Goal: Transaction & Acquisition: Purchase product/service

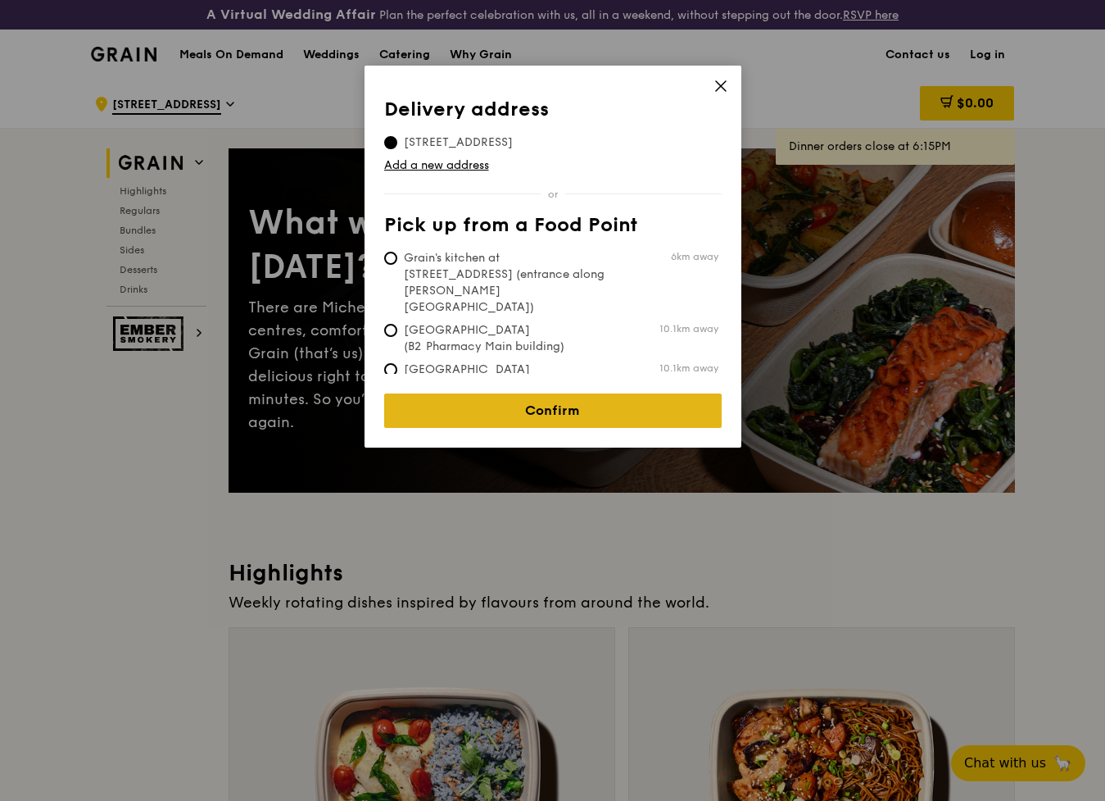
click at [613, 405] on link "Confirm" at bounding box center [553, 410] width 338 height 34
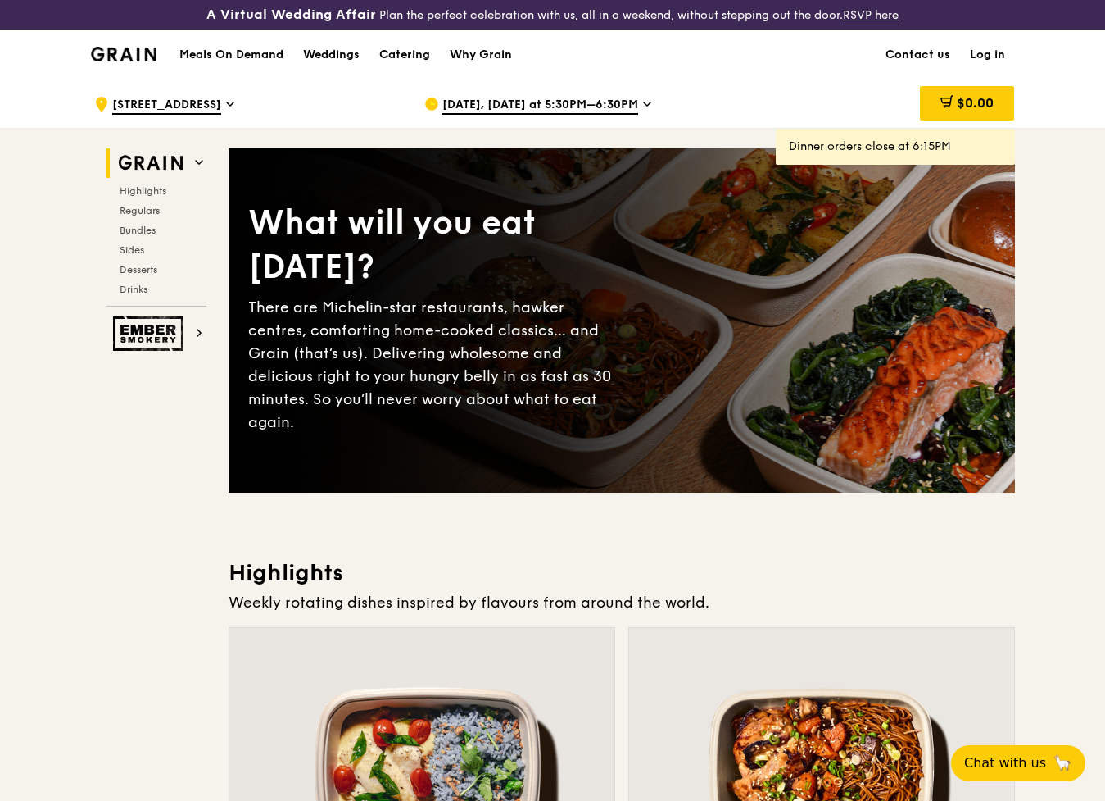
click at [625, 100] on span "[DATE], [DATE] at 5:30PM–6:30PM" at bounding box center [540, 106] width 196 height 18
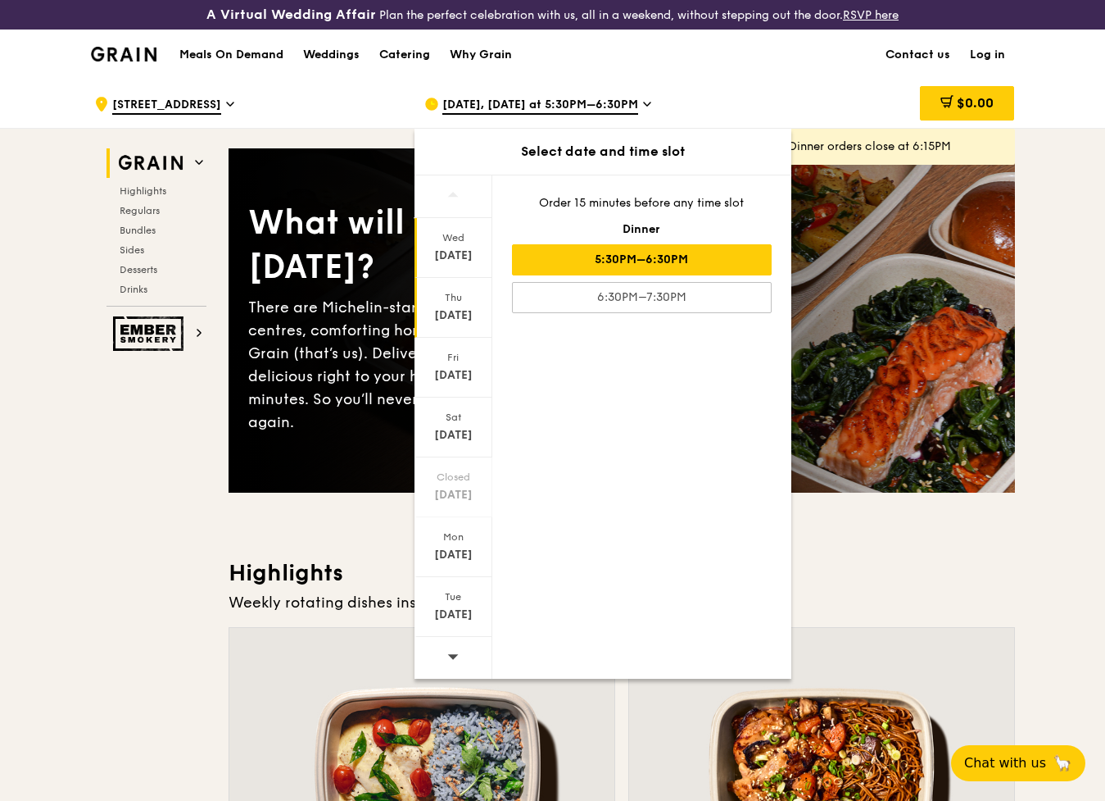
click at [448, 312] on div "[DATE]" at bounding box center [453, 315] width 73 height 16
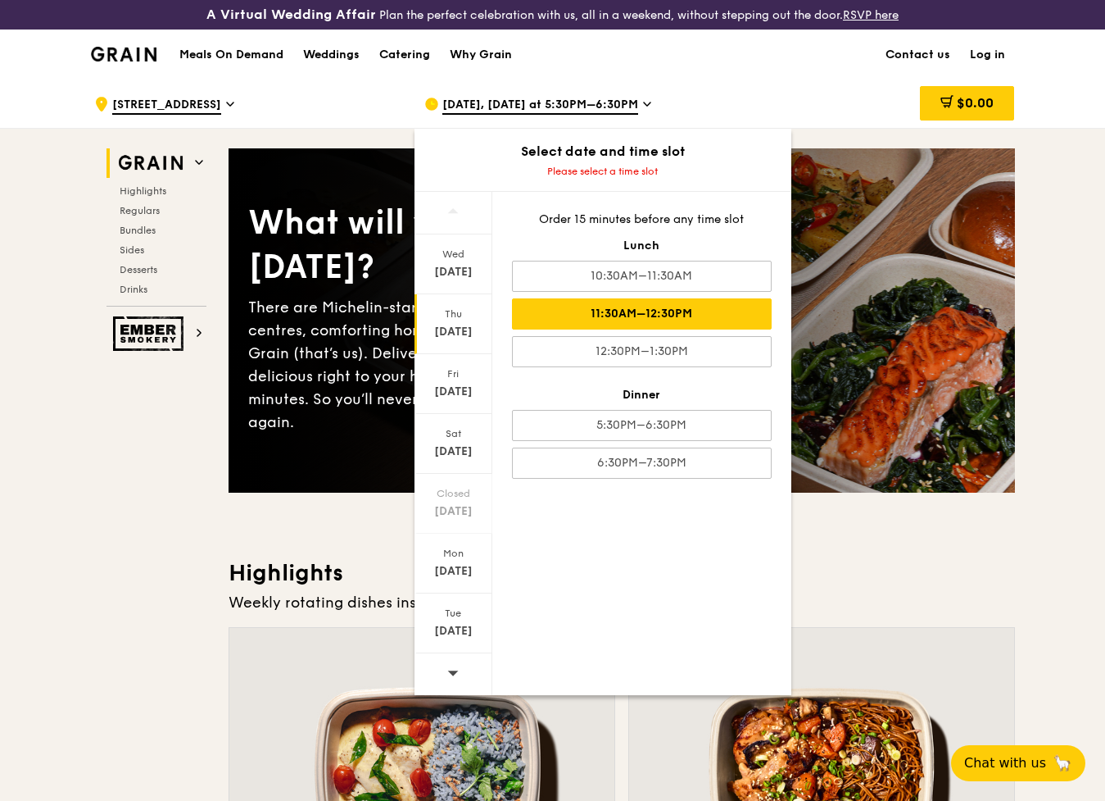
click at [719, 311] on div "11:30AM–12:30PM" at bounding box center [642, 313] width 260 height 31
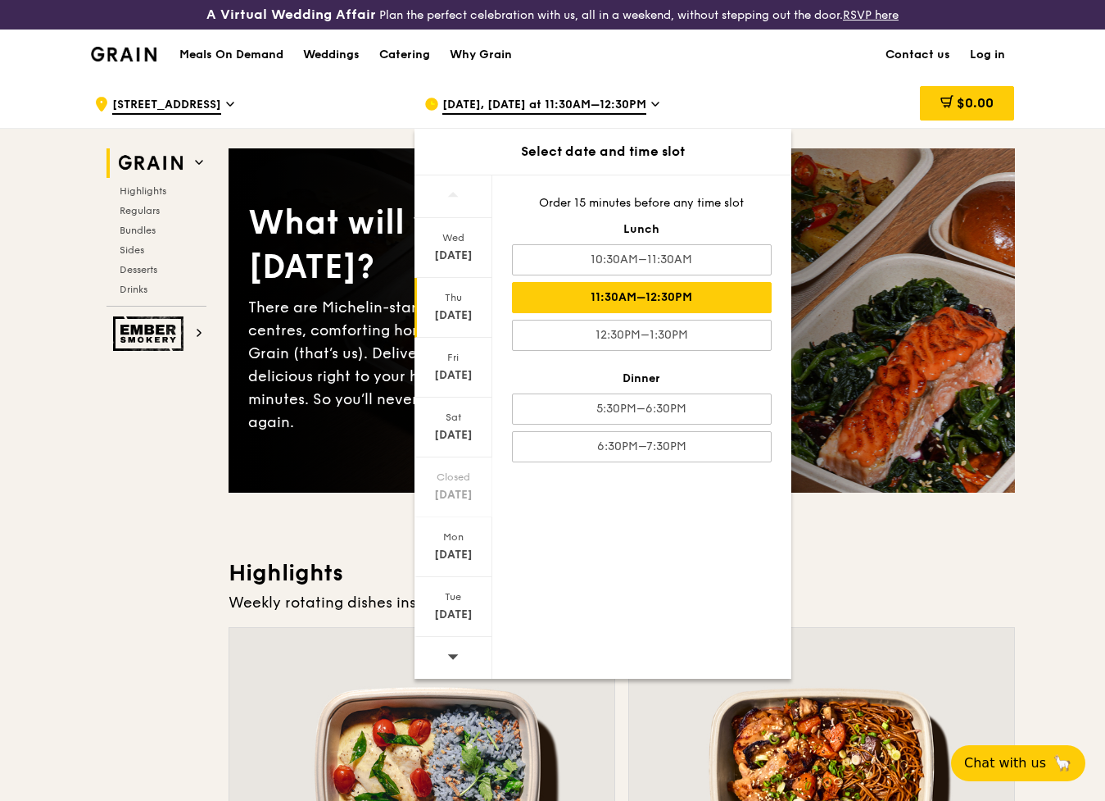
click at [801, 85] on div "$0.00" at bounding box center [883, 103] width 264 height 49
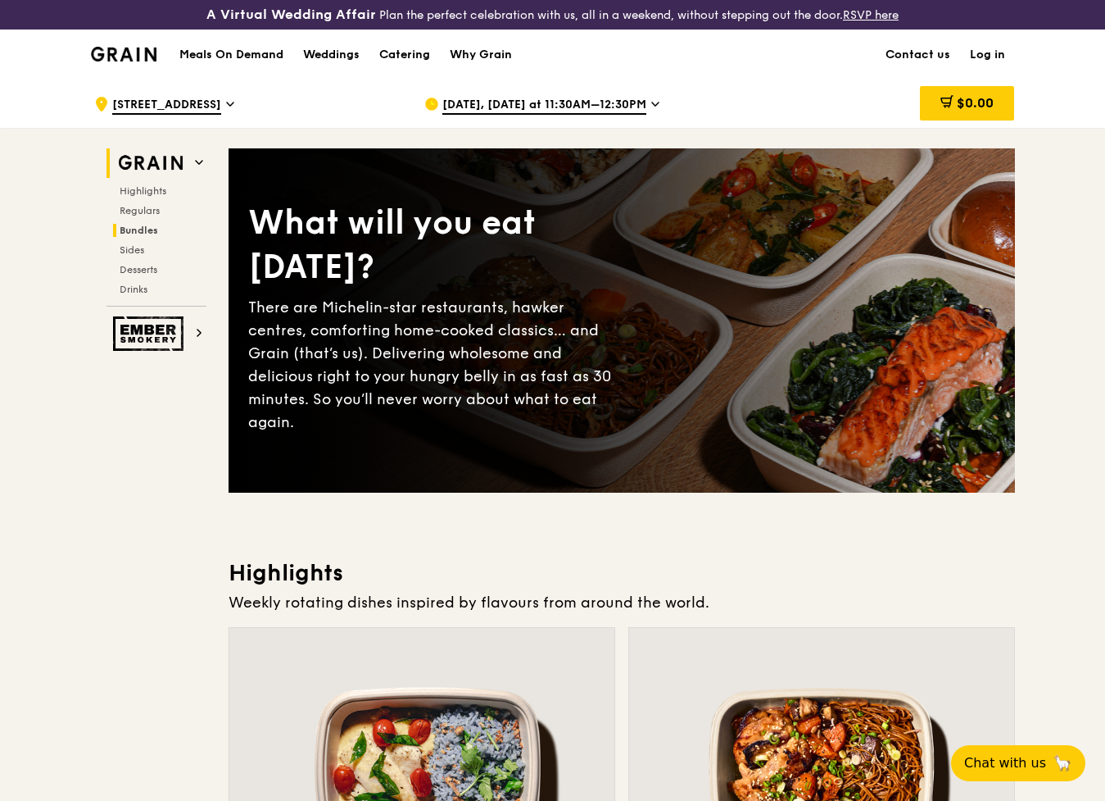
click at [149, 228] on span "Bundles" at bounding box center [139, 230] width 39 height 11
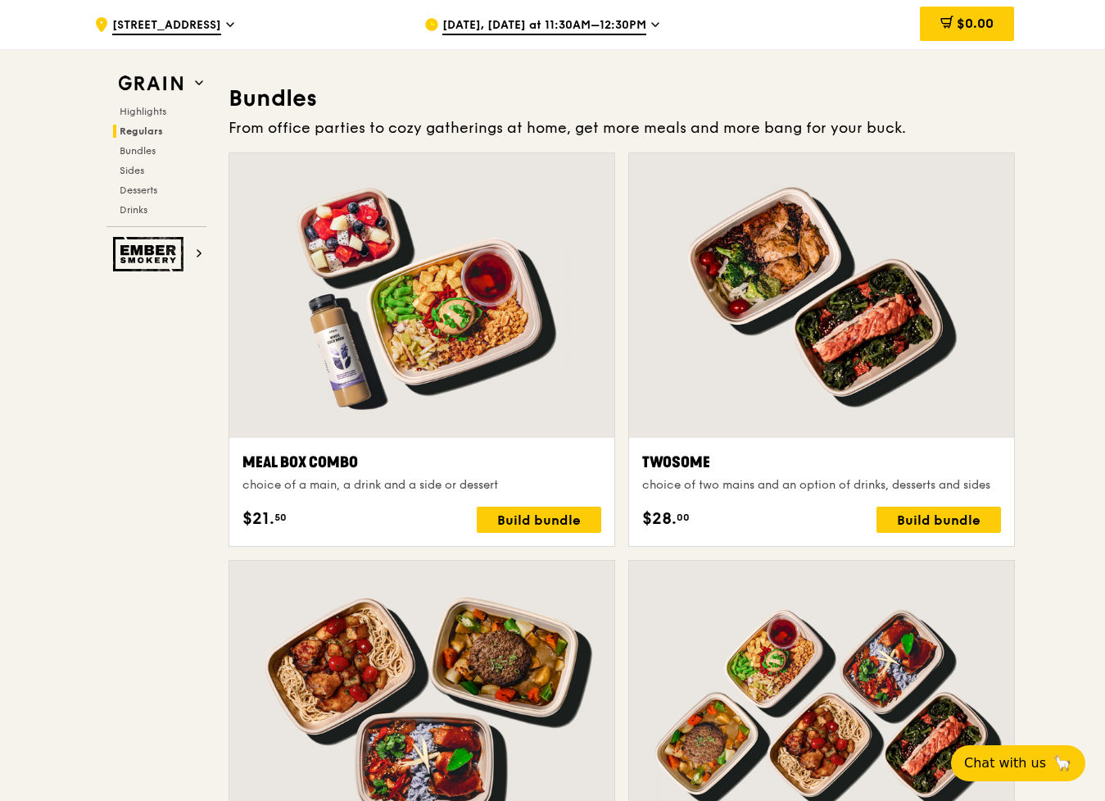
scroll to position [2374, 0]
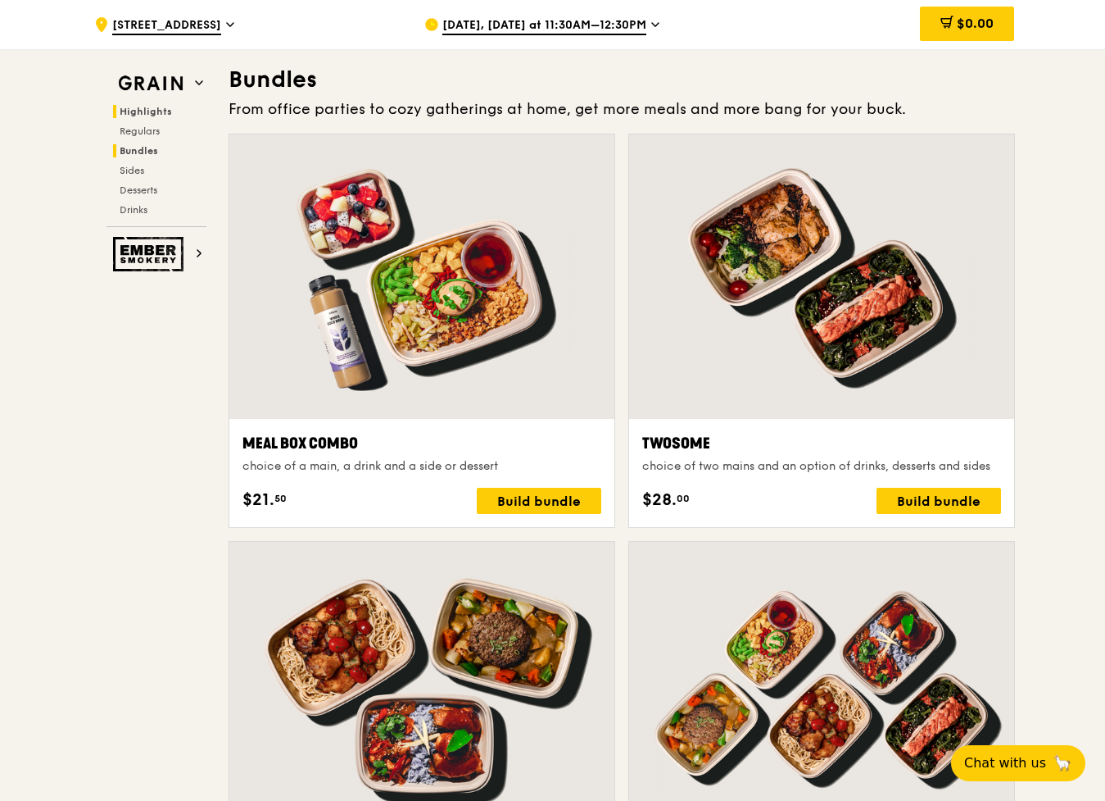
click at [151, 111] on span "Highlights" at bounding box center [146, 111] width 52 height 11
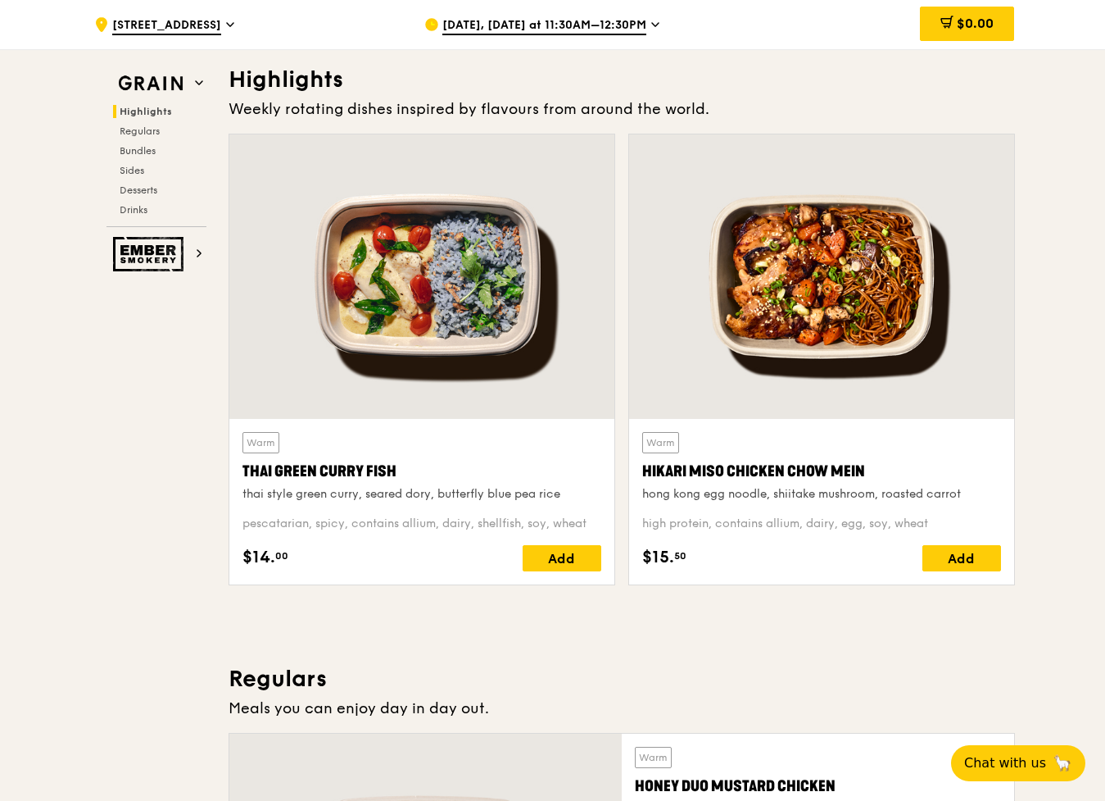
scroll to position [492, 0]
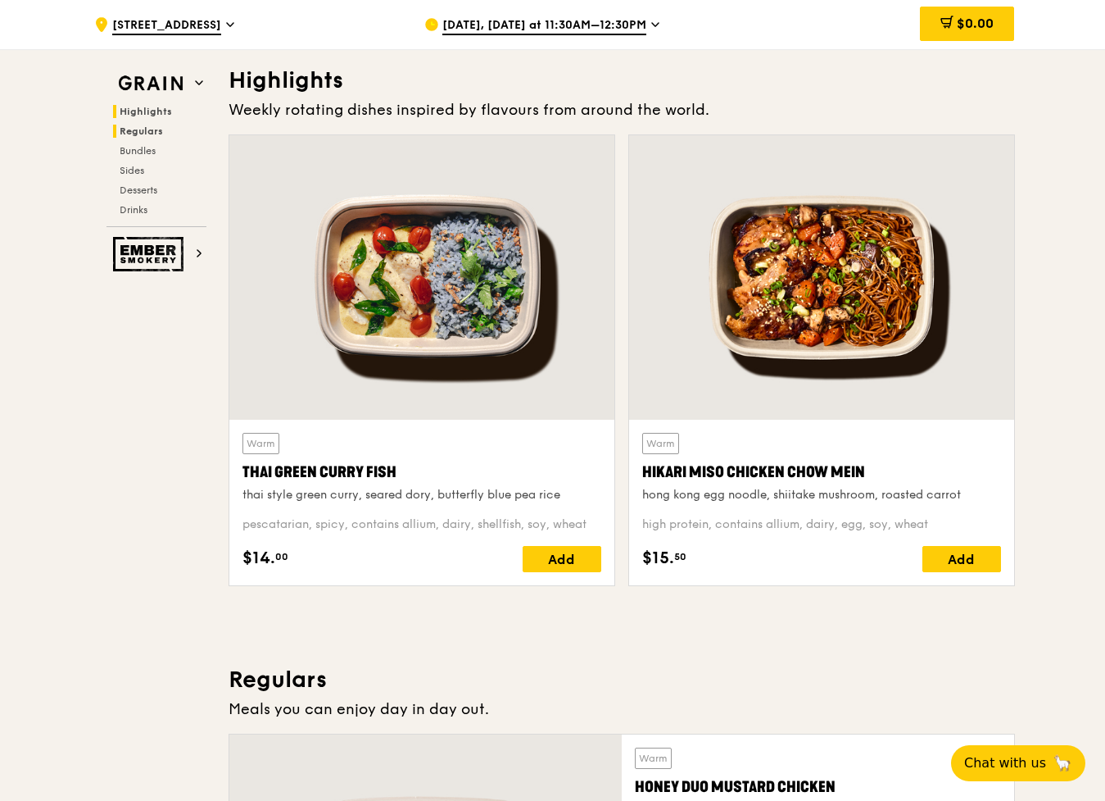
click at [153, 126] on span "Regulars" at bounding box center [141, 130] width 43 height 11
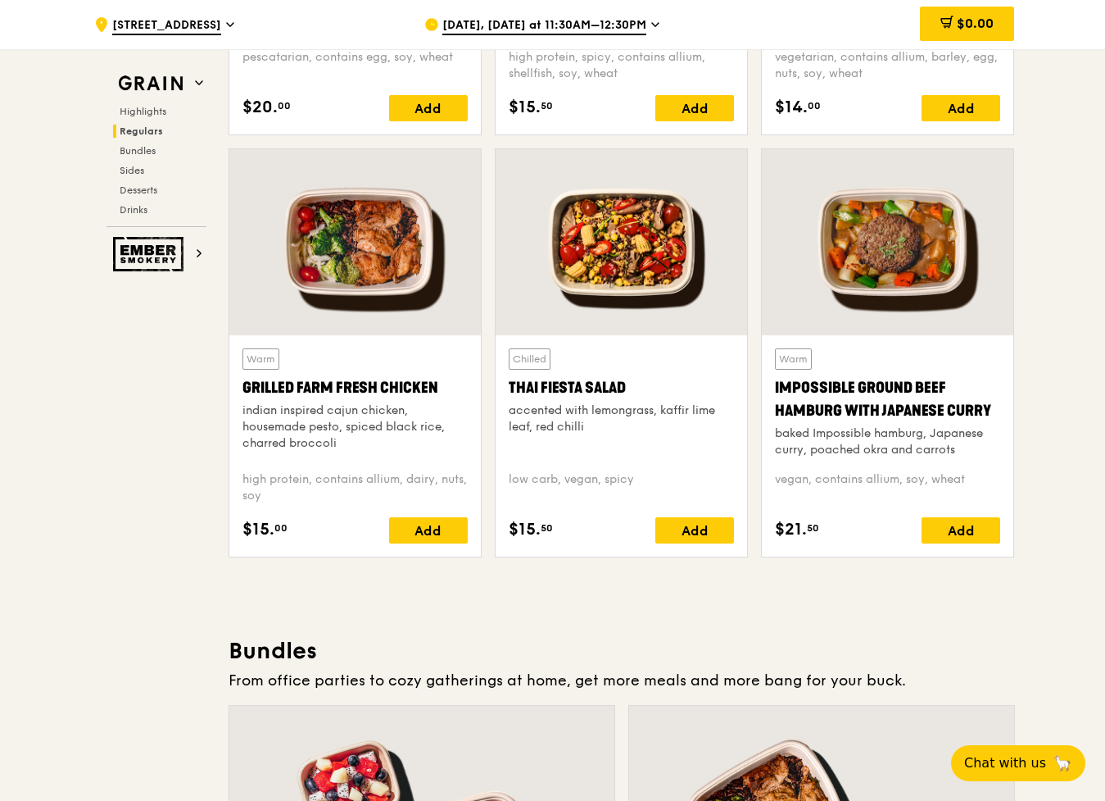
scroll to position [1801, 0]
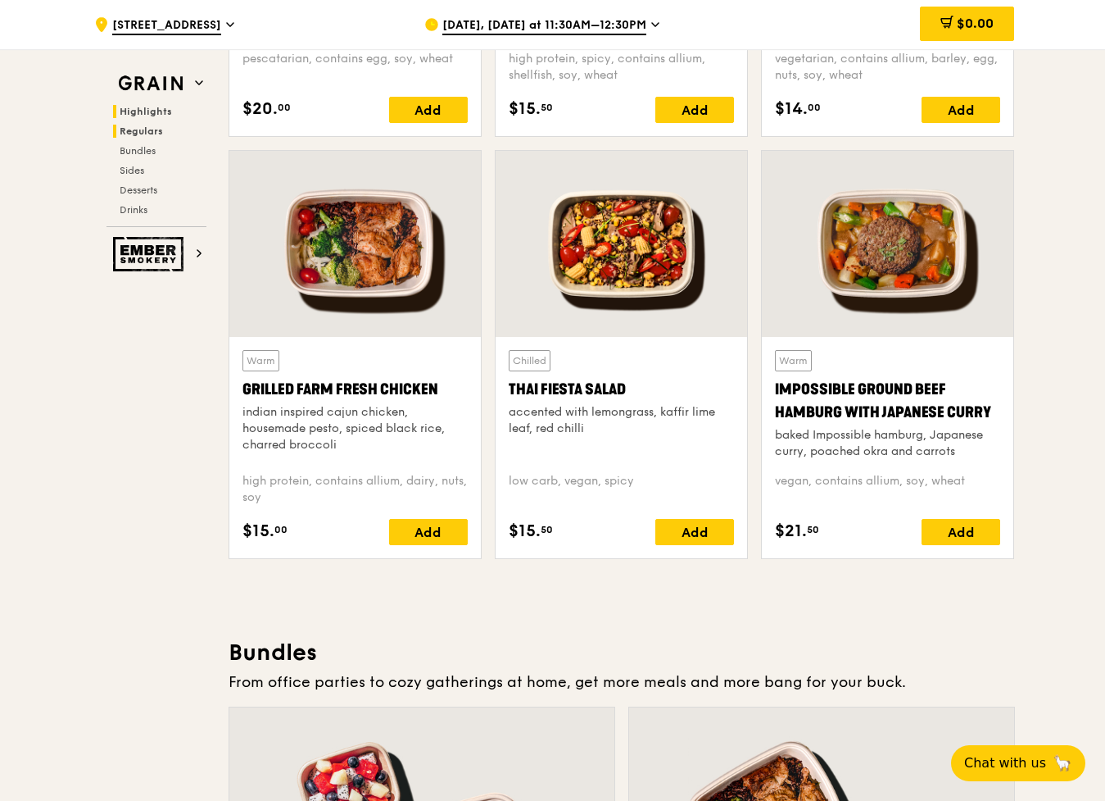
click at [148, 106] on span "Highlights" at bounding box center [146, 111] width 52 height 11
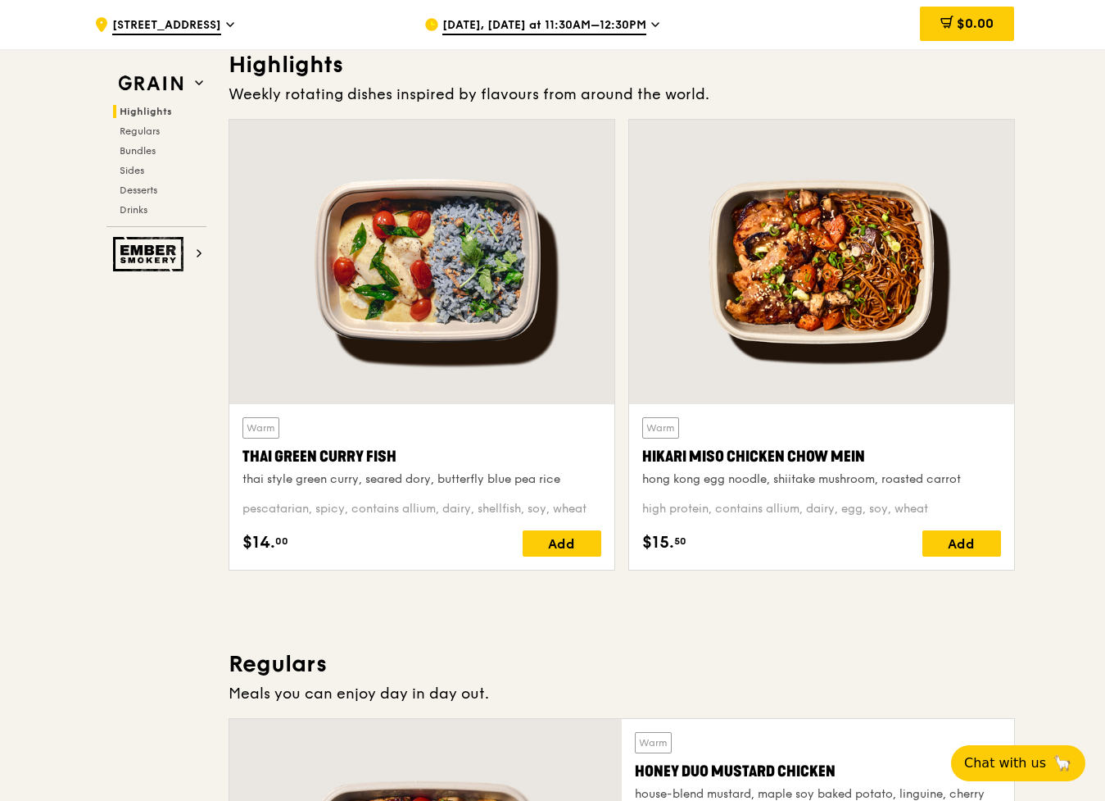
scroll to position [492, 0]
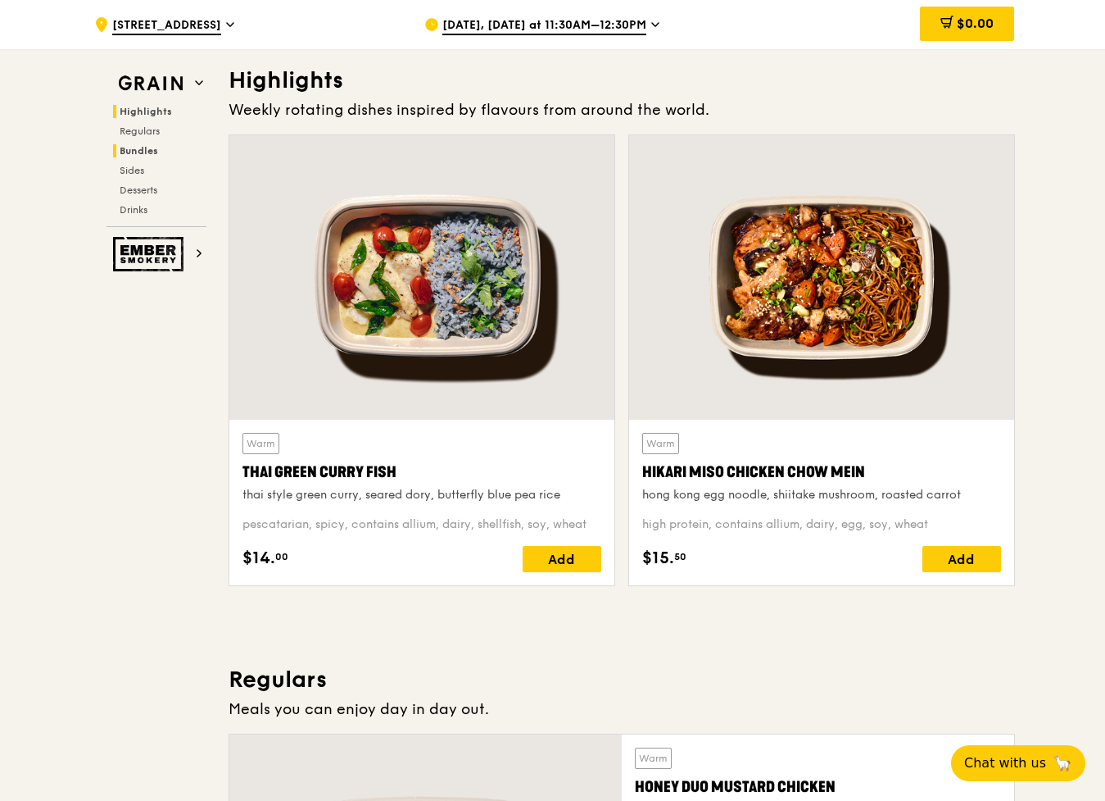
click at [143, 148] on span "Bundles" at bounding box center [139, 150] width 39 height 11
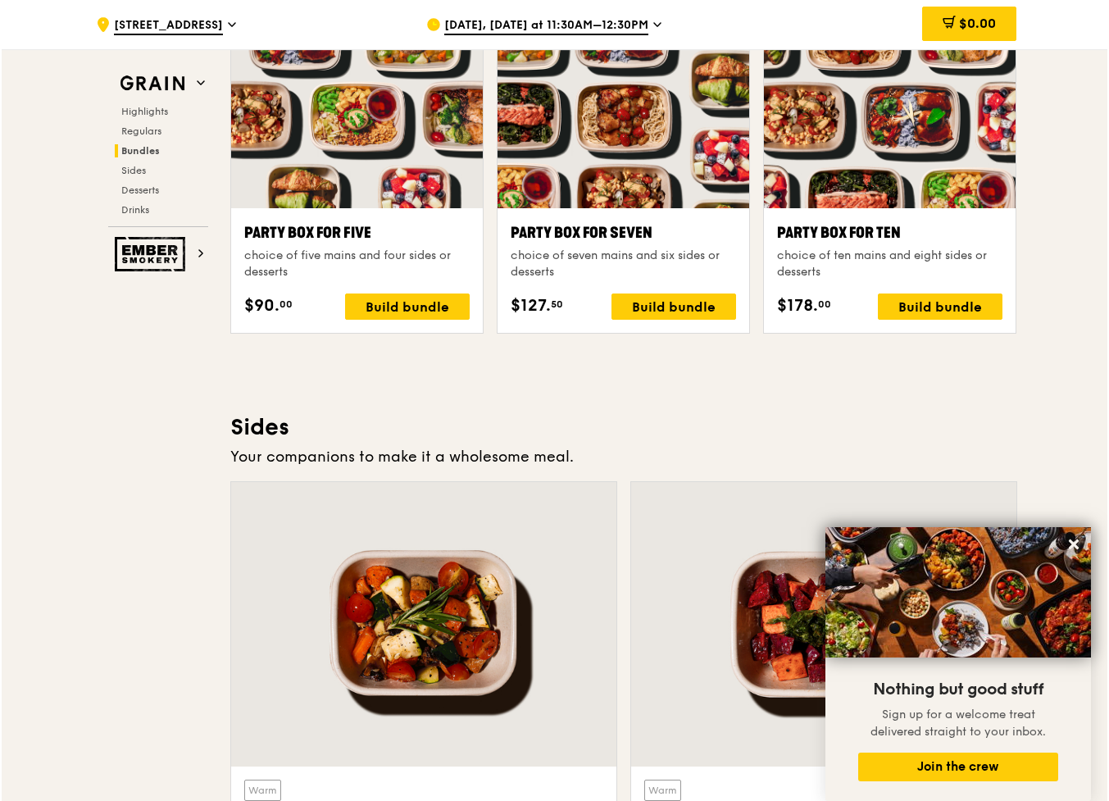
scroll to position [3270, 0]
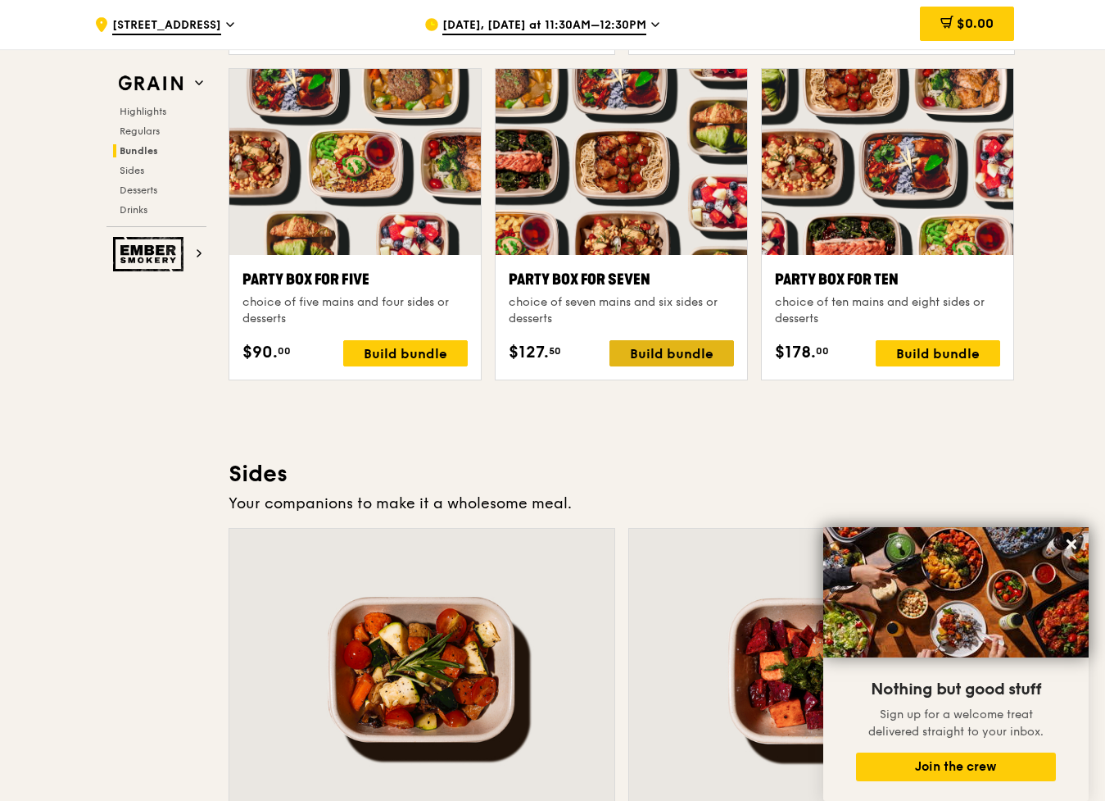
click at [703, 354] on div "Build bundle" at bounding box center [672, 353] width 125 height 26
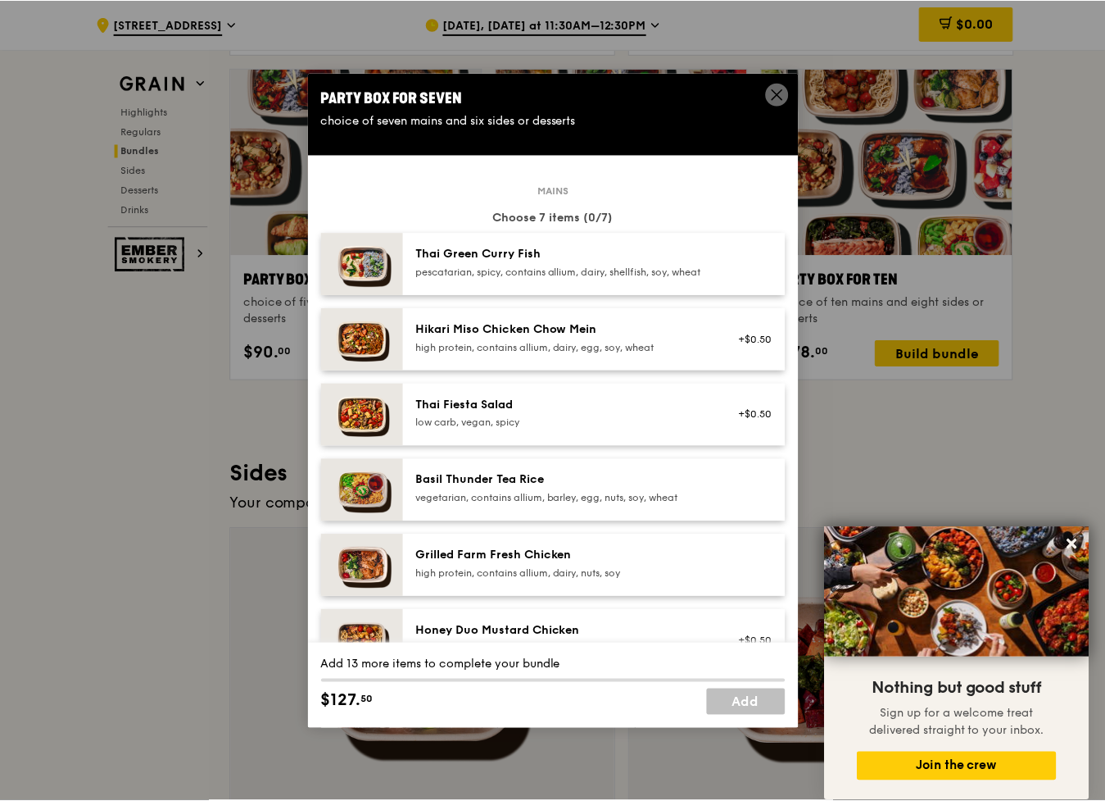
scroll to position [0, 0]
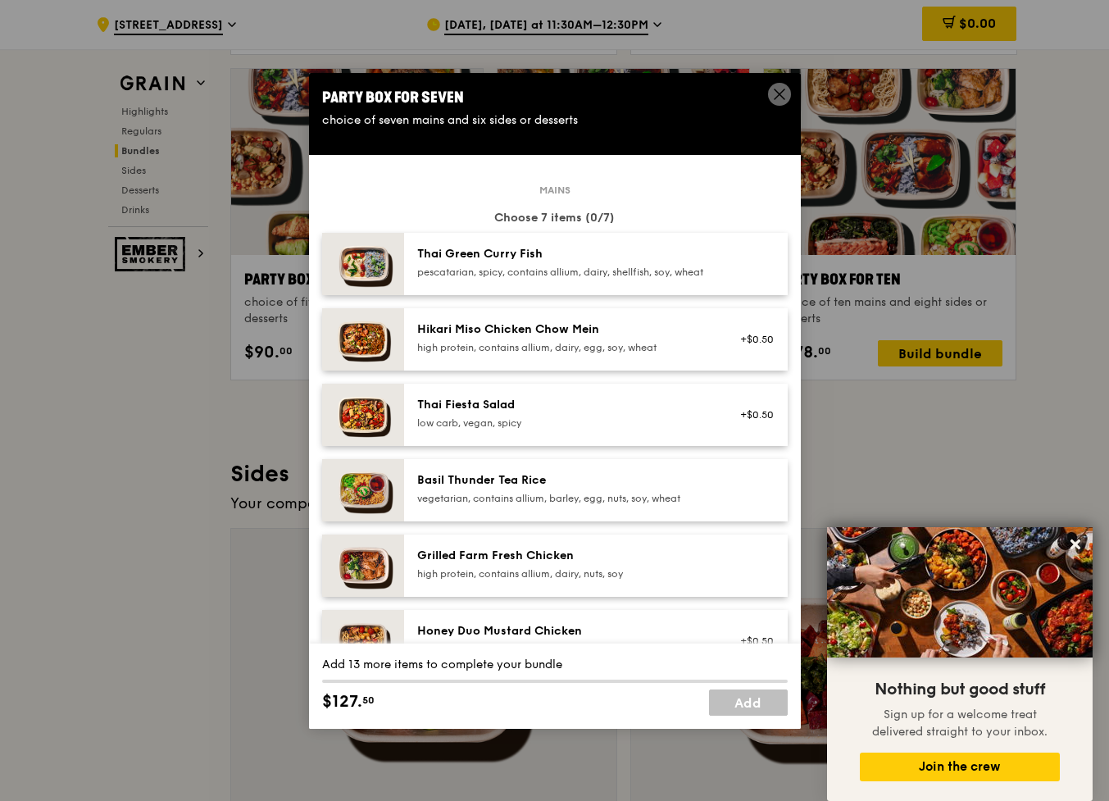
click at [781, 93] on icon at bounding box center [779, 94] width 10 height 10
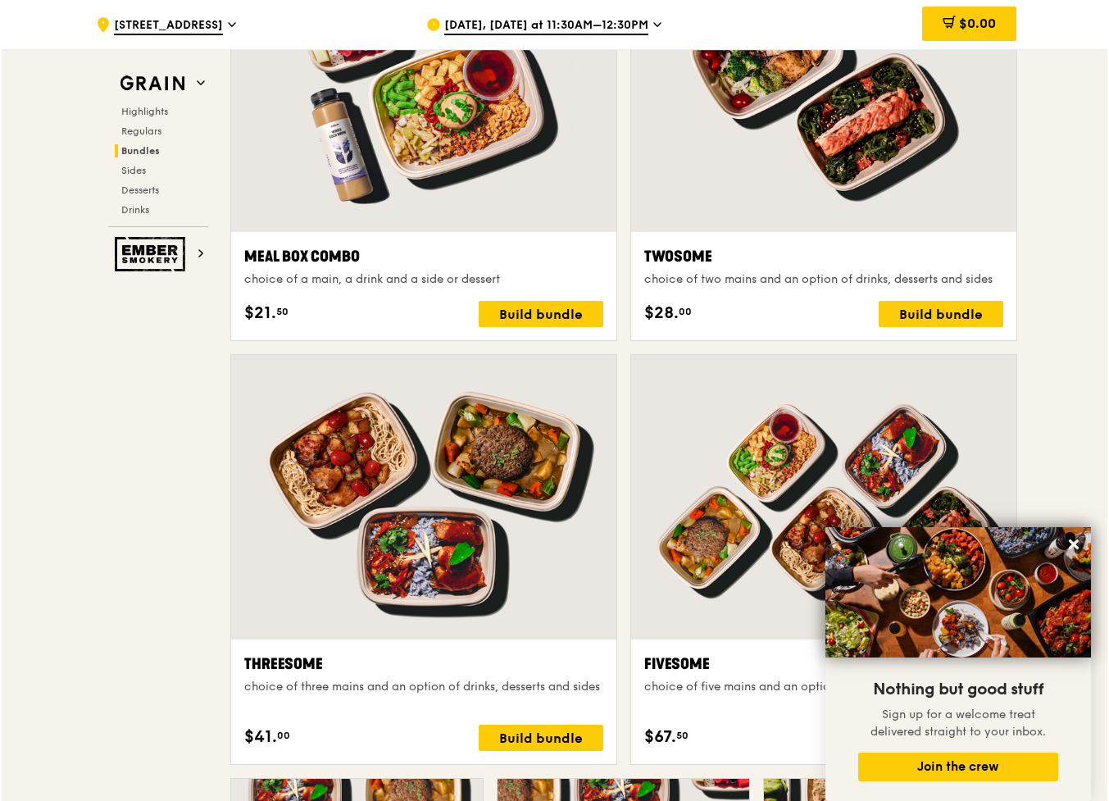
scroll to position [2550, 0]
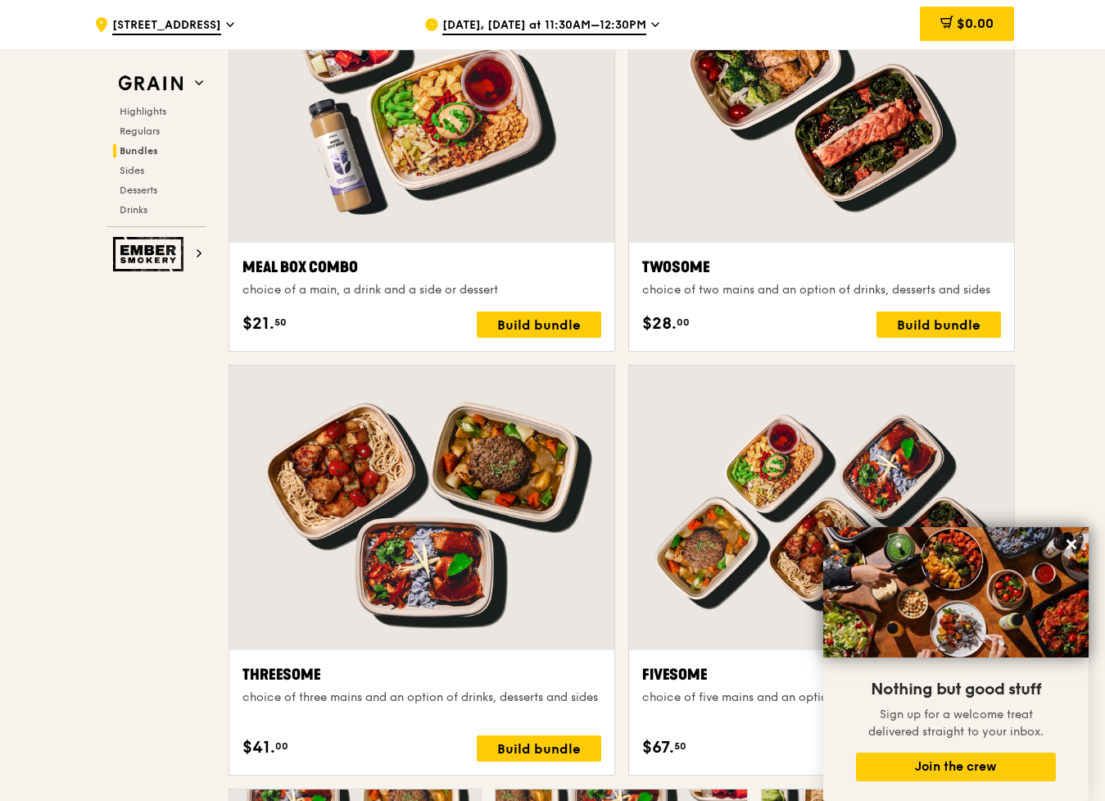
click at [406, 179] on div at bounding box center [421, 100] width 385 height 284
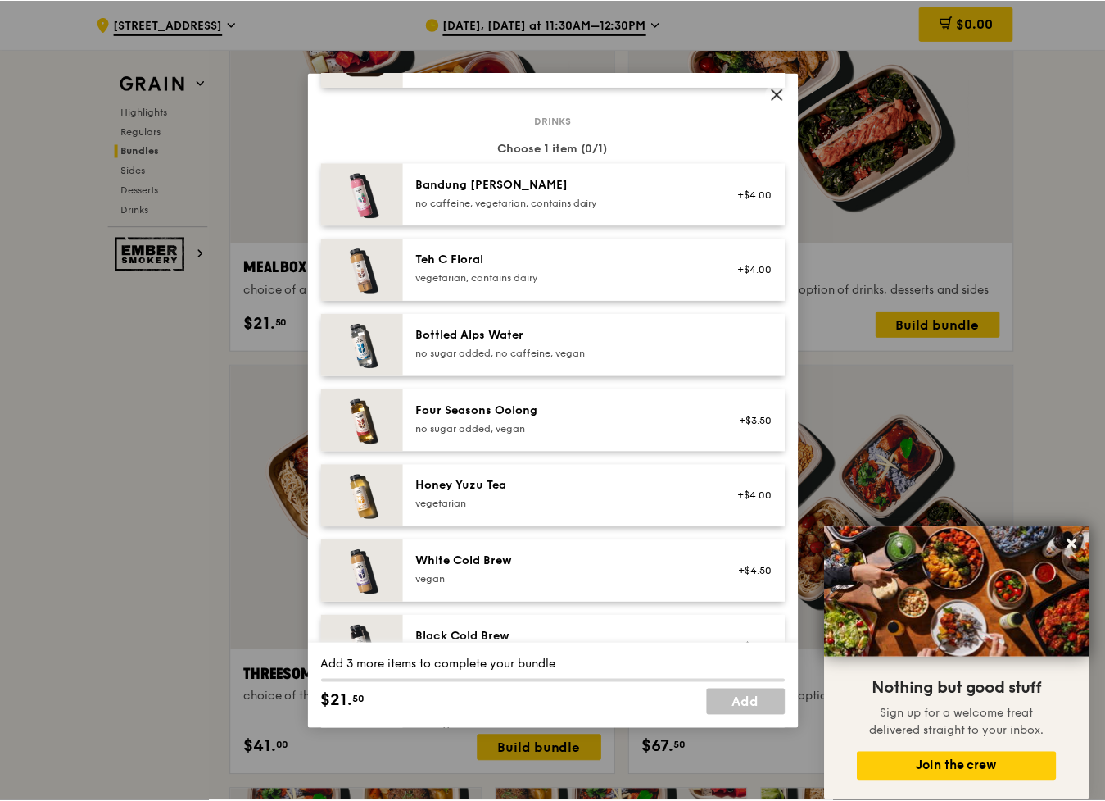
scroll to position [1688, 0]
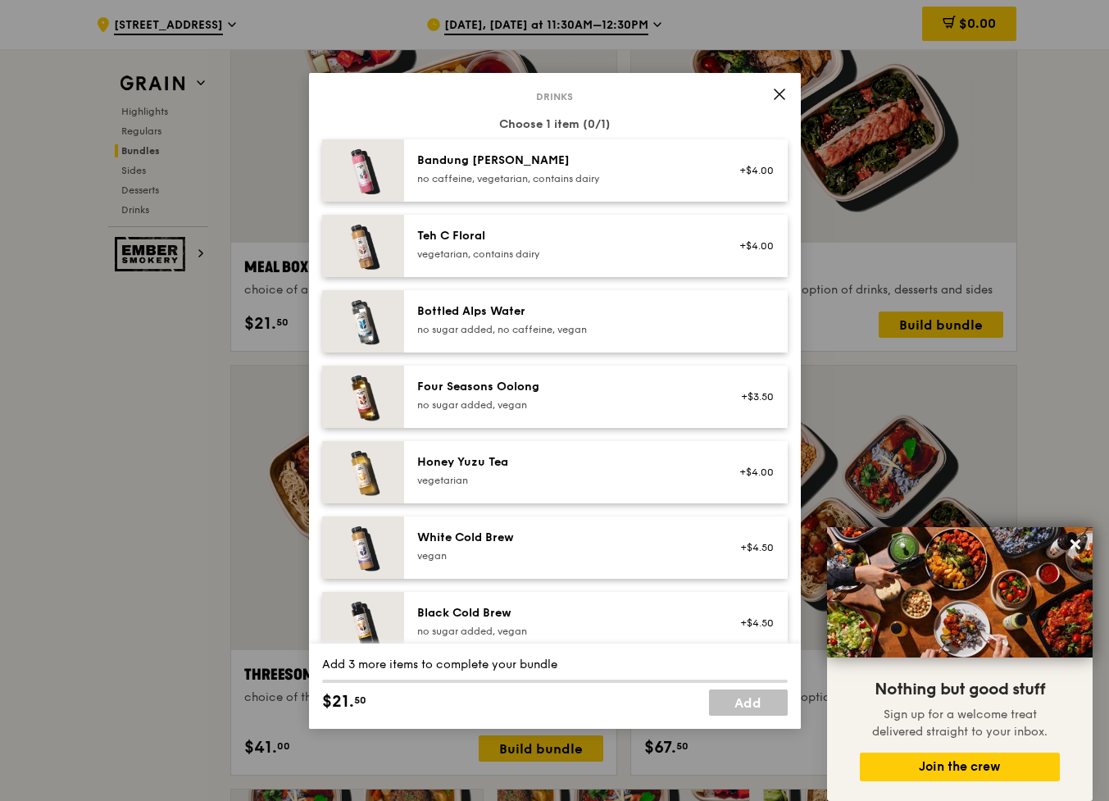
click at [782, 93] on icon at bounding box center [779, 94] width 15 height 15
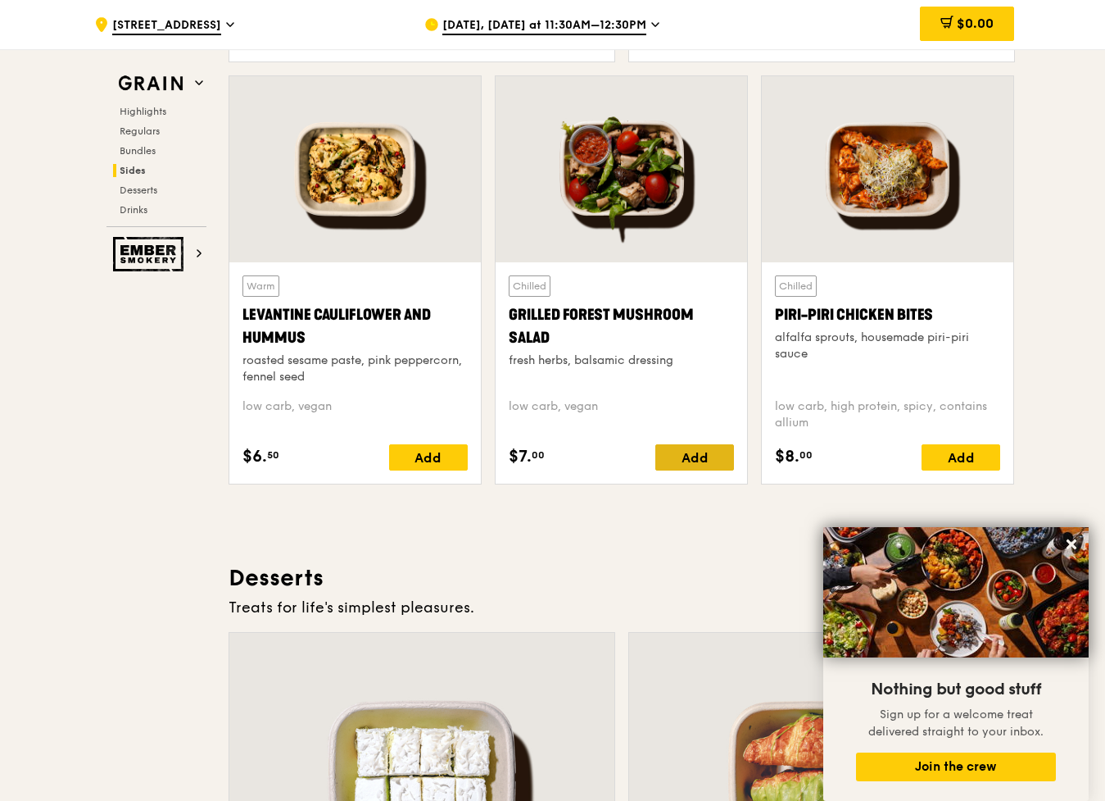
scroll to position [4189, 0]
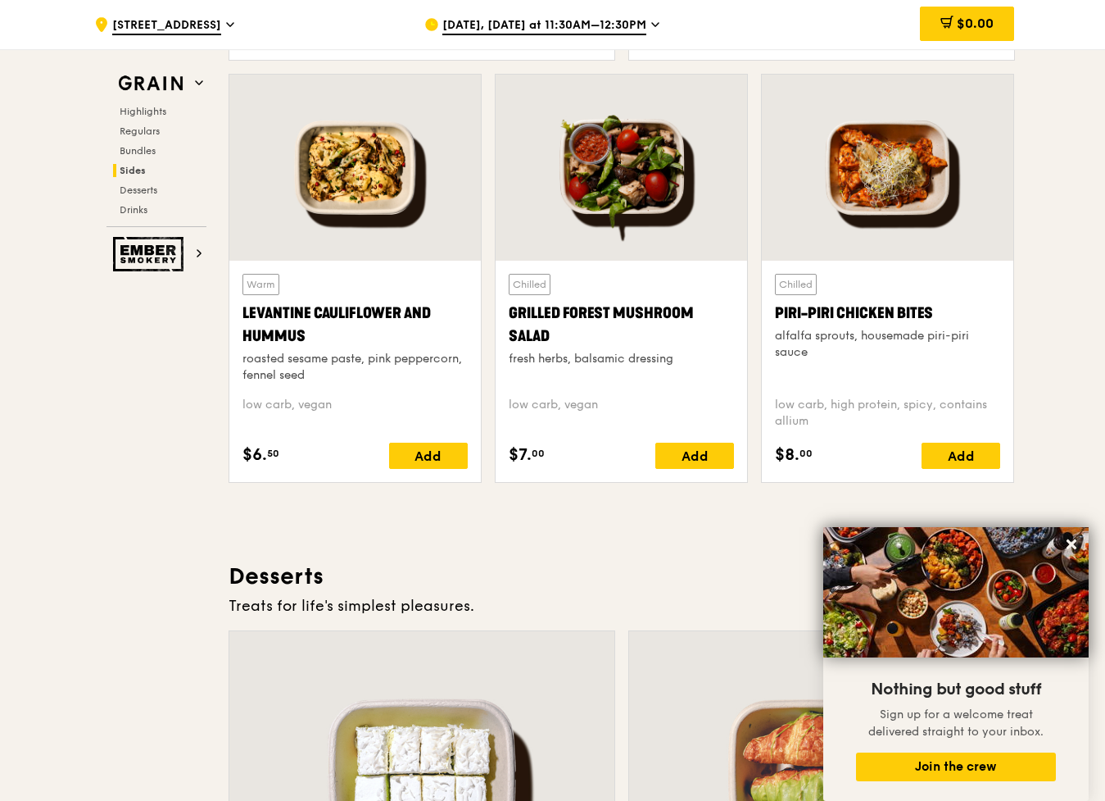
click at [695, 450] on div "Add" at bounding box center [694, 455] width 79 height 26
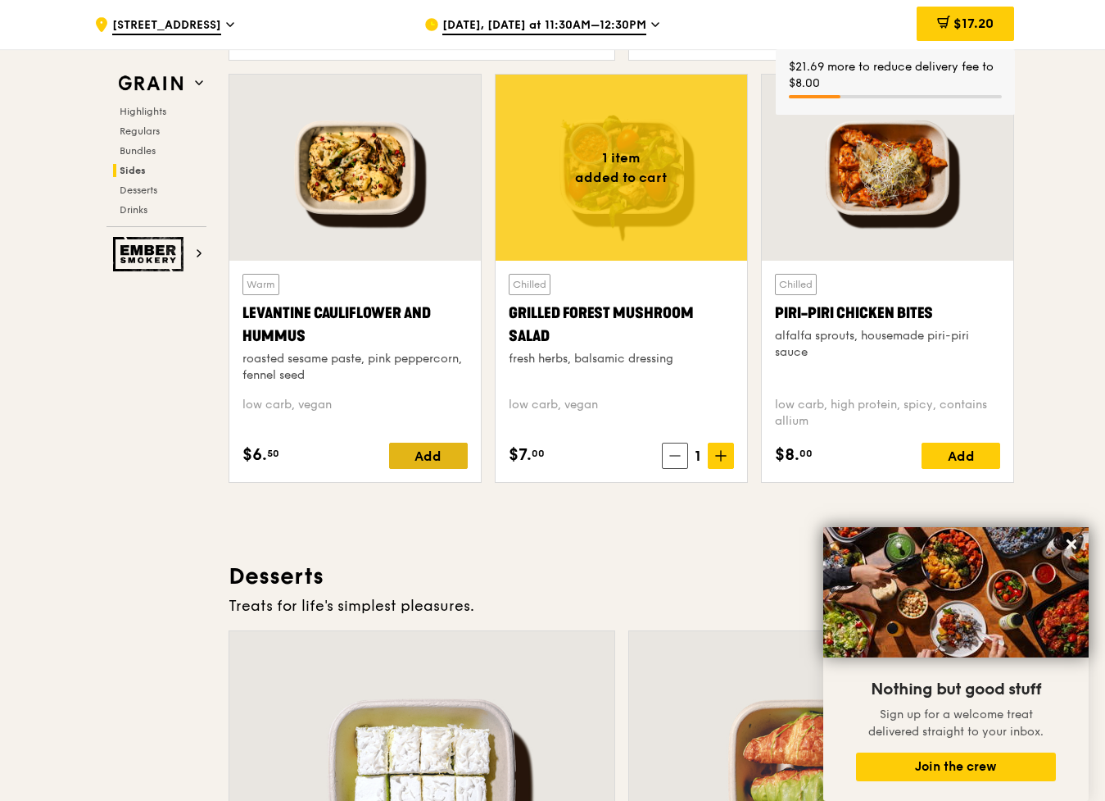
click at [431, 457] on div "Add" at bounding box center [428, 455] width 79 height 26
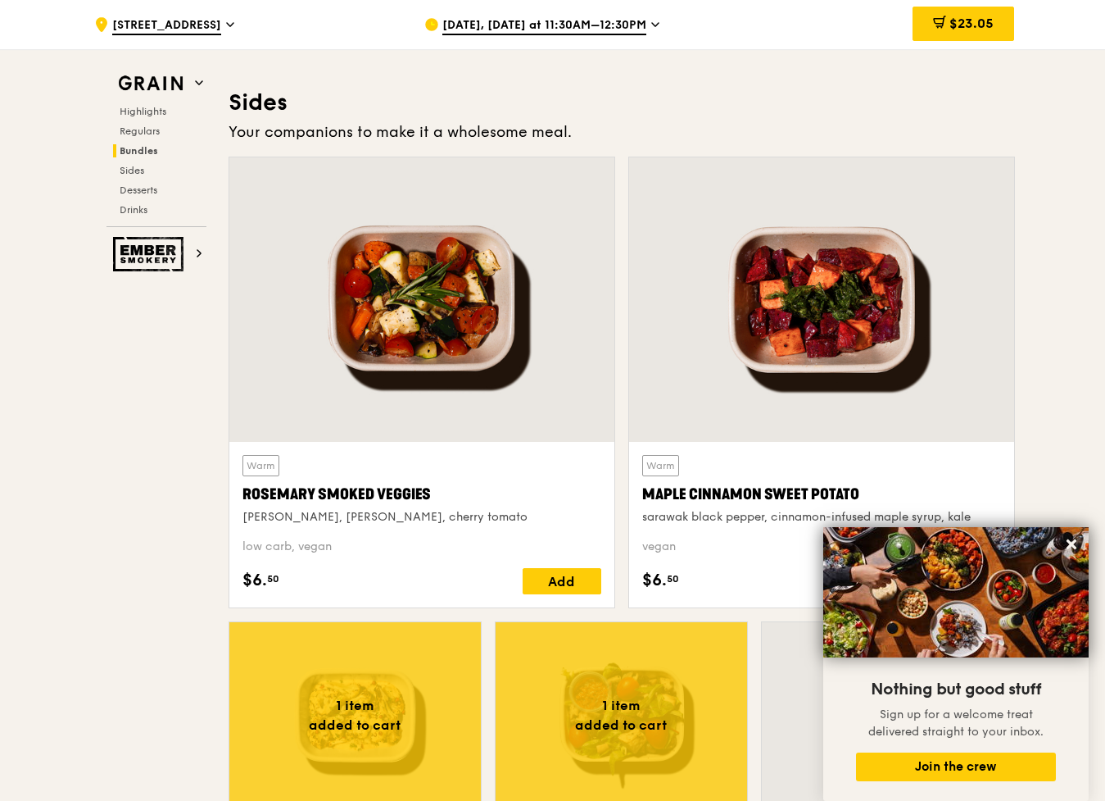
scroll to position [3641, 0]
drag, startPoint x: 1074, startPoint y: 543, endPoint x: 1063, endPoint y: 539, distance: 12.2
click at [1073, 543] on icon at bounding box center [1072, 544] width 10 height 10
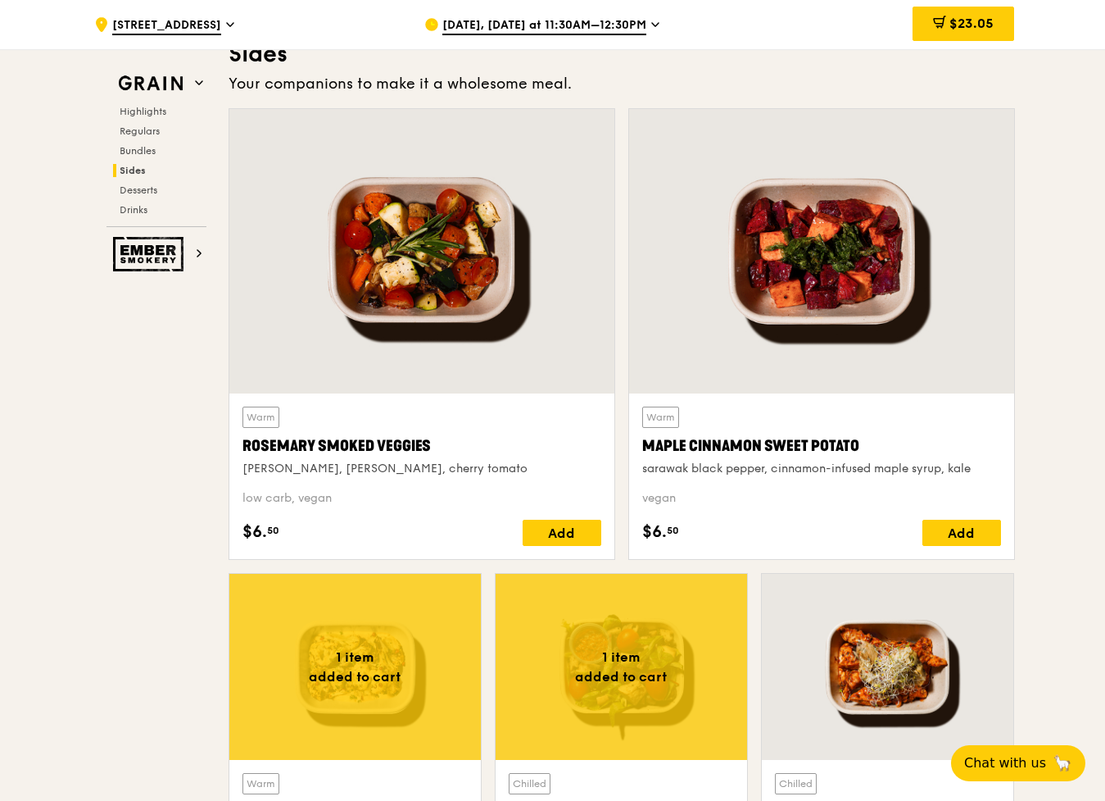
scroll to position [3691, 0]
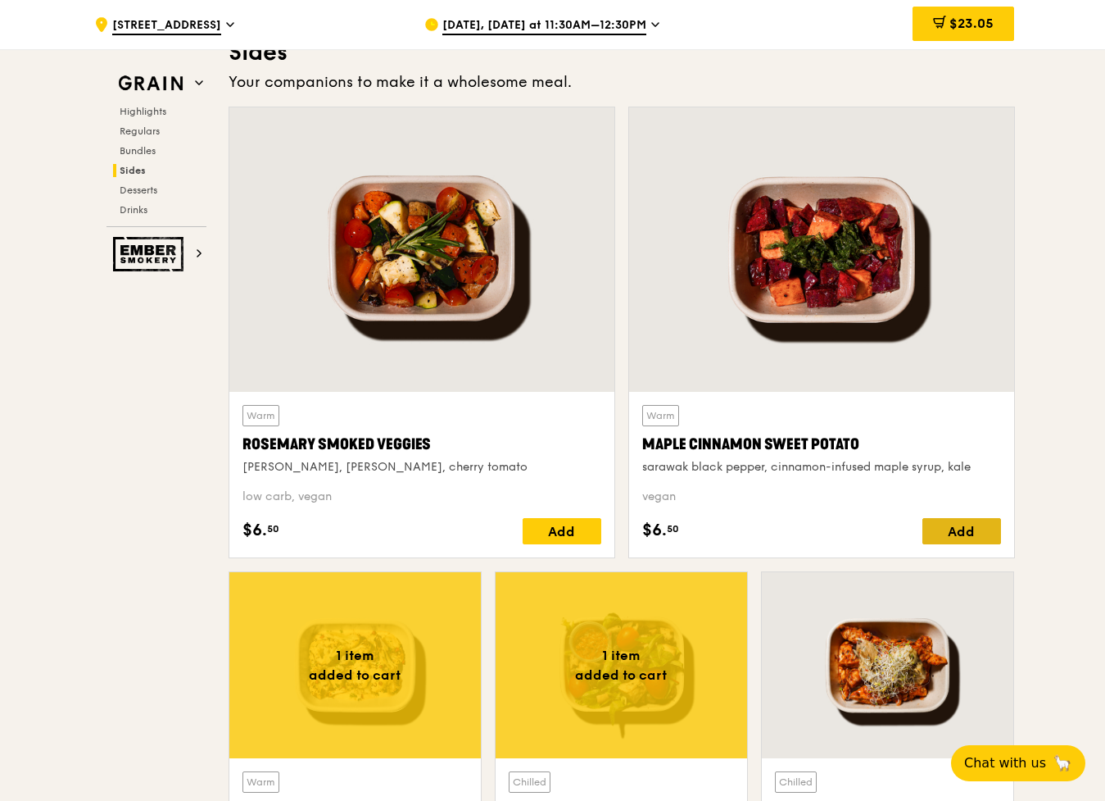
click at [970, 532] on div "Add" at bounding box center [962, 531] width 79 height 26
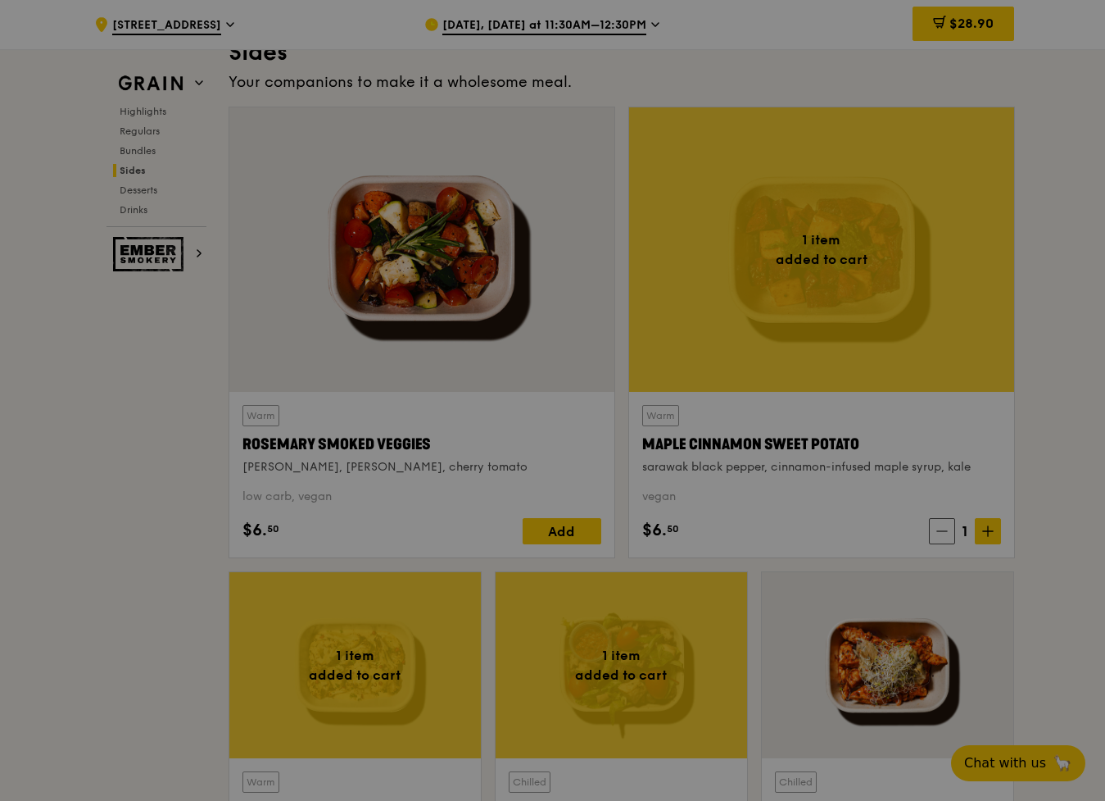
drag, startPoint x: 583, startPoint y: 536, endPoint x: 611, endPoint y: 529, distance: 28.6
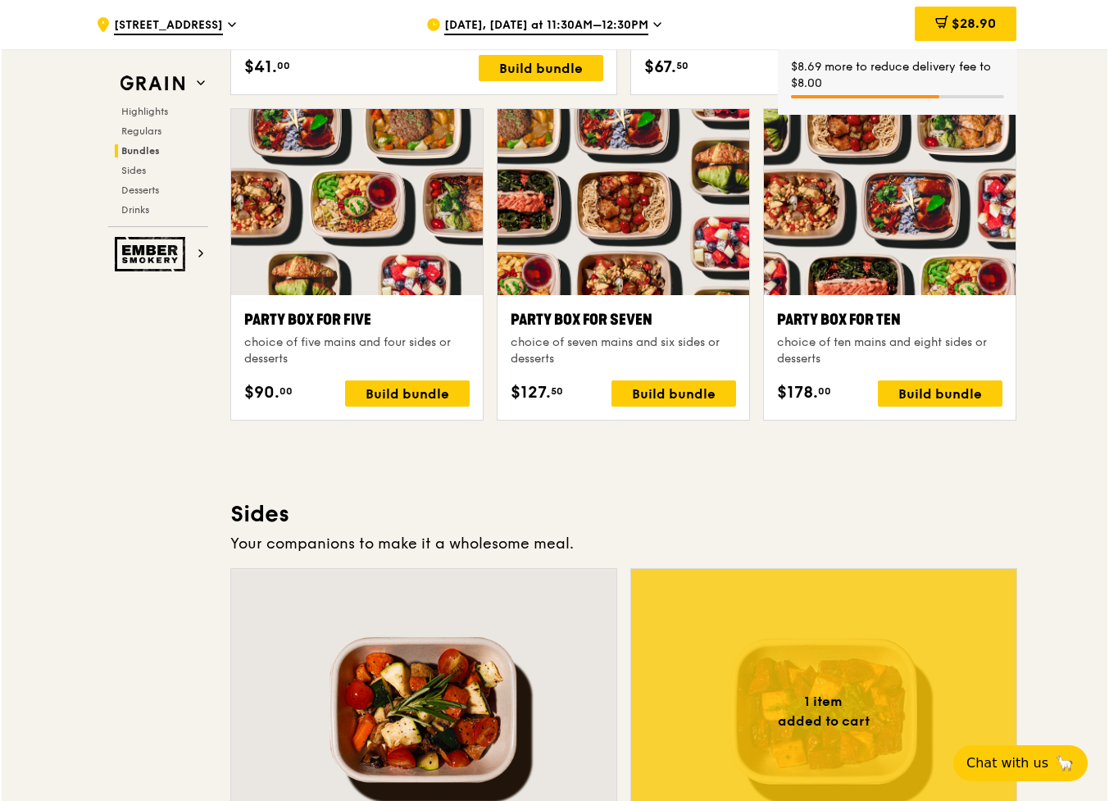
scroll to position [3214, 0]
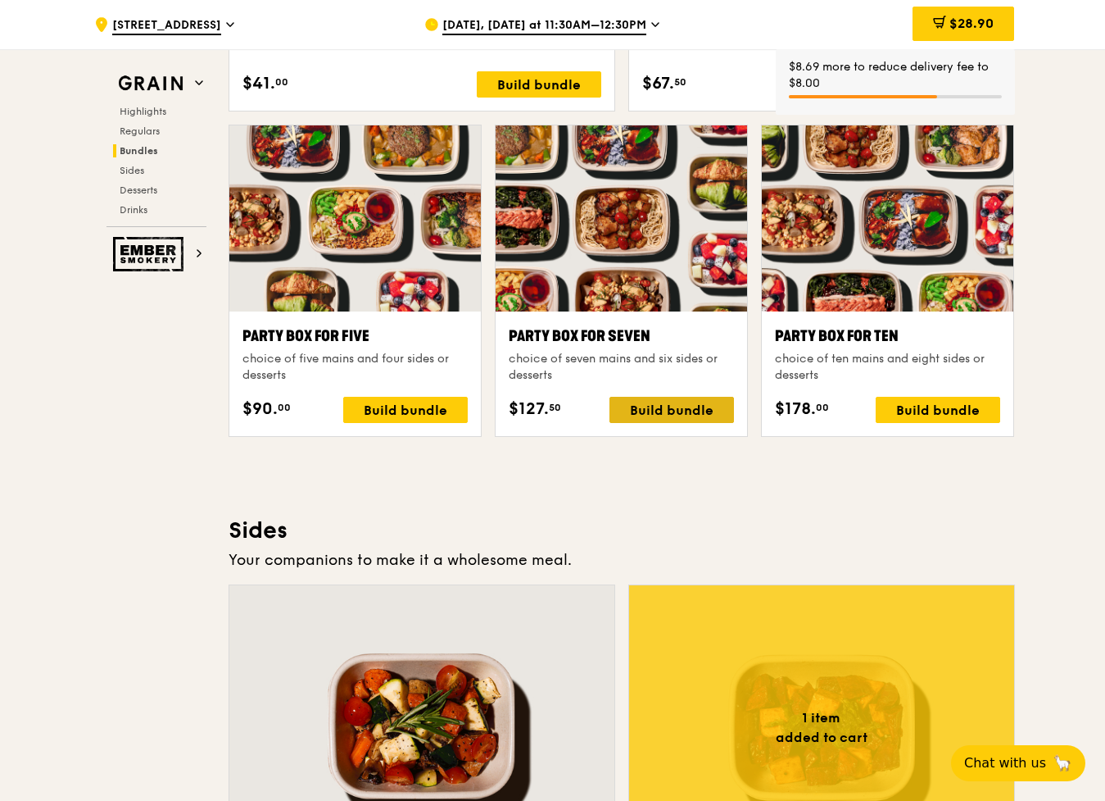
click at [676, 407] on div "Build bundle" at bounding box center [672, 410] width 125 height 26
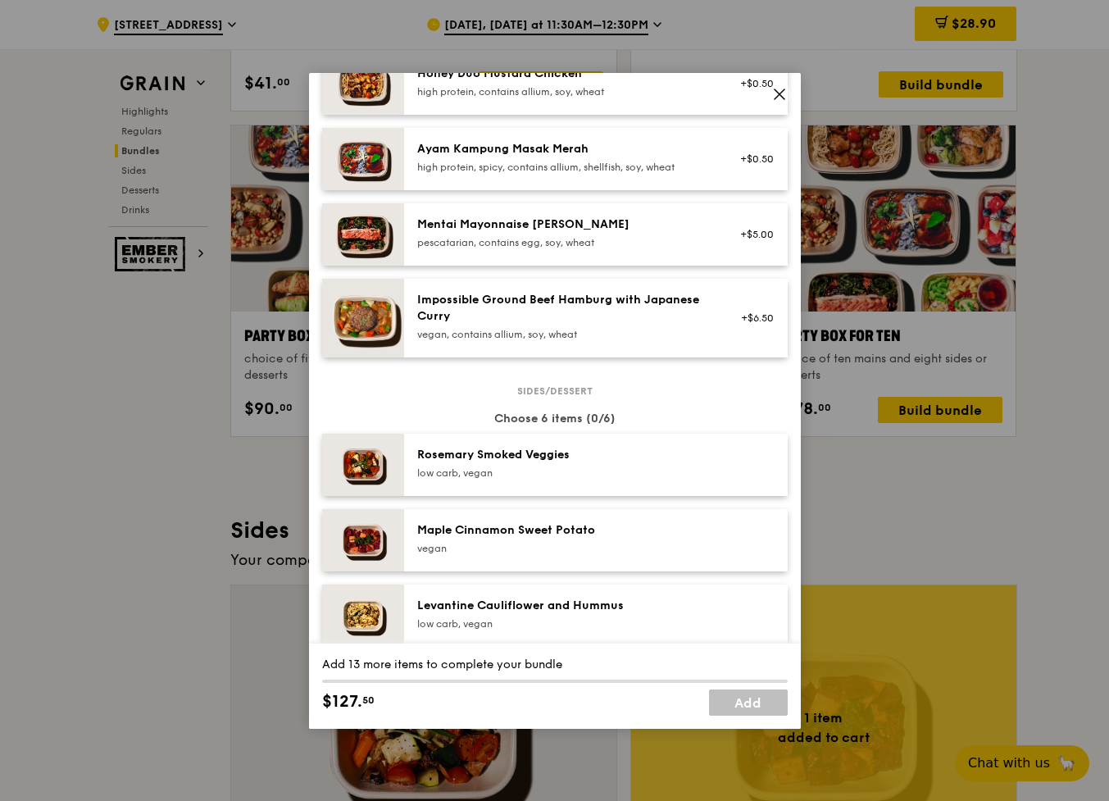
scroll to position [558, 0]
click at [528, 324] on div "Impossible Ground Beef Hamburg with Japanese Curry" at bounding box center [564, 307] width 294 height 33
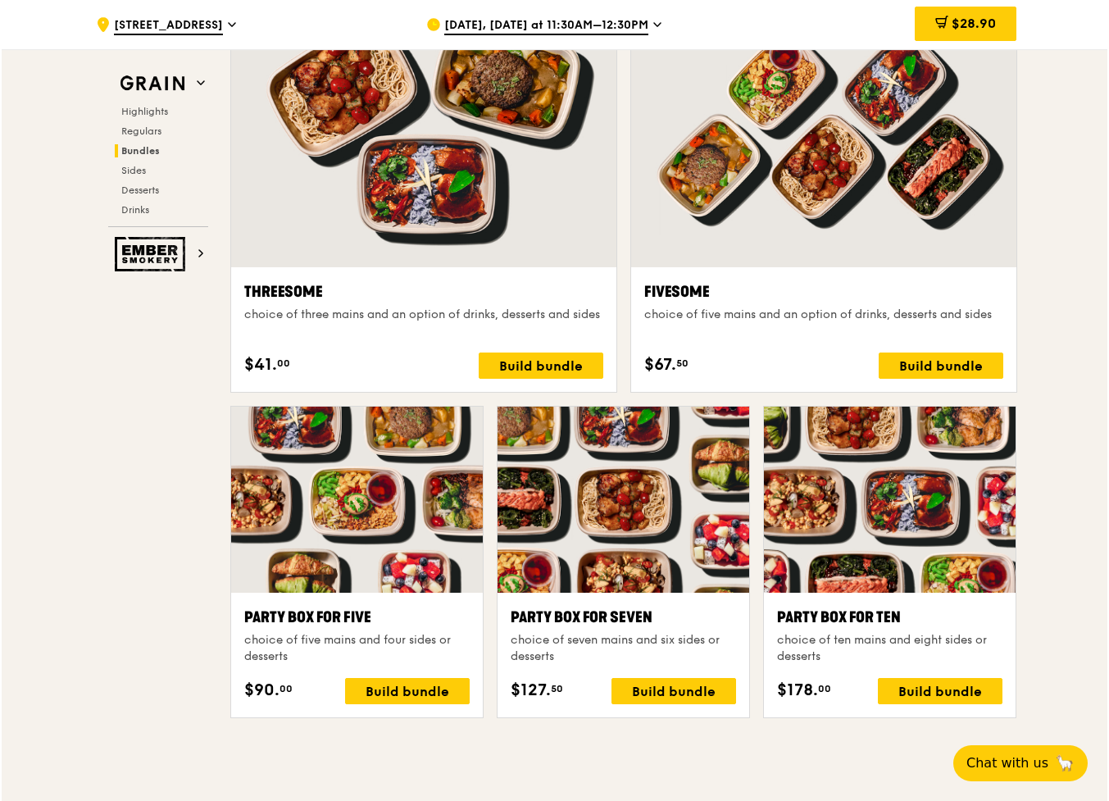
scroll to position [2950, 0]
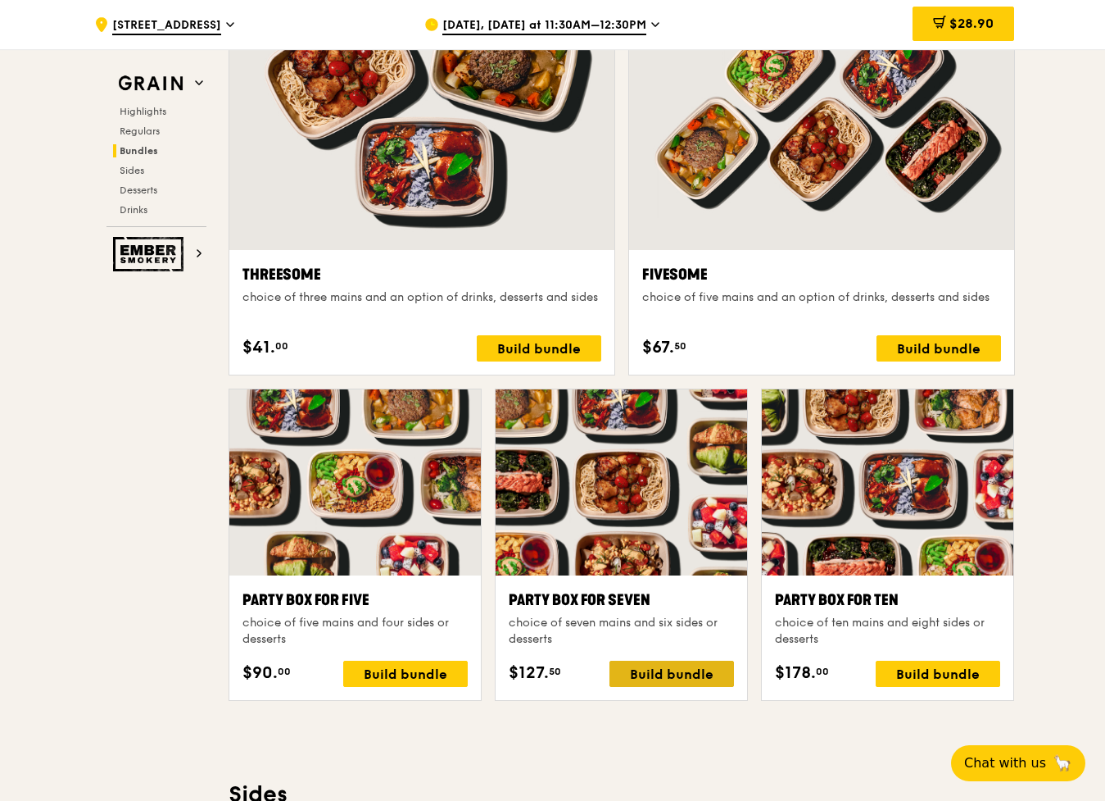
click at [686, 672] on div "Build bundle" at bounding box center [672, 673] width 125 height 26
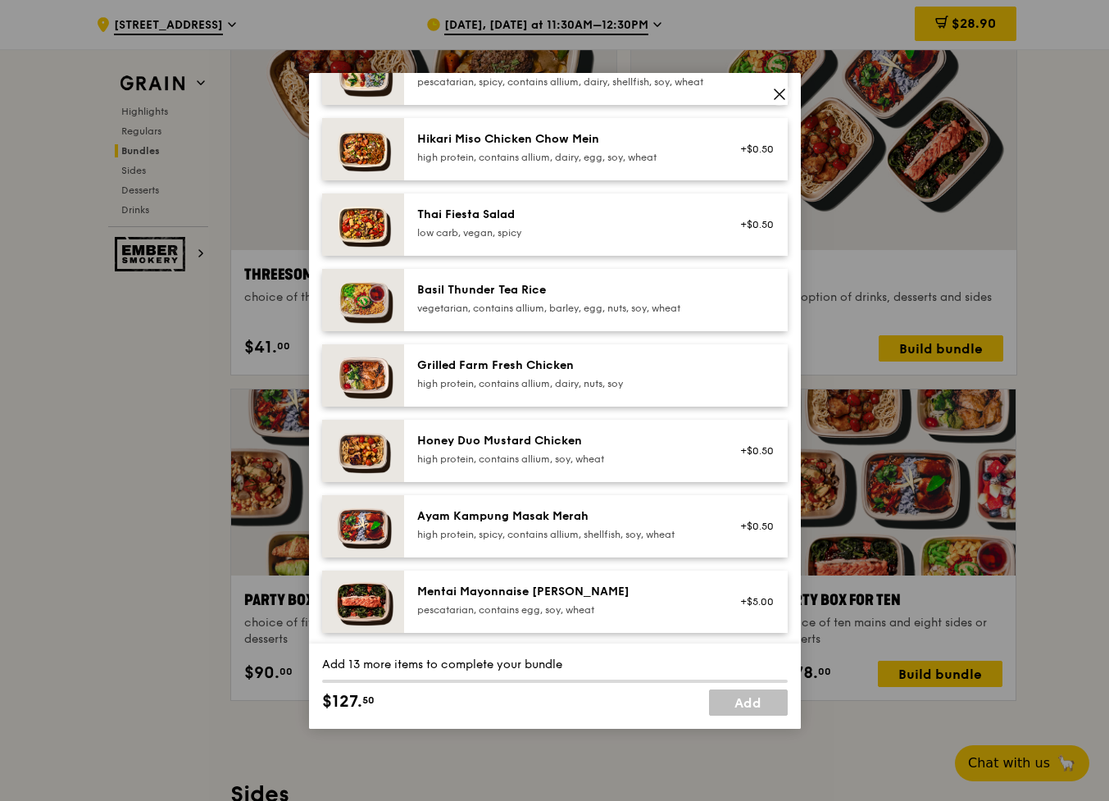
scroll to position [189, 0]
click at [738, 458] on div "+$0.50" at bounding box center [752, 451] width 43 height 13
click at [644, 466] on div "high protein, contains allium, soy, wheat" at bounding box center [564, 459] width 294 height 13
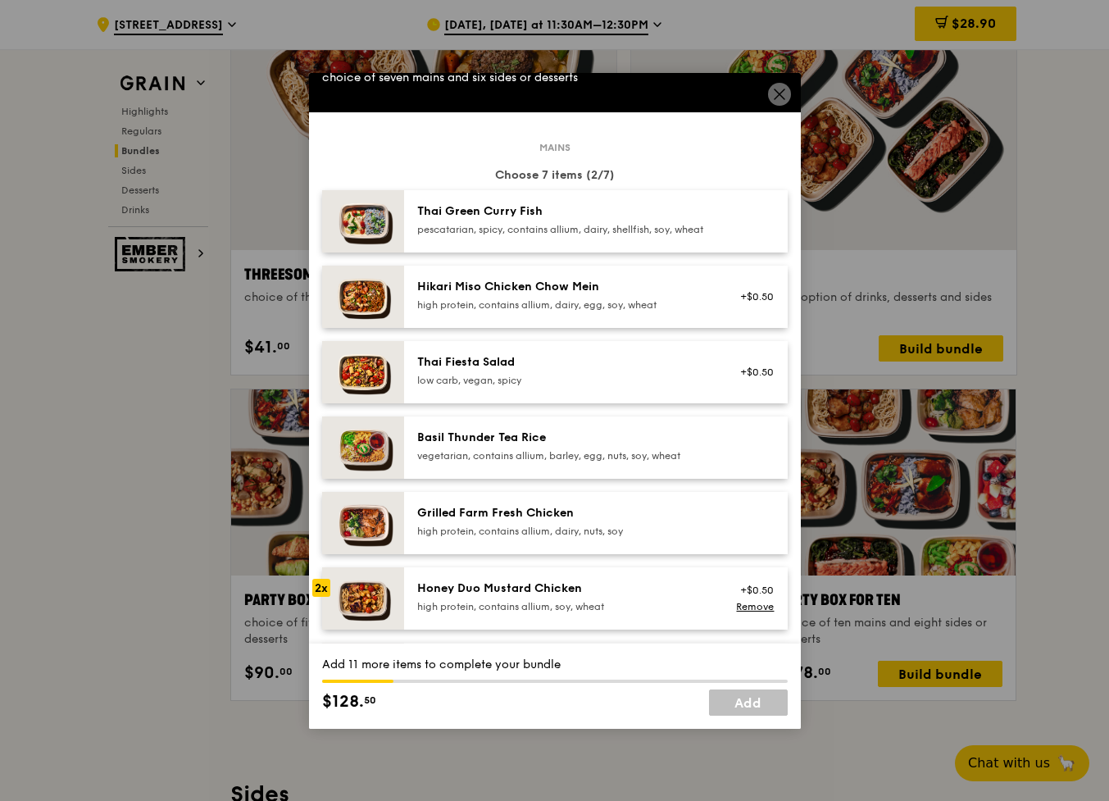
scroll to position [30, 0]
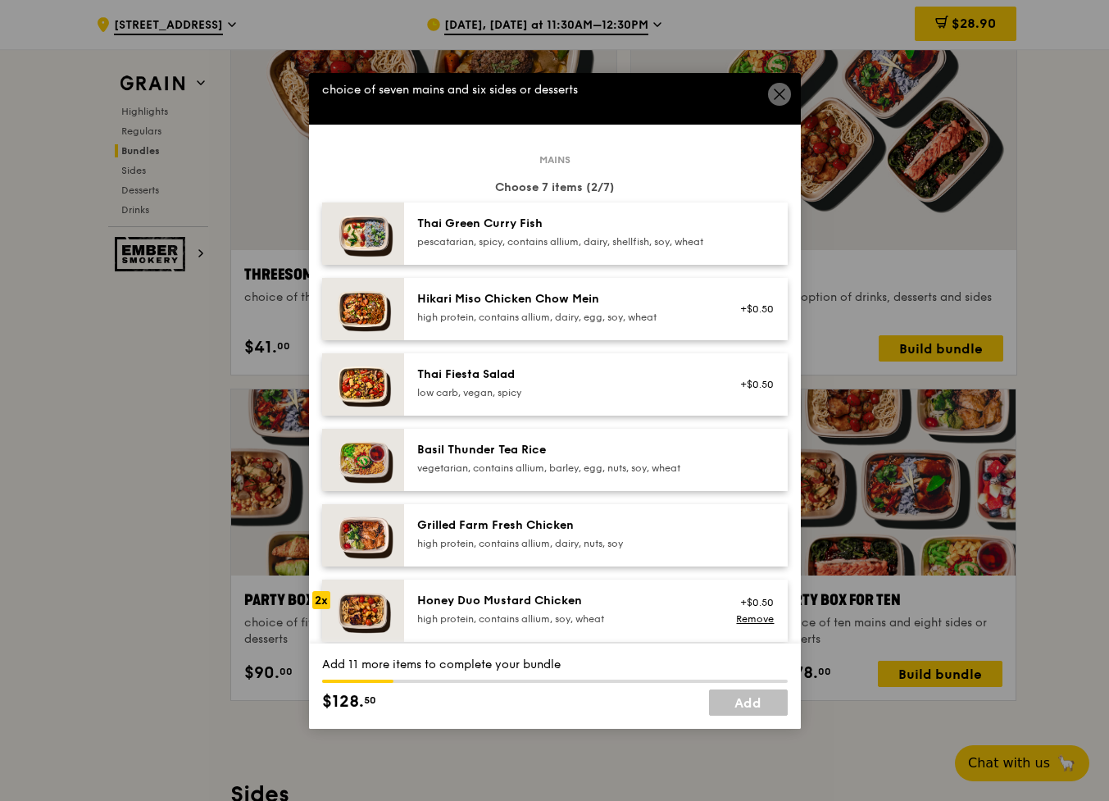
click at [601, 307] on div "Hikari Miso Chicken Chow Mein" at bounding box center [564, 299] width 294 height 16
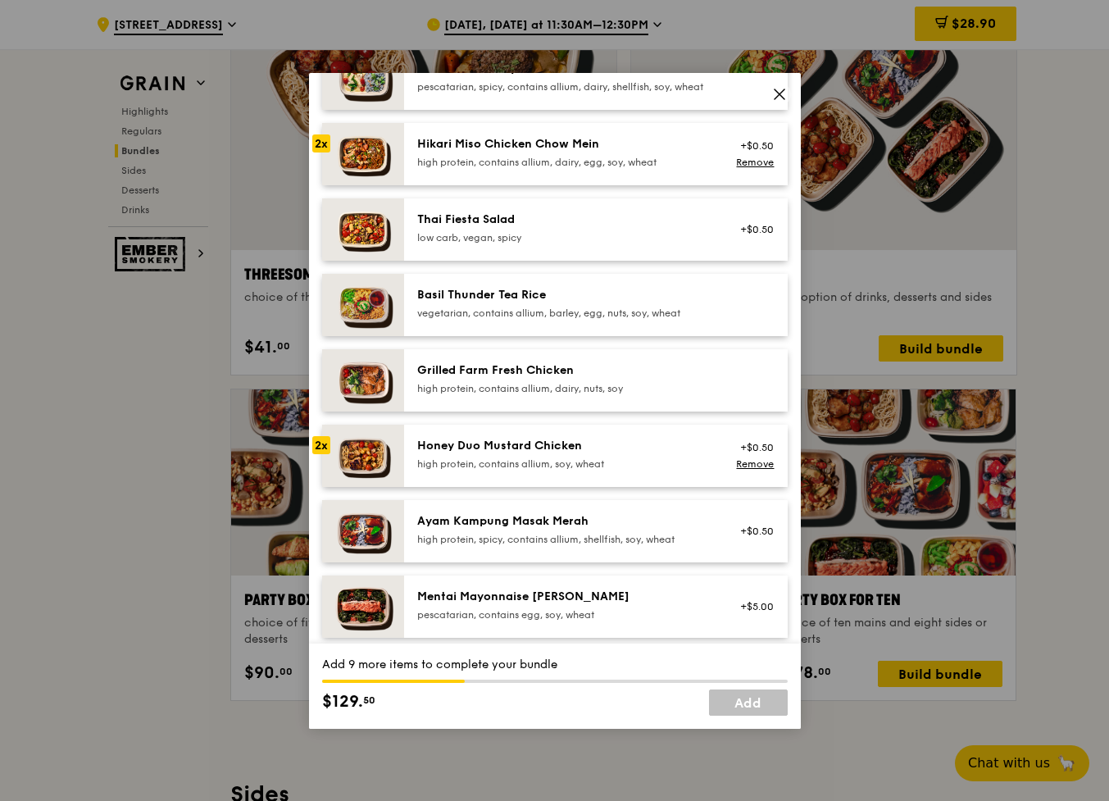
scroll to position [186, 0]
click at [352, 405] on img at bounding box center [363, 379] width 82 height 62
click at [577, 453] on div "Honey Duo Mustard Chicken" at bounding box center [564, 445] width 294 height 16
click at [508, 394] on div "high protein, contains allium, dairy, nuts, soy" at bounding box center [564, 387] width 294 height 13
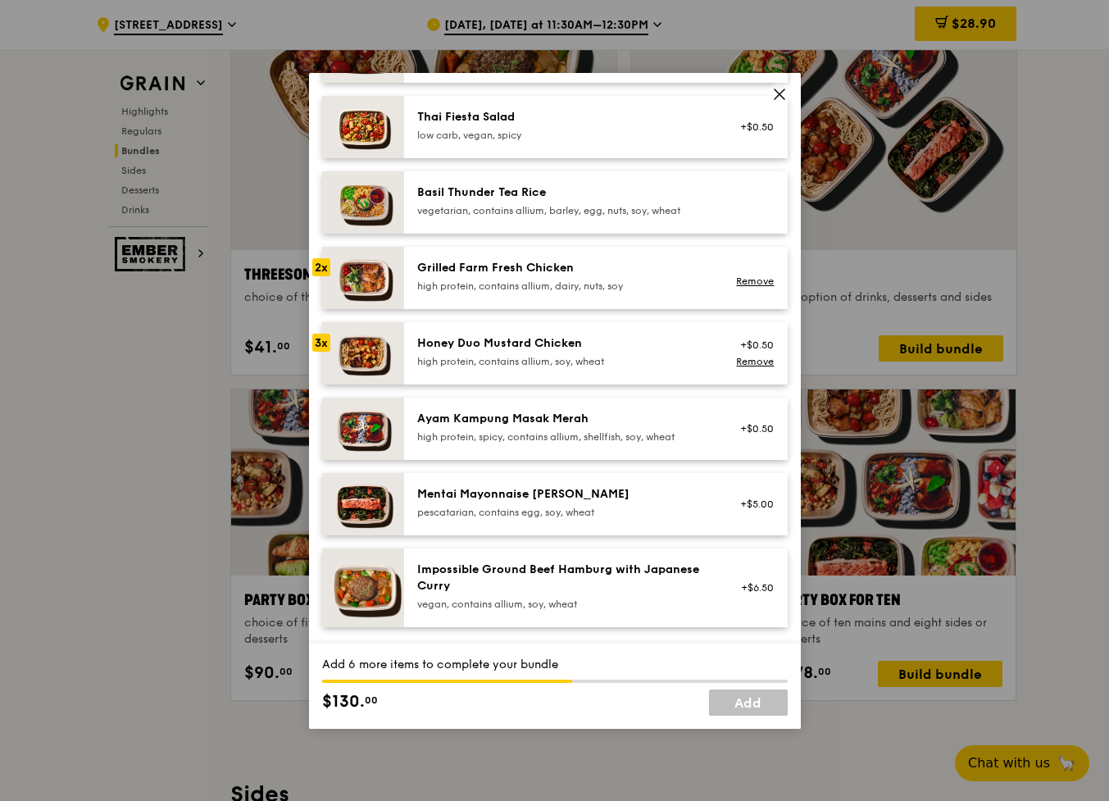
scroll to position [290, 0]
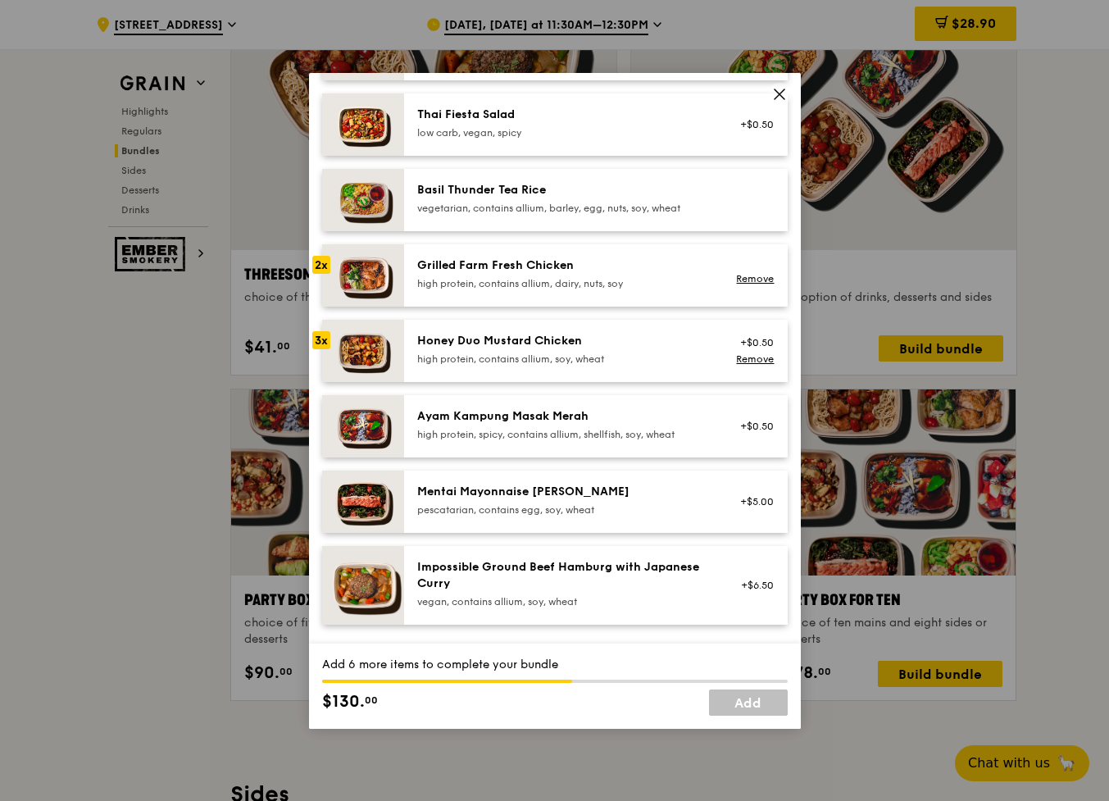
click at [498, 587] on div "Impossible Ground Beef Hamburg with Japanese Curry" at bounding box center [564, 575] width 294 height 33
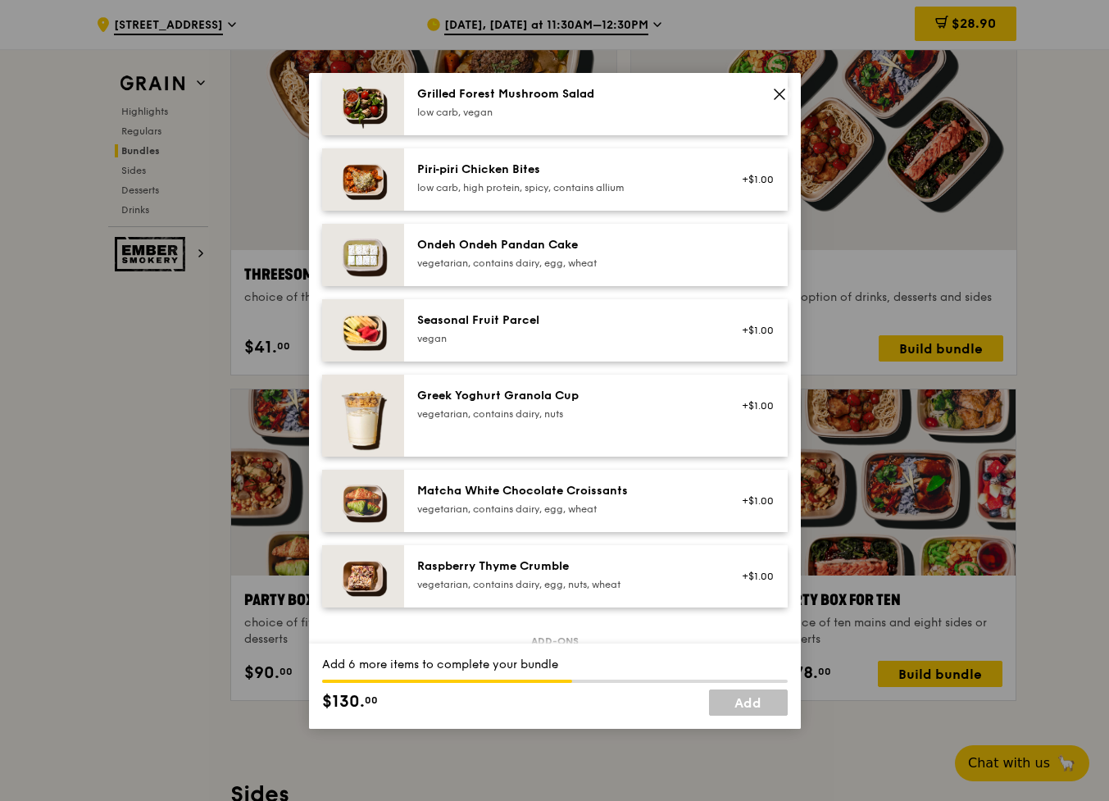
scroll to position [1150, 0]
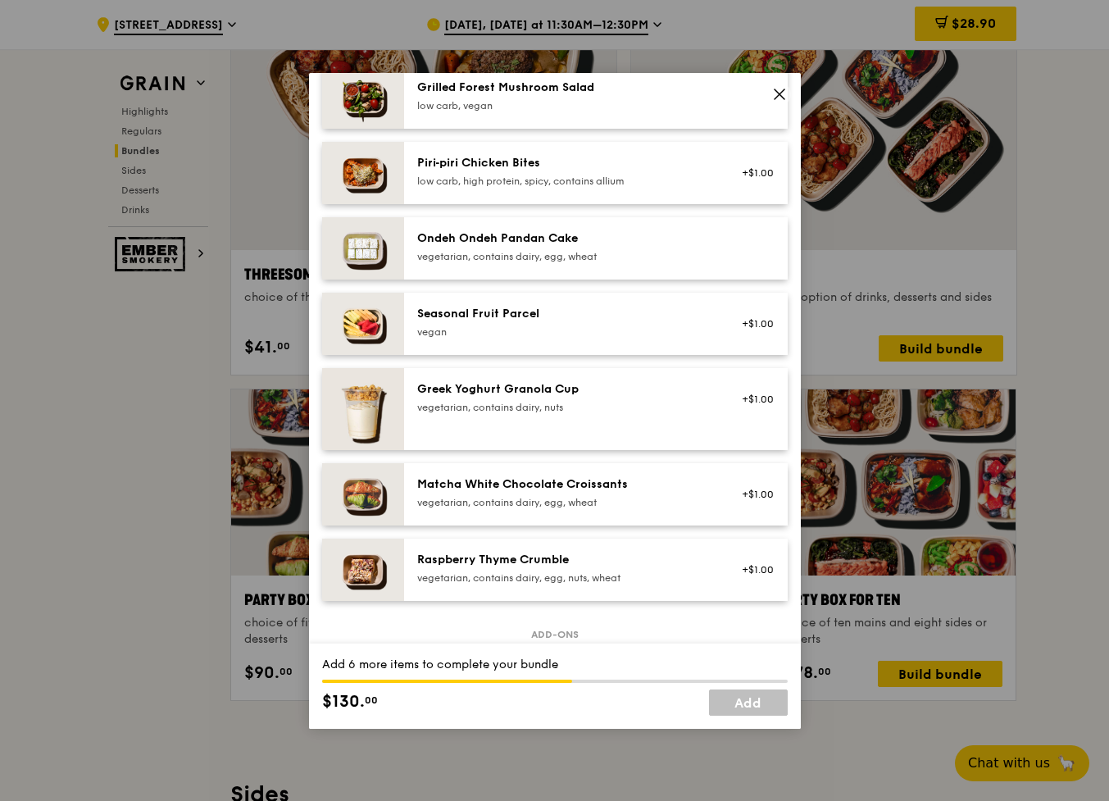
click at [557, 322] on div "Seasonal Fruit Parcel" at bounding box center [564, 314] width 294 height 16
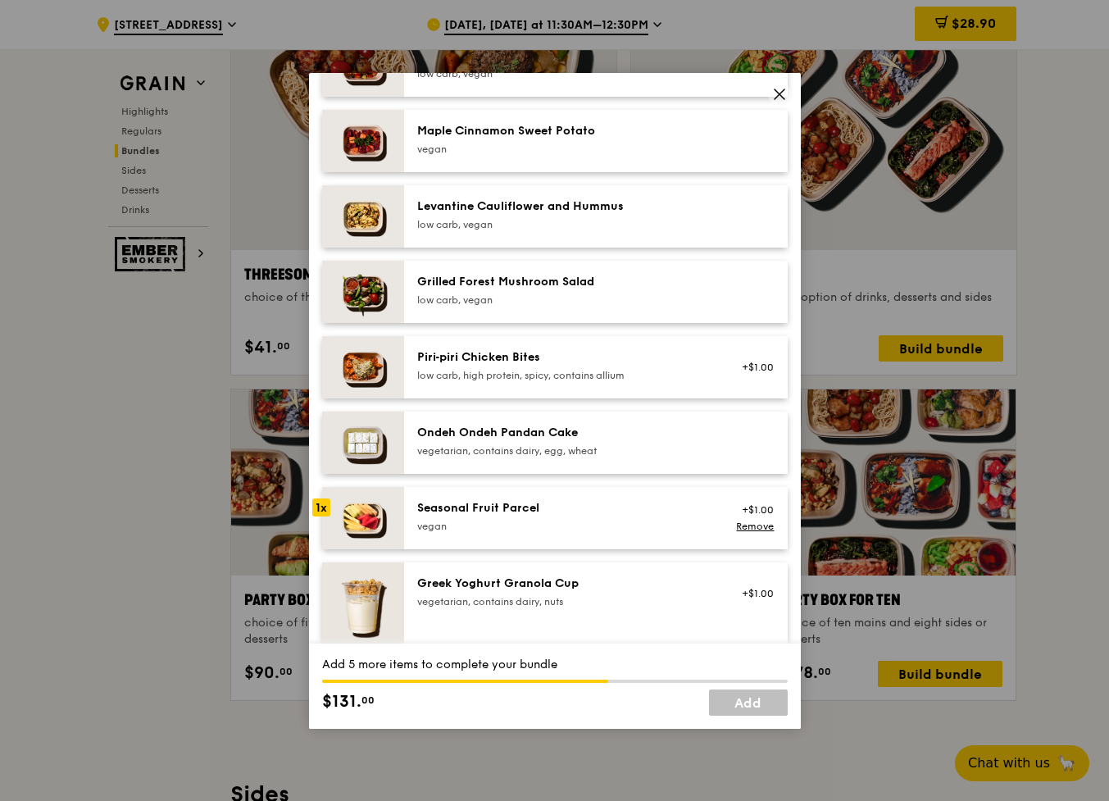
scroll to position [954, 0]
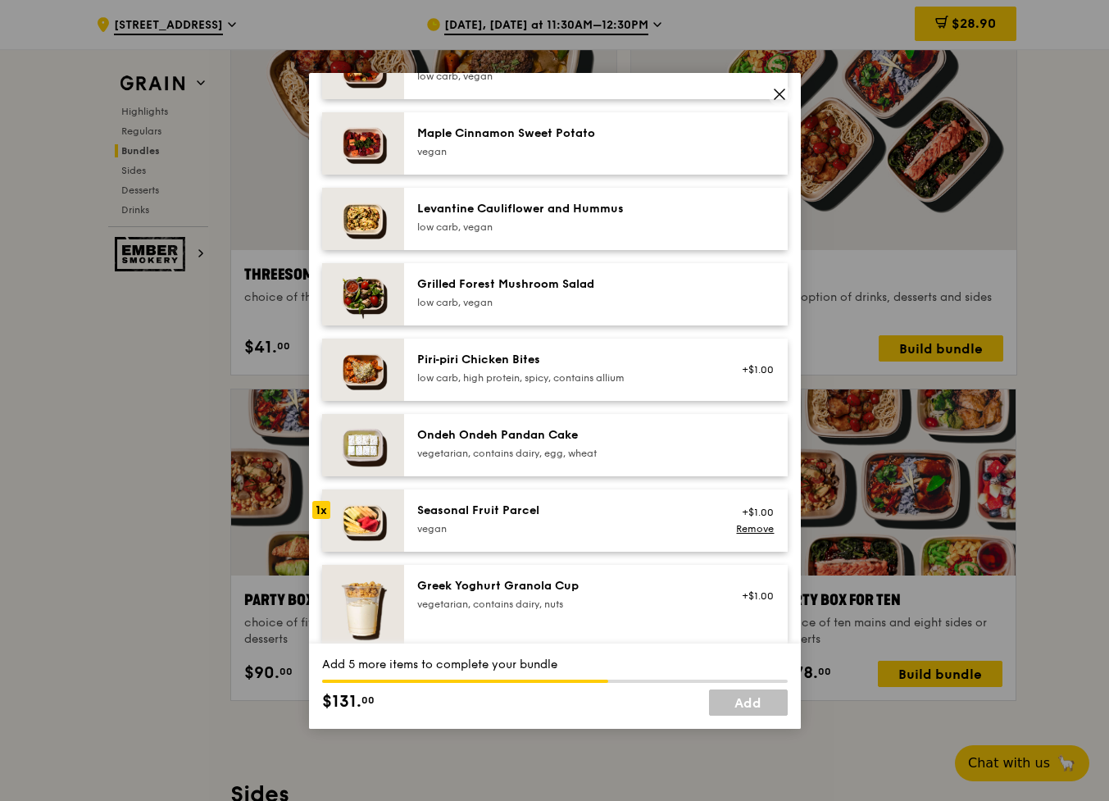
click at [577, 519] on div "Seasonal Fruit Parcel" at bounding box center [564, 510] width 294 height 16
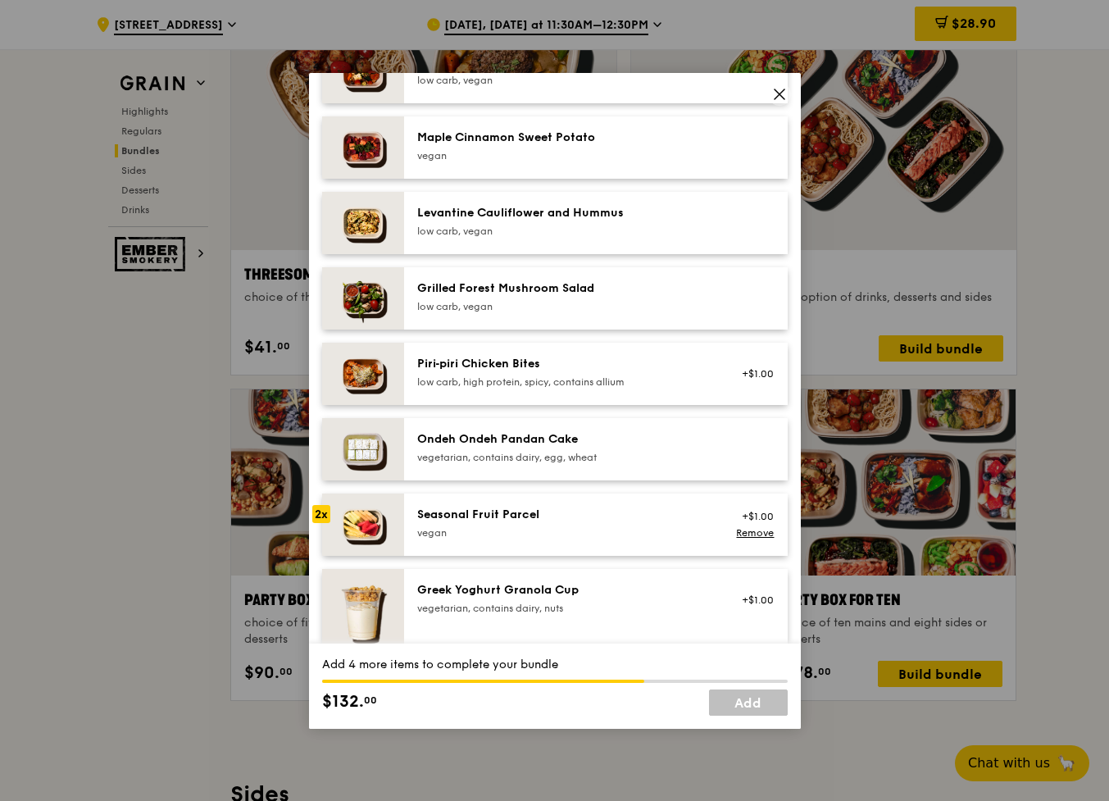
click at [596, 162] on div "vegan" at bounding box center [564, 155] width 294 height 13
click at [578, 297] on div "Grilled Forest Mushroom Salad" at bounding box center [564, 288] width 294 height 16
click at [527, 221] on div "Levantine Cauliflower and Hummus" at bounding box center [564, 213] width 294 height 16
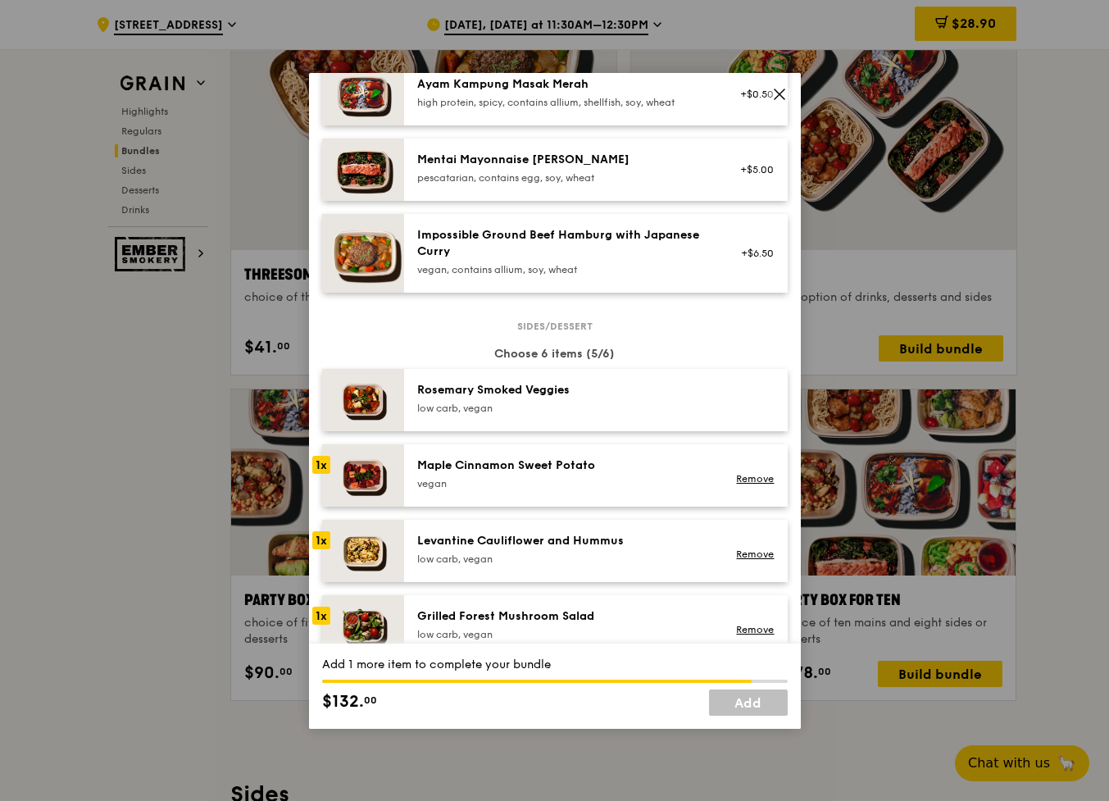
scroll to position [616, 0]
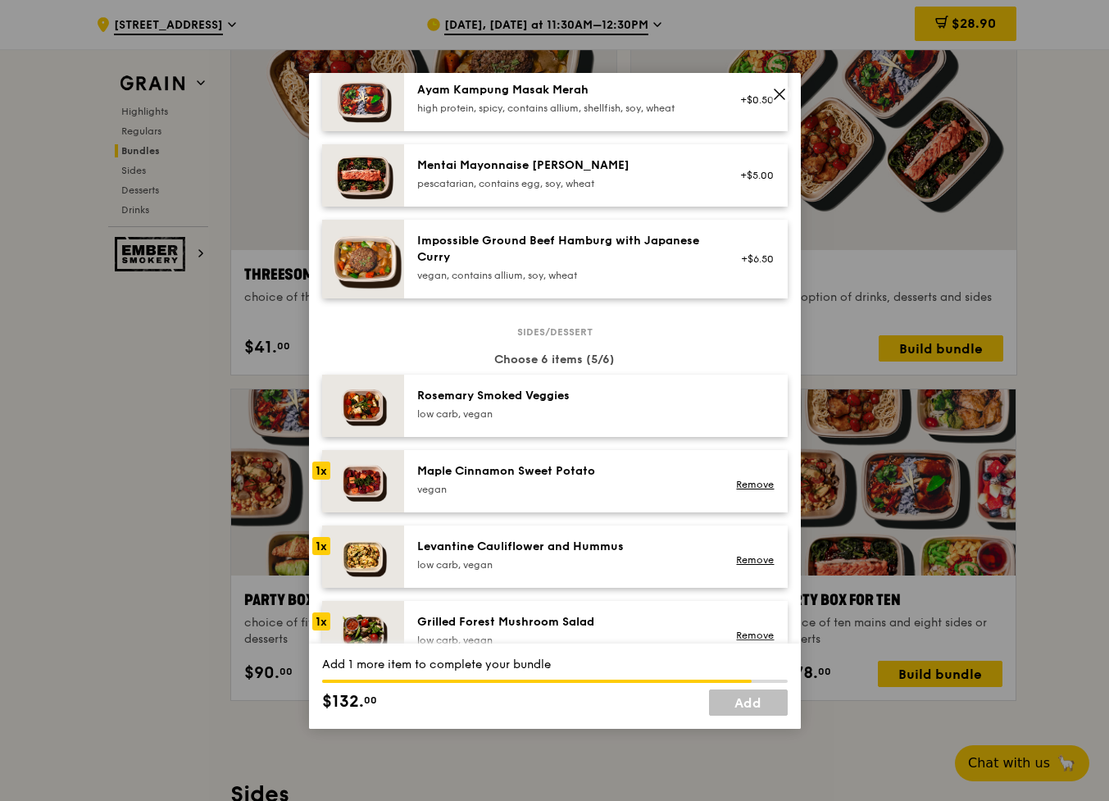
click at [483, 404] on div "Rosemary Smoked Veggies" at bounding box center [564, 396] width 294 height 16
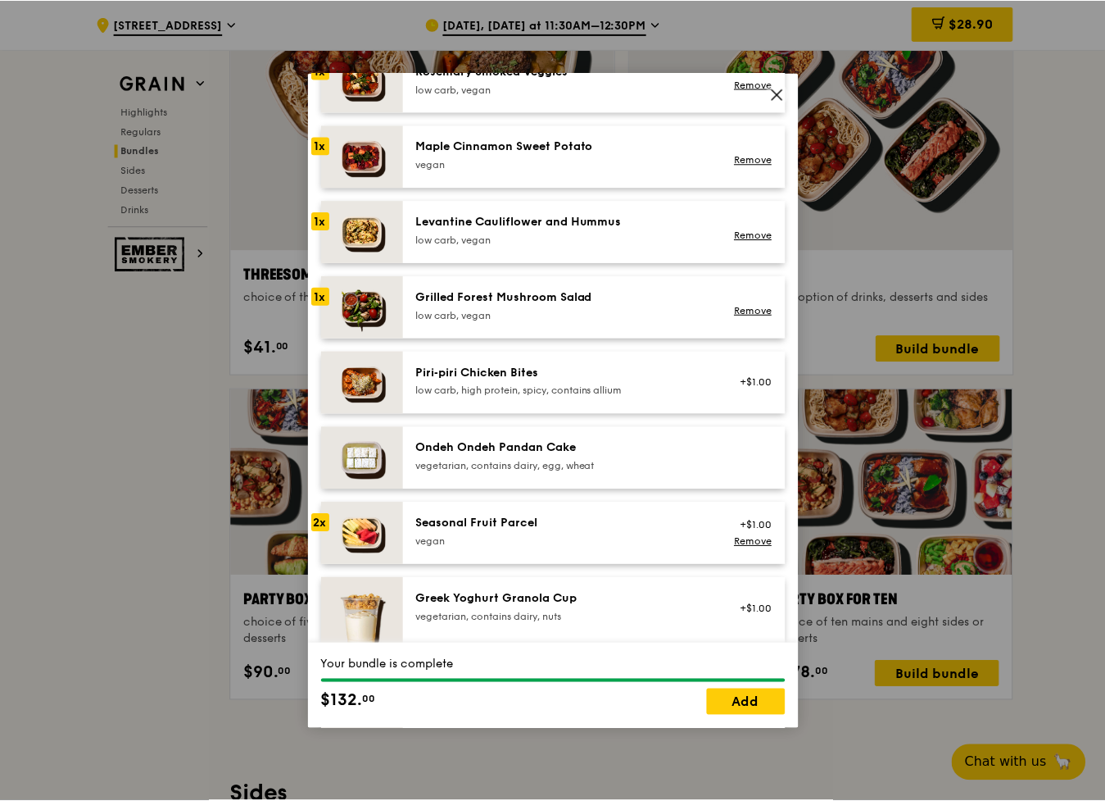
scroll to position [971, 0]
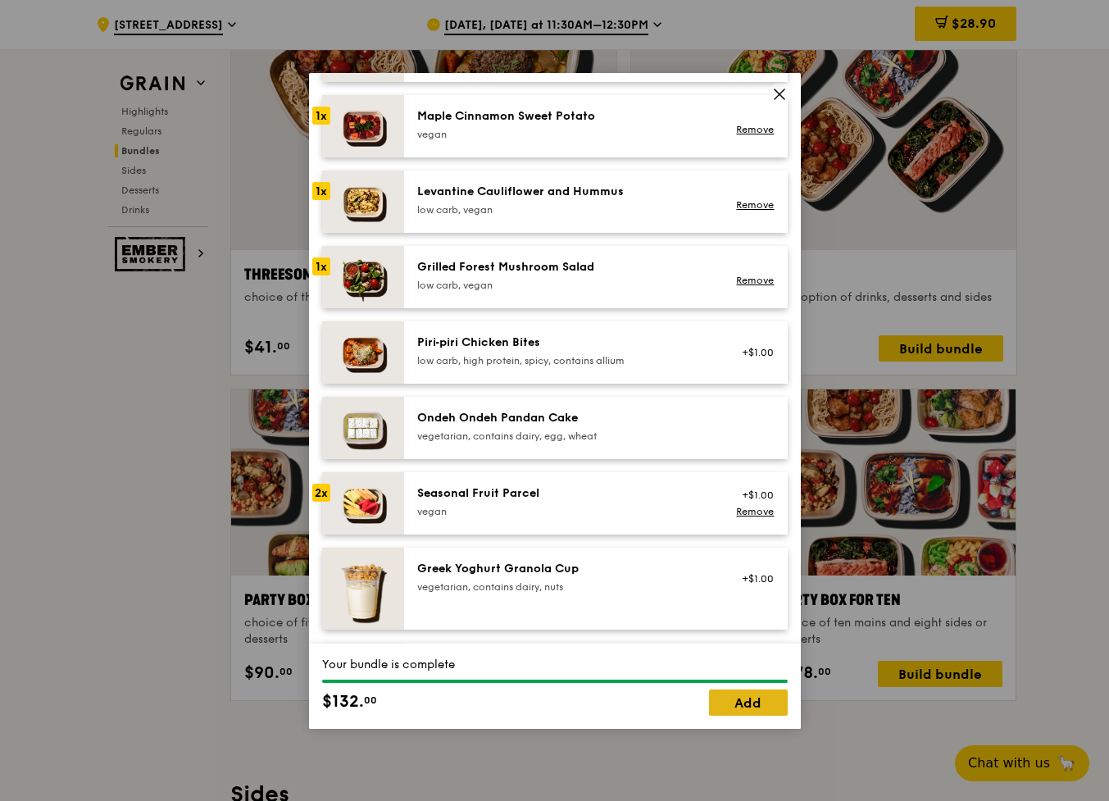
click at [762, 699] on link "Add" at bounding box center [748, 702] width 79 height 26
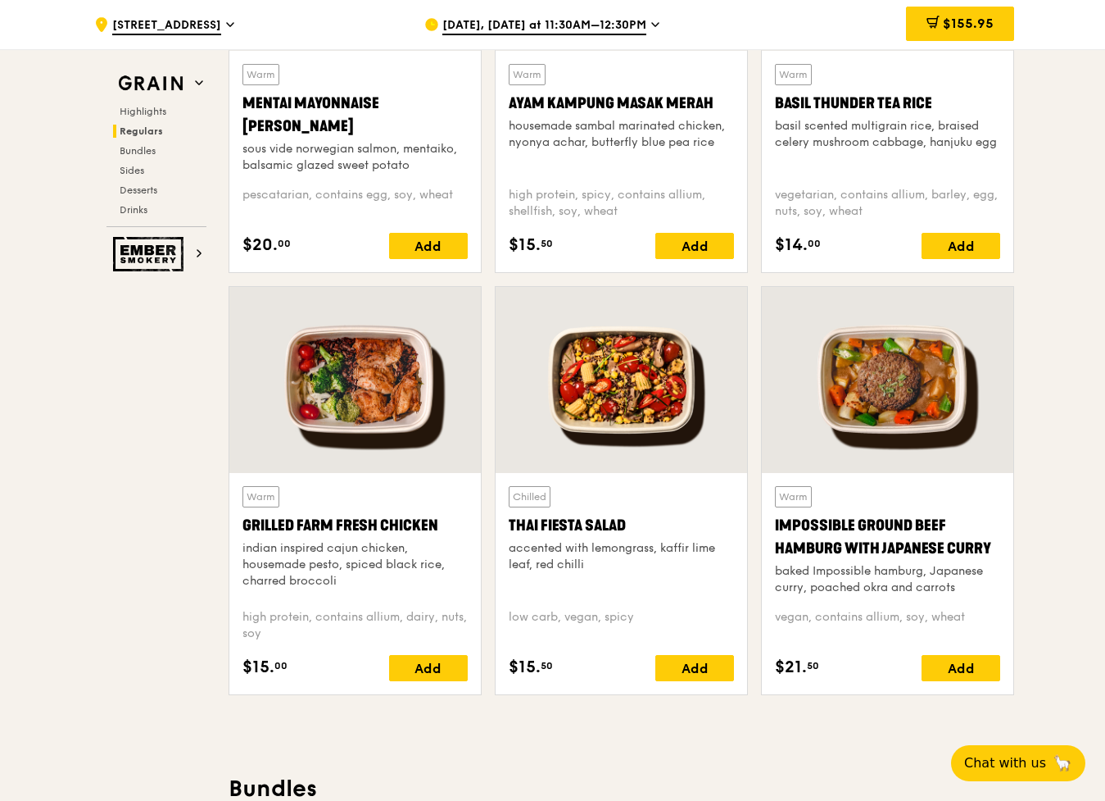
scroll to position [1650, 0]
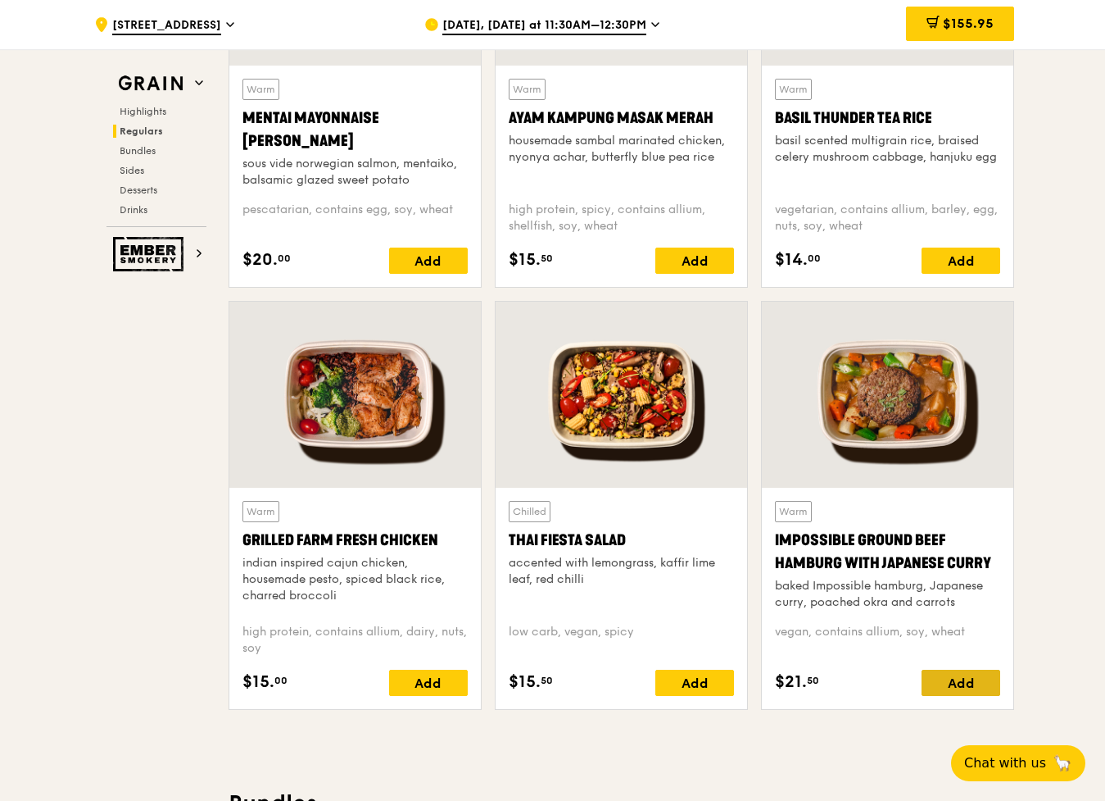
click at [958, 678] on div "Add" at bounding box center [961, 682] width 79 height 26
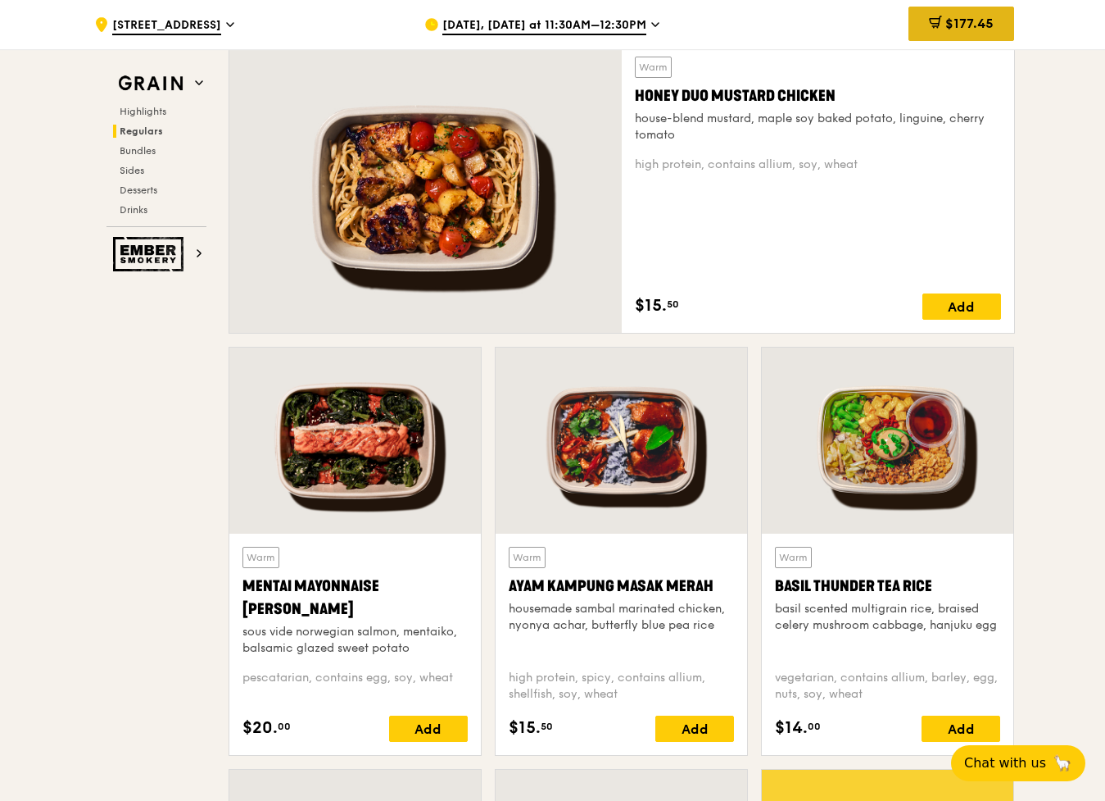
scroll to position [1178, 0]
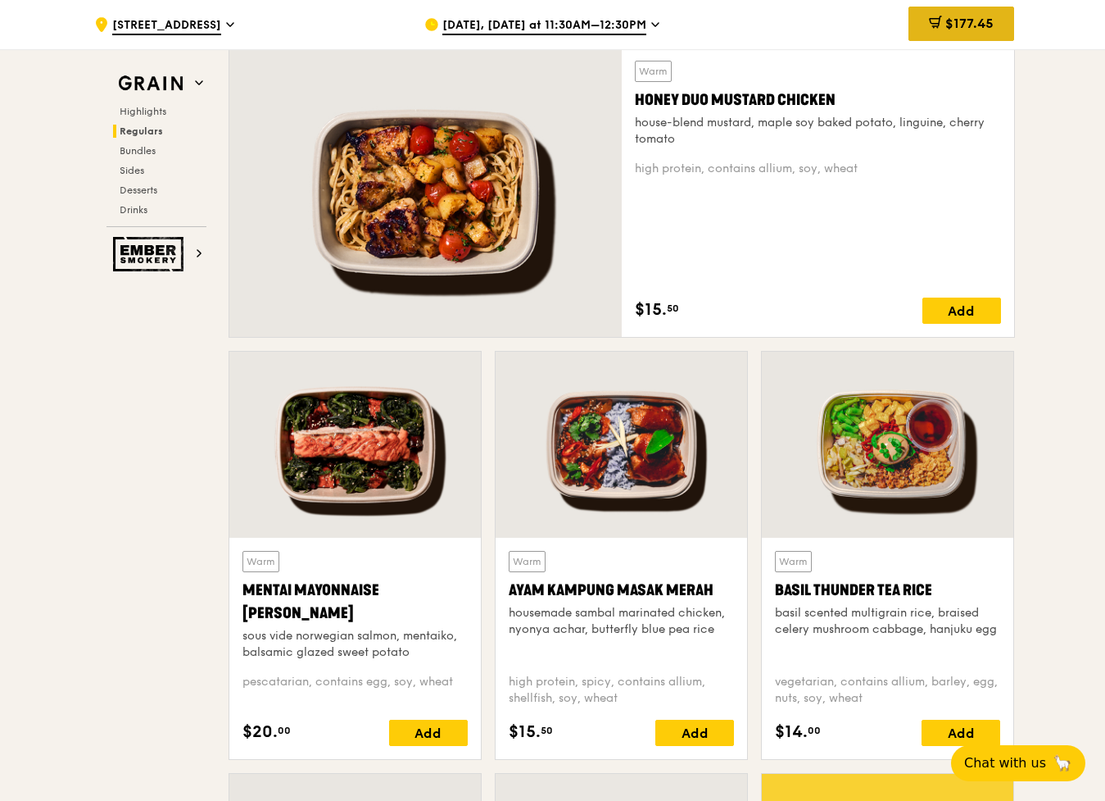
click at [946, 20] on span "$177.45" at bounding box center [970, 24] width 48 height 16
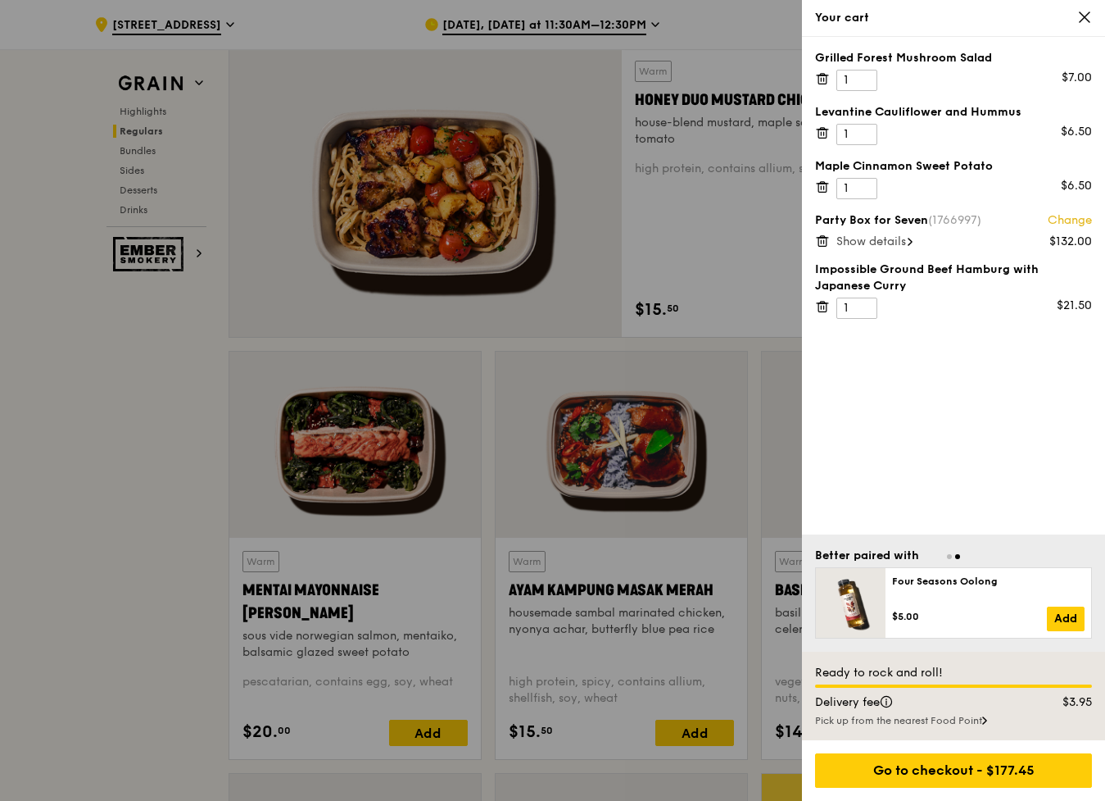
click at [878, 241] on span "Show details" at bounding box center [872, 241] width 70 height 14
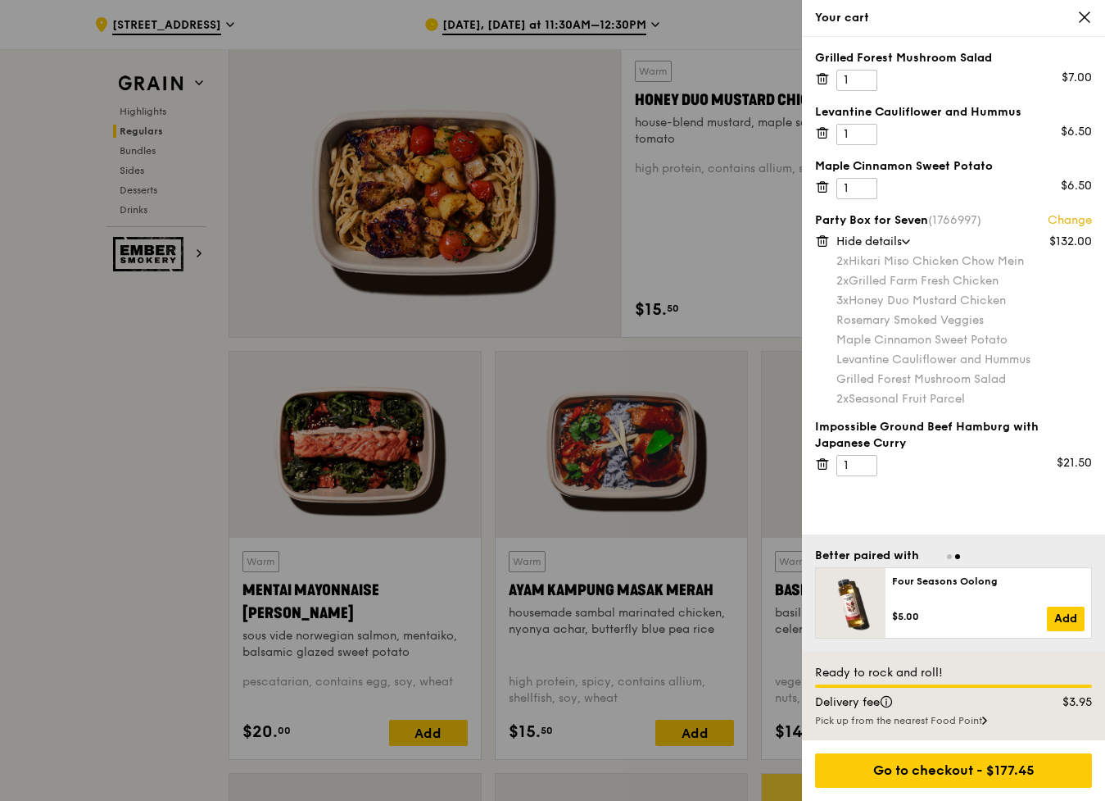
click at [78, 429] on div at bounding box center [552, 400] width 1105 height 801
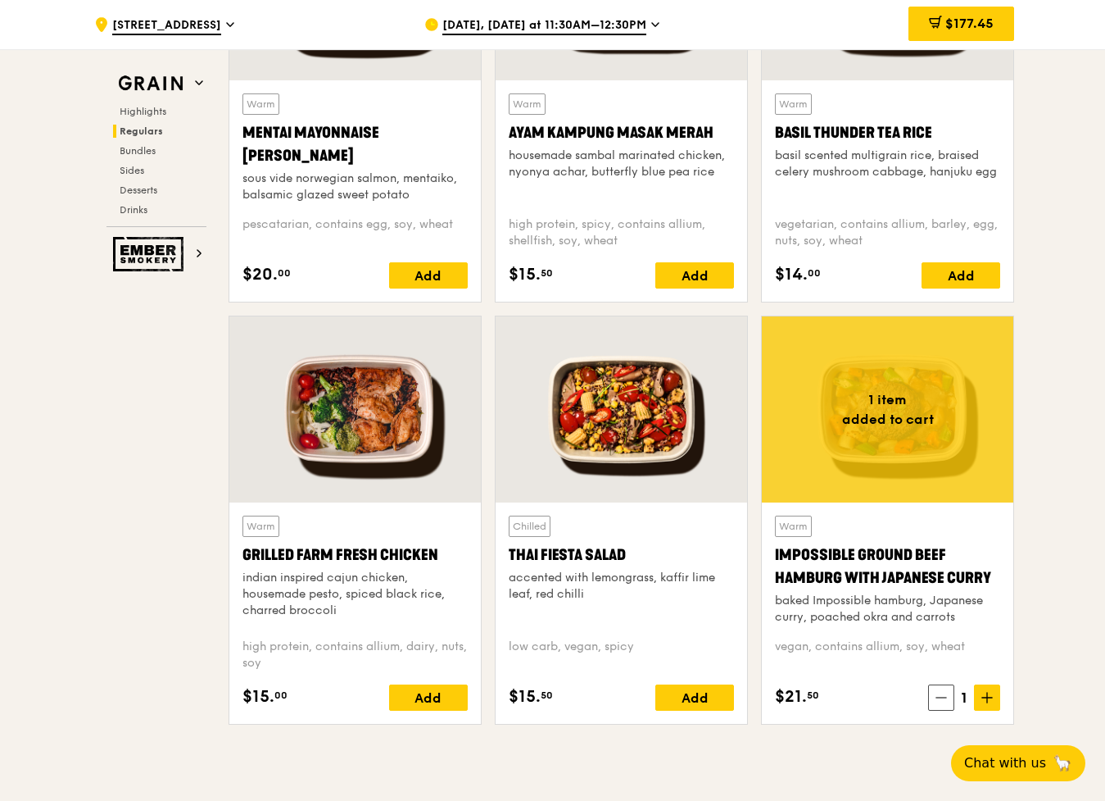
scroll to position [1636, 0]
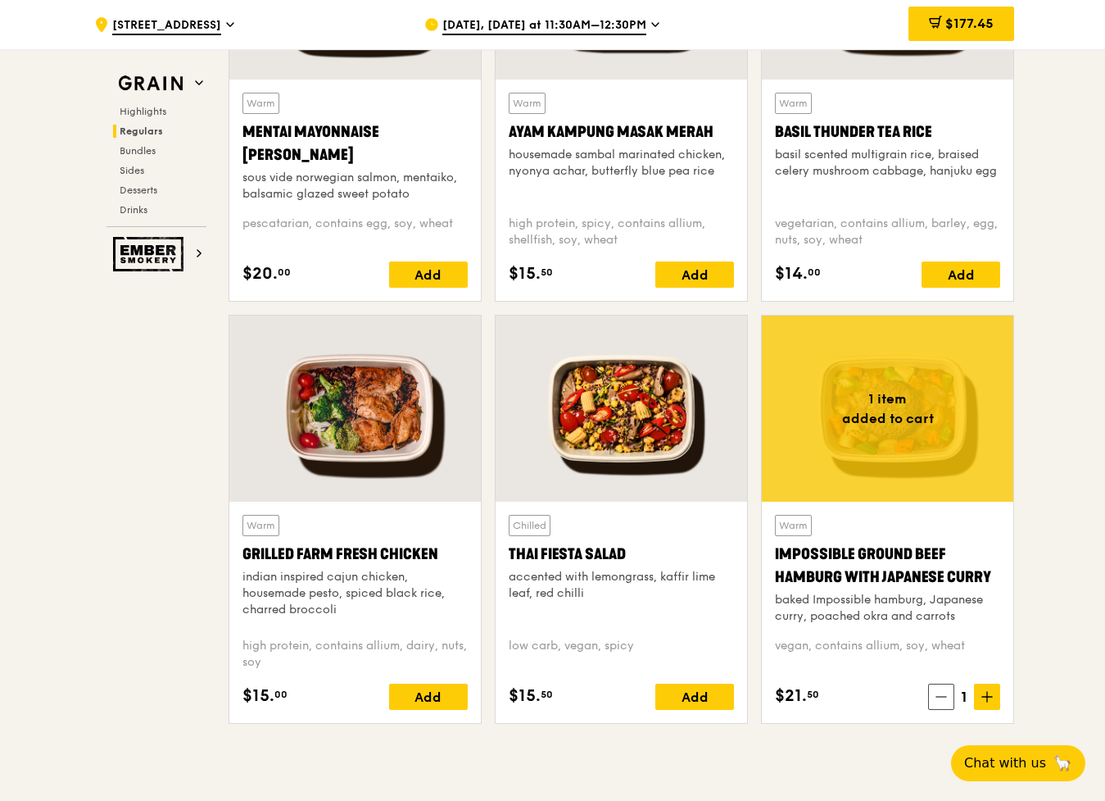
click at [347, 397] on div at bounding box center [355, 408] width 252 height 186
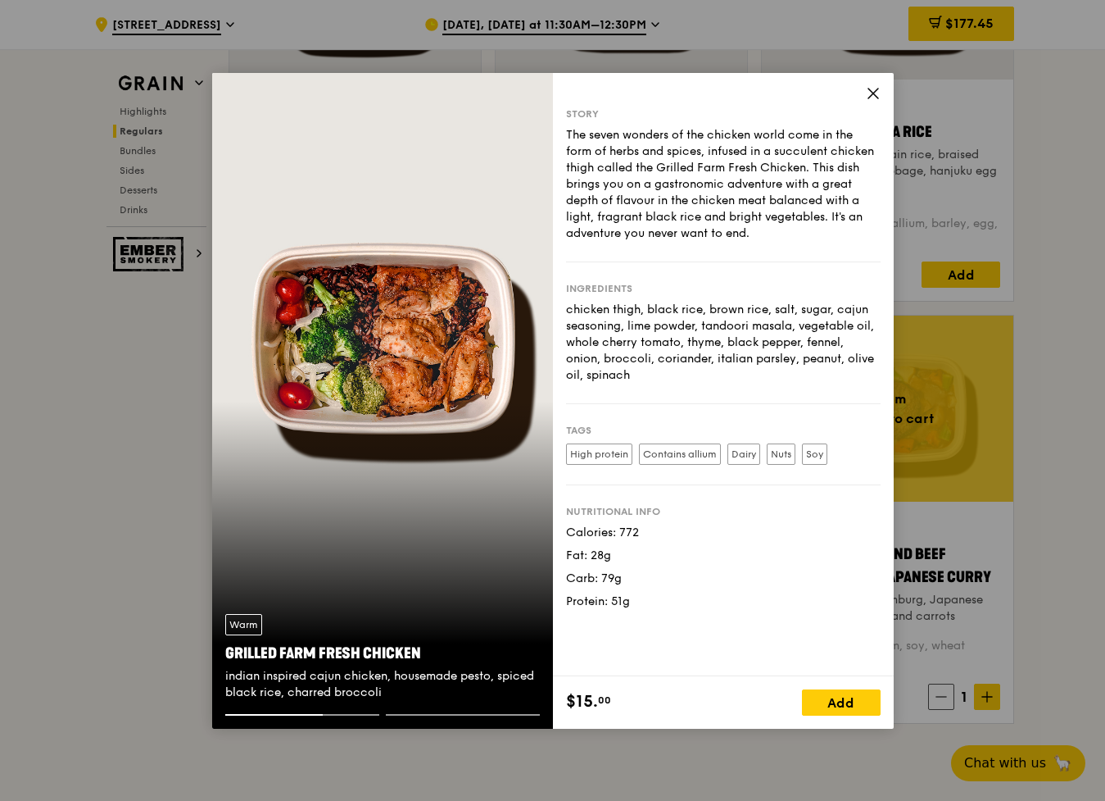
click at [870, 93] on icon at bounding box center [873, 93] width 15 height 15
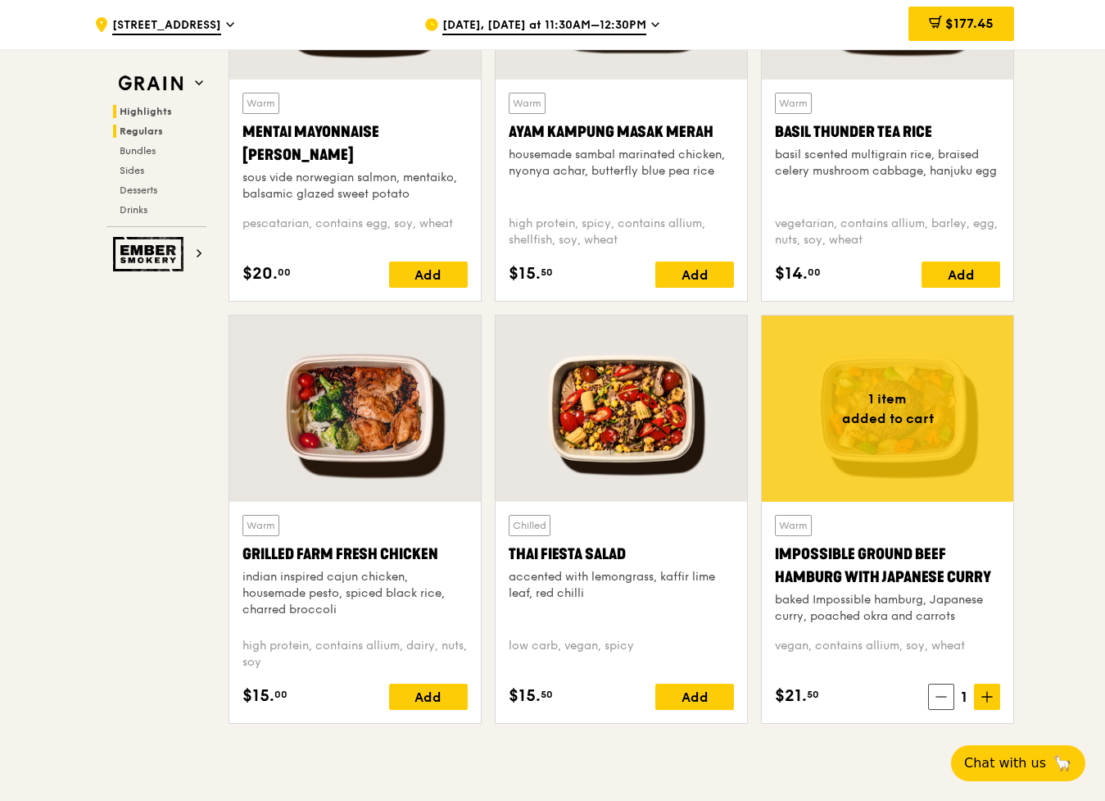
click at [156, 108] on span "Highlights" at bounding box center [146, 111] width 52 height 11
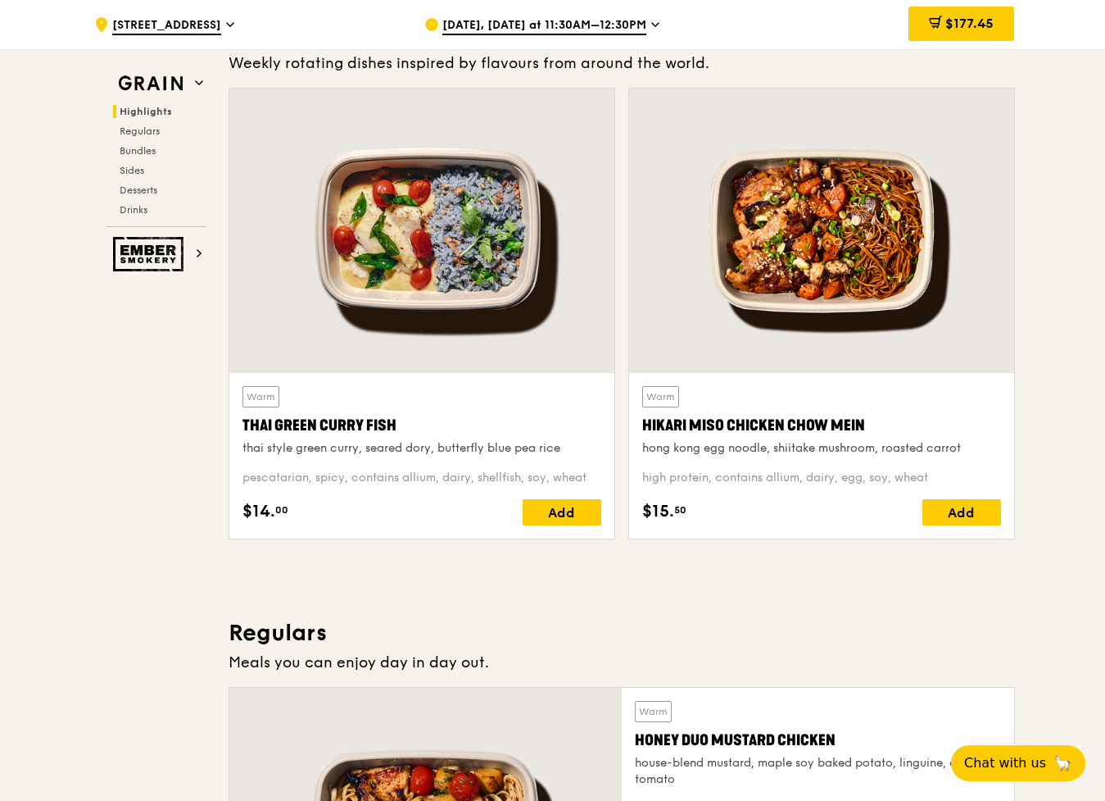
scroll to position [492, 0]
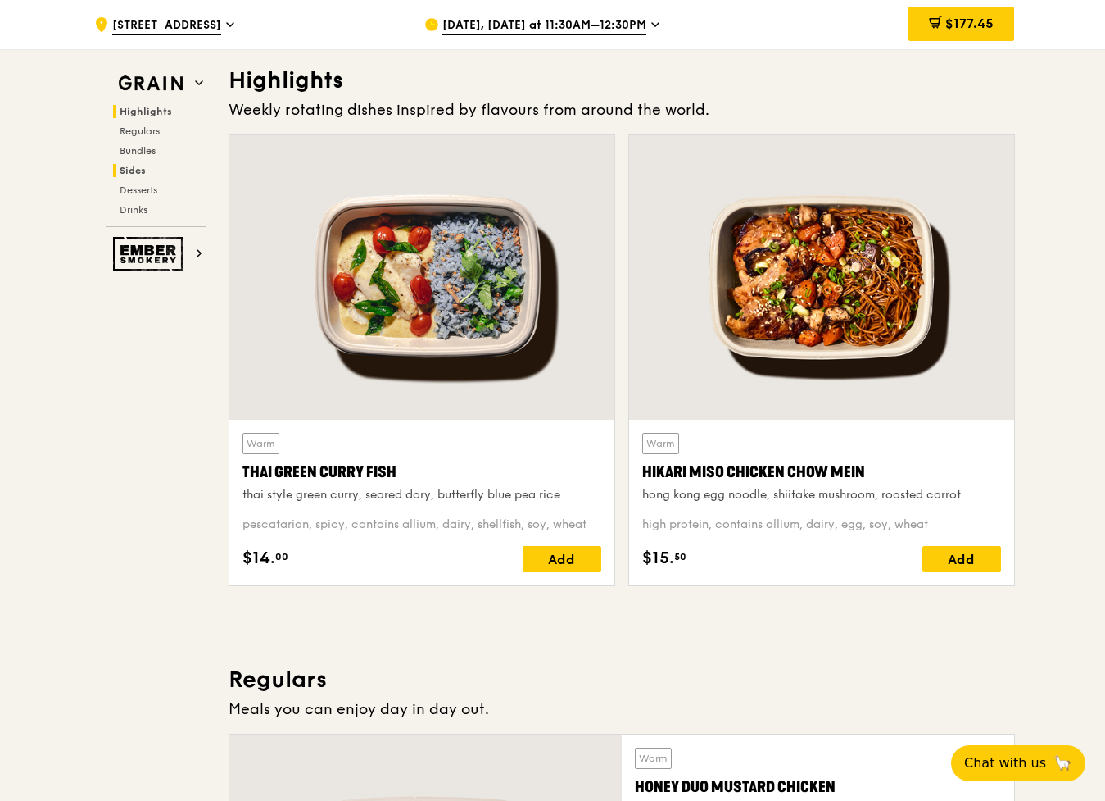
click at [139, 168] on span "Sides" at bounding box center [133, 170] width 26 height 11
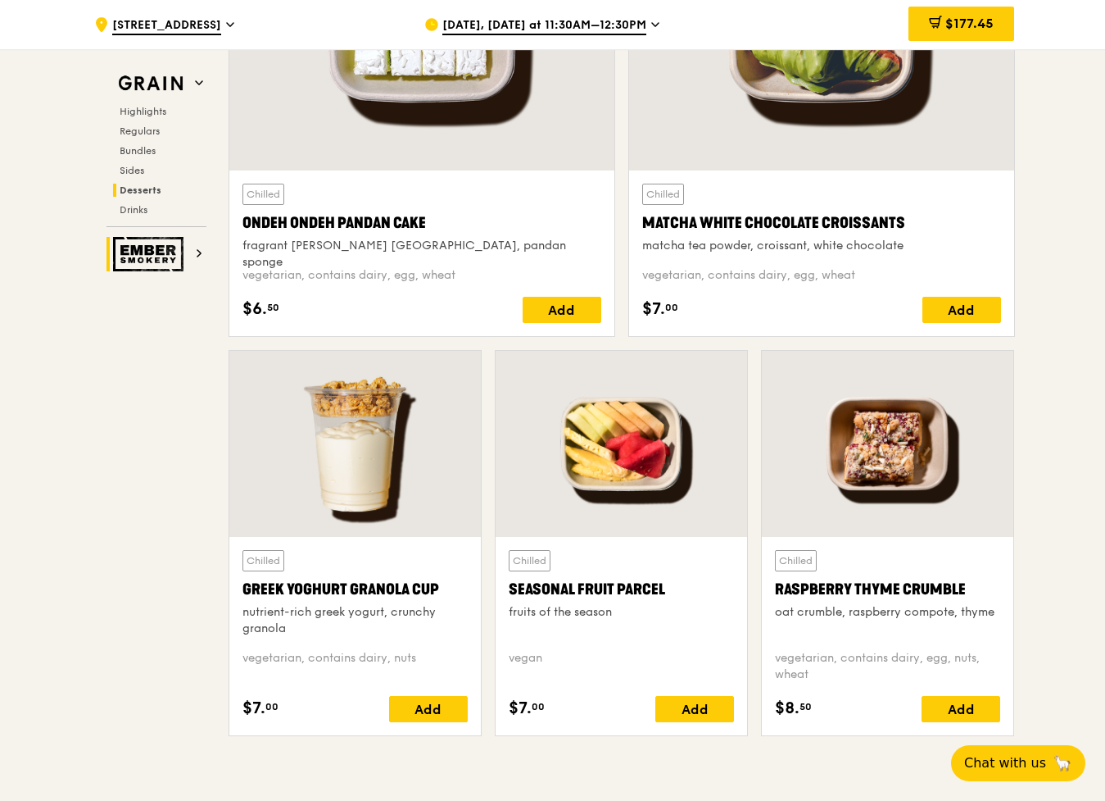
scroll to position [4878, 0]
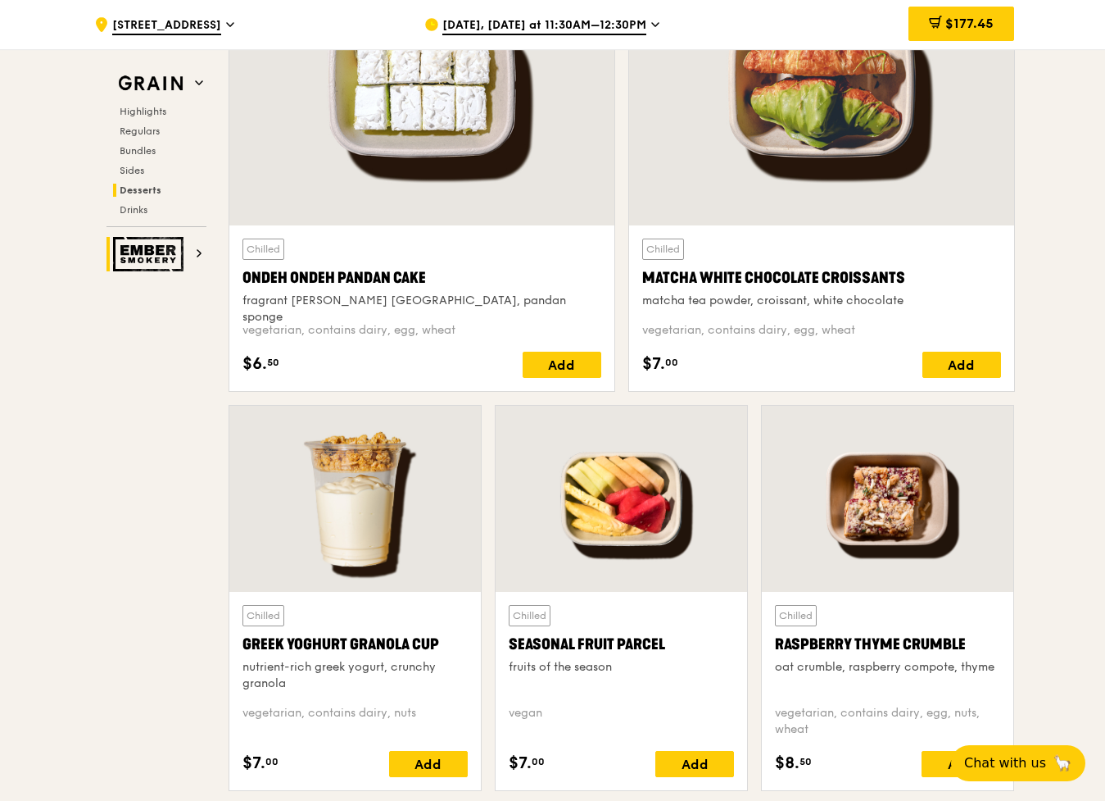
click at [202, 254] on icon at bounding box center [199, 253] width 8 height 8
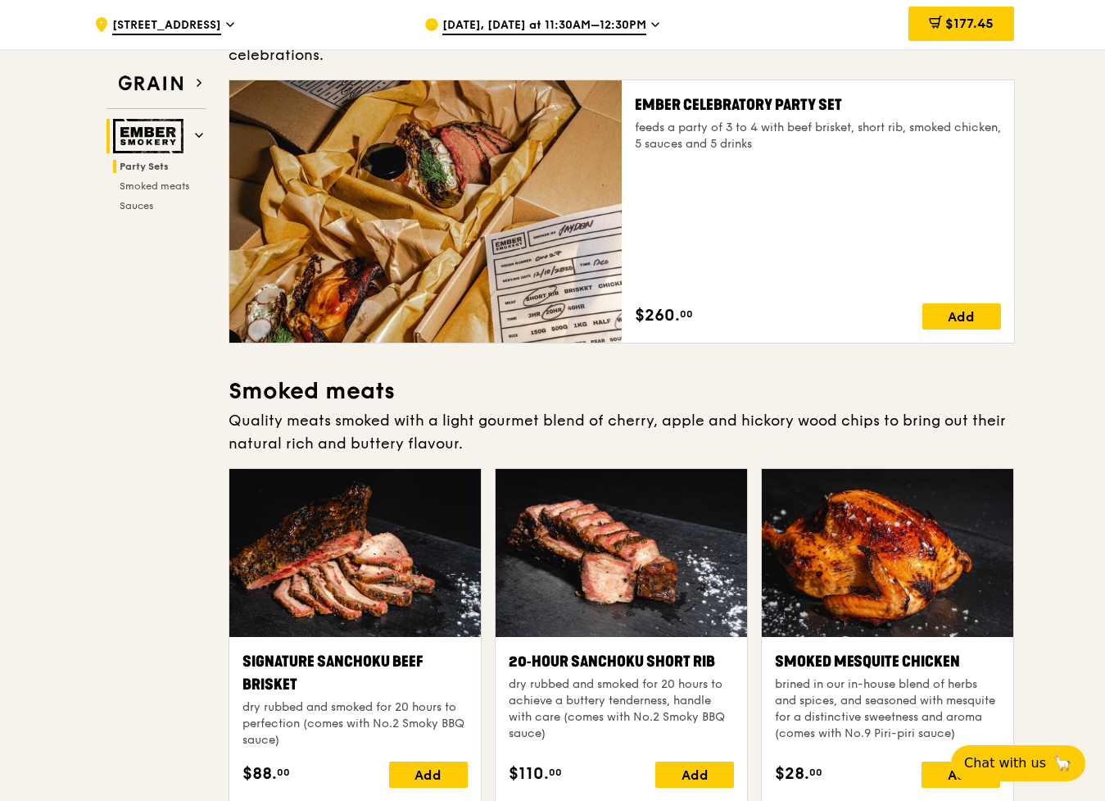
scroll to position [82, 0]
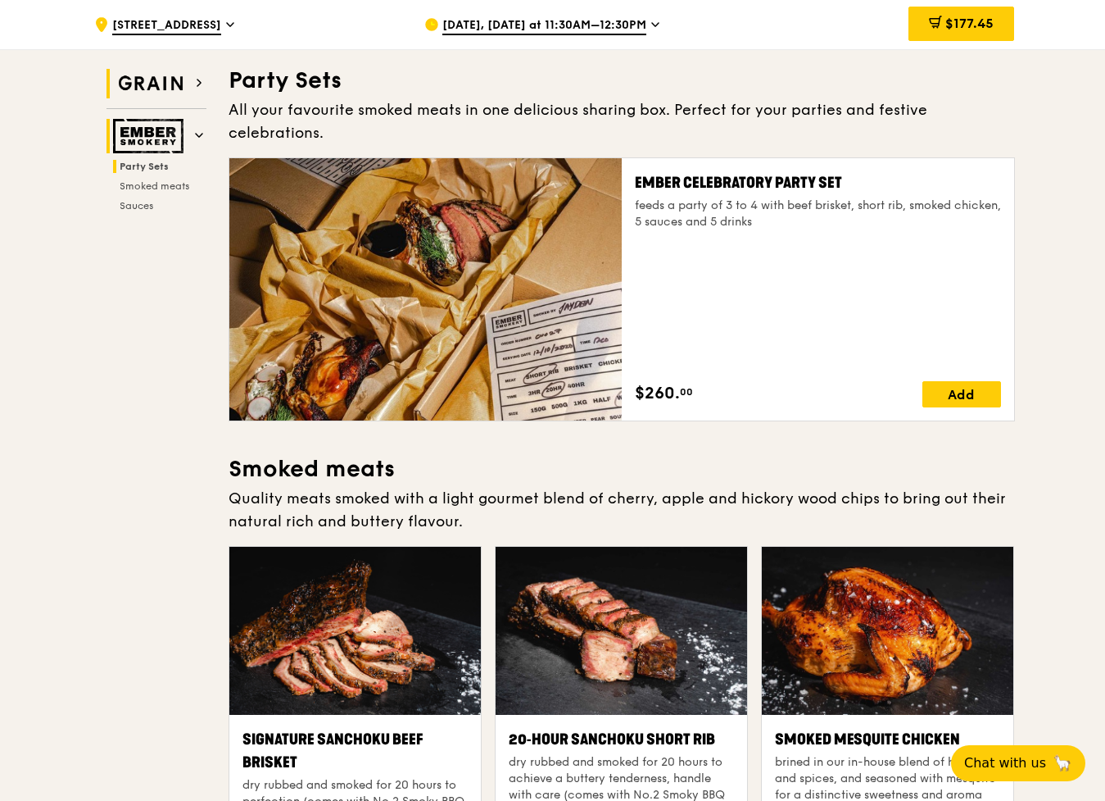
click at [174, 84] on img at bounding box center [150, 83] width 75 height 29
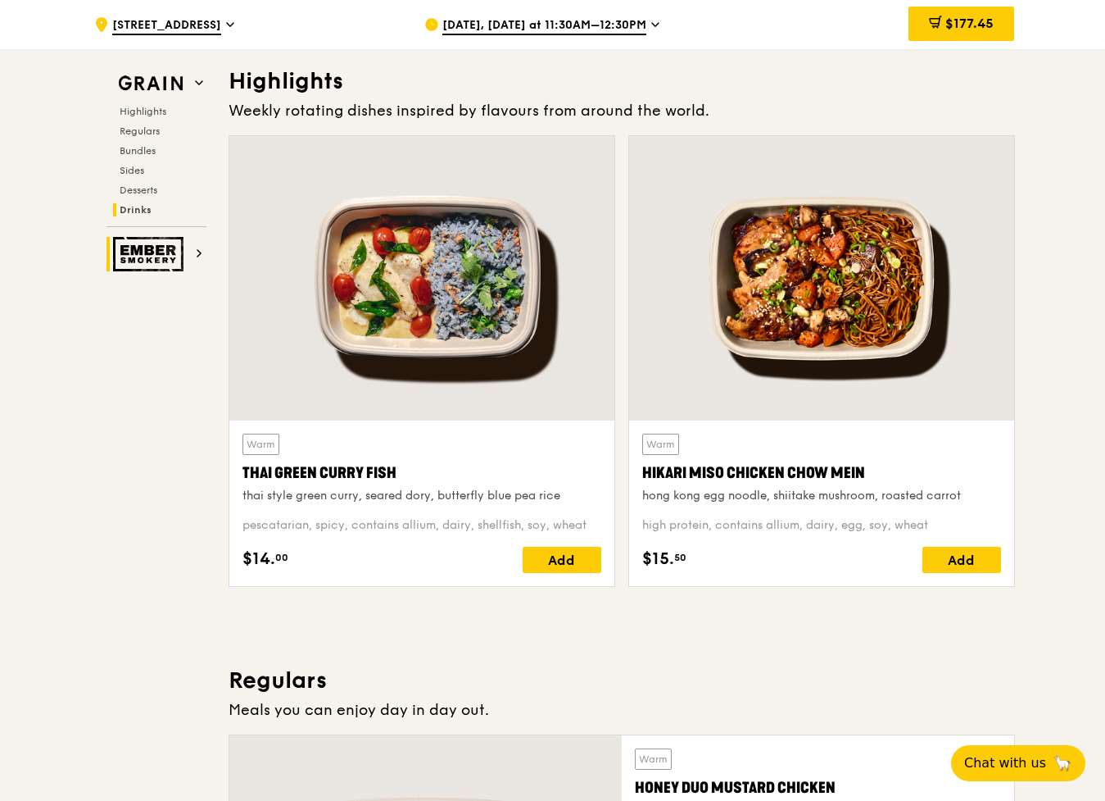
scroll to position [492, 0]
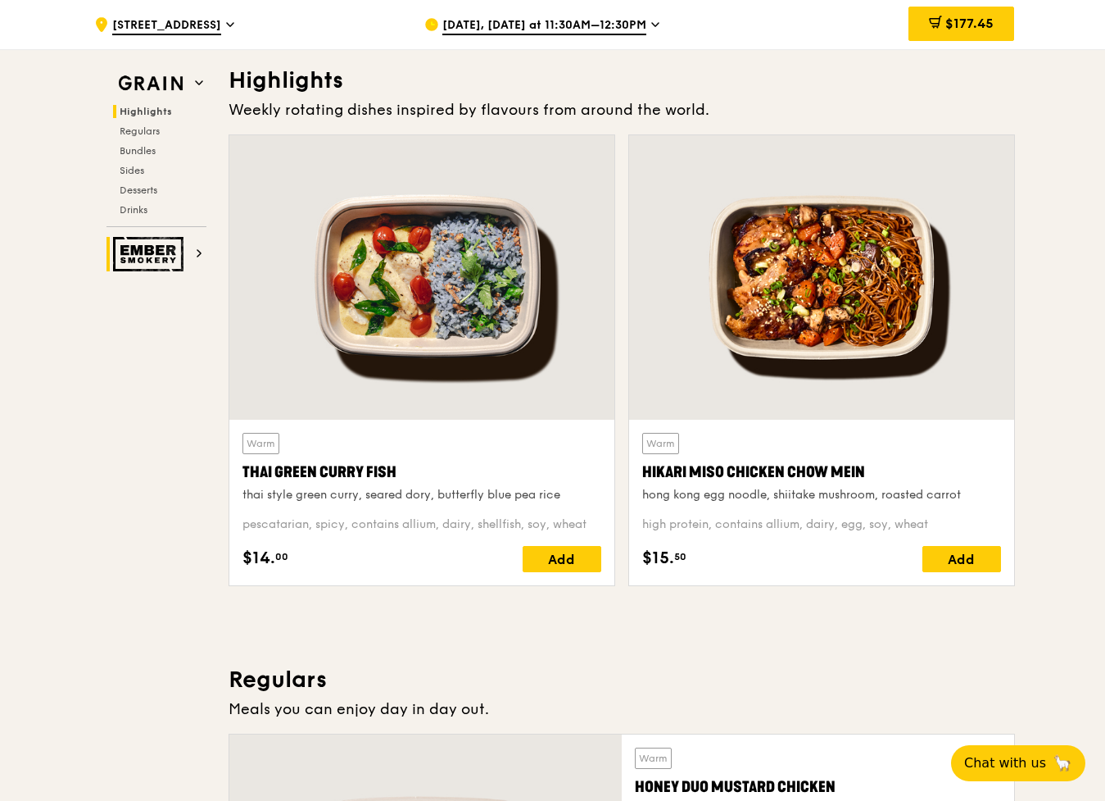
click at [160, 244] on img at bounding box center [150, 254] width 75 height 34
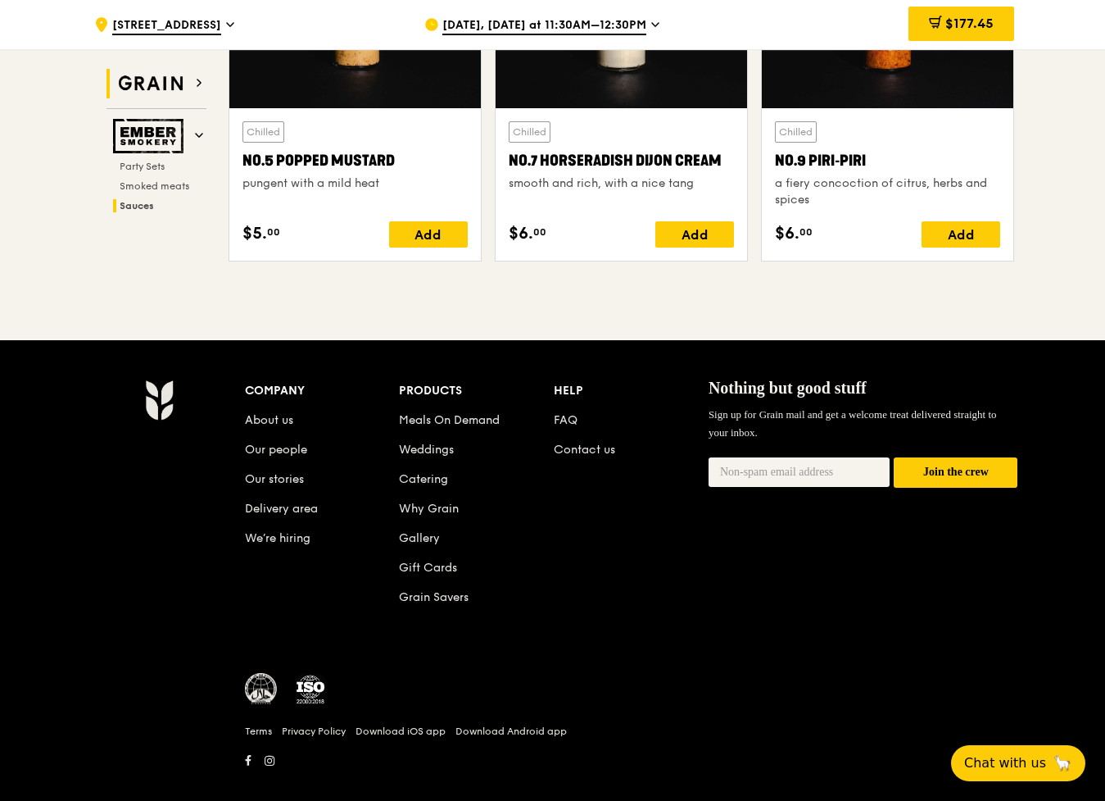
click at [169, 73] on img at bounding box center [150, 83] width 75 height 29
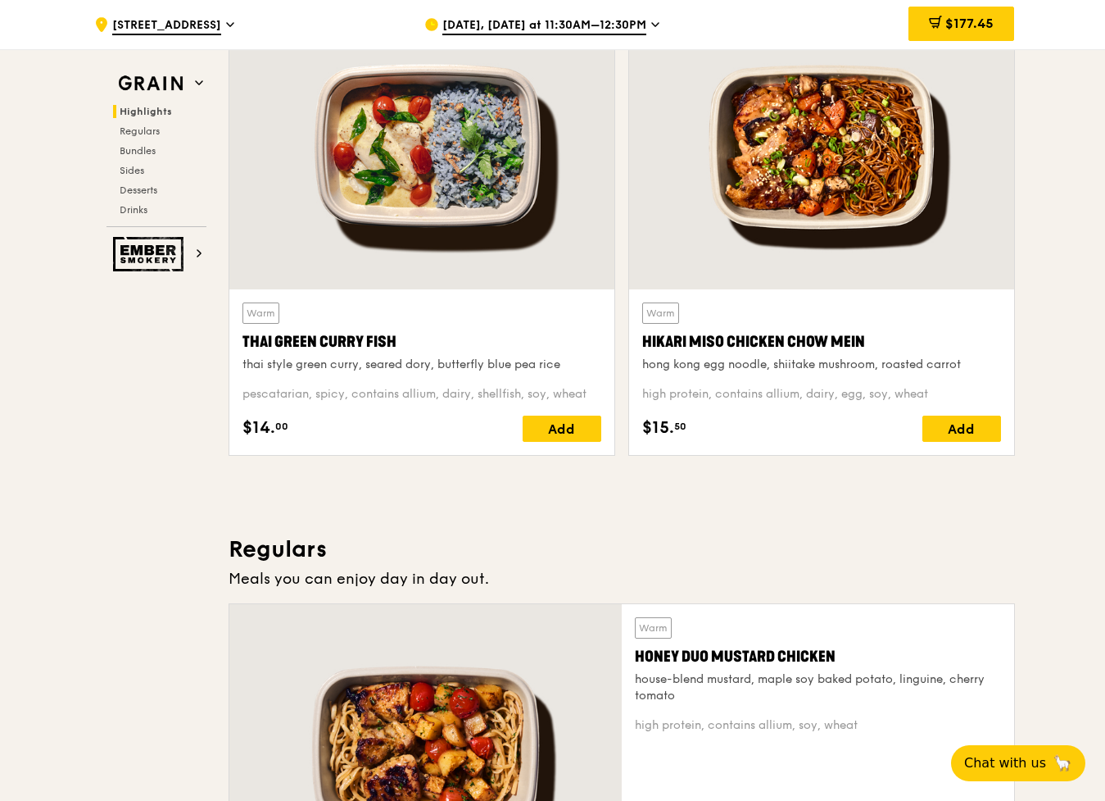
scroll to position [629, 0]
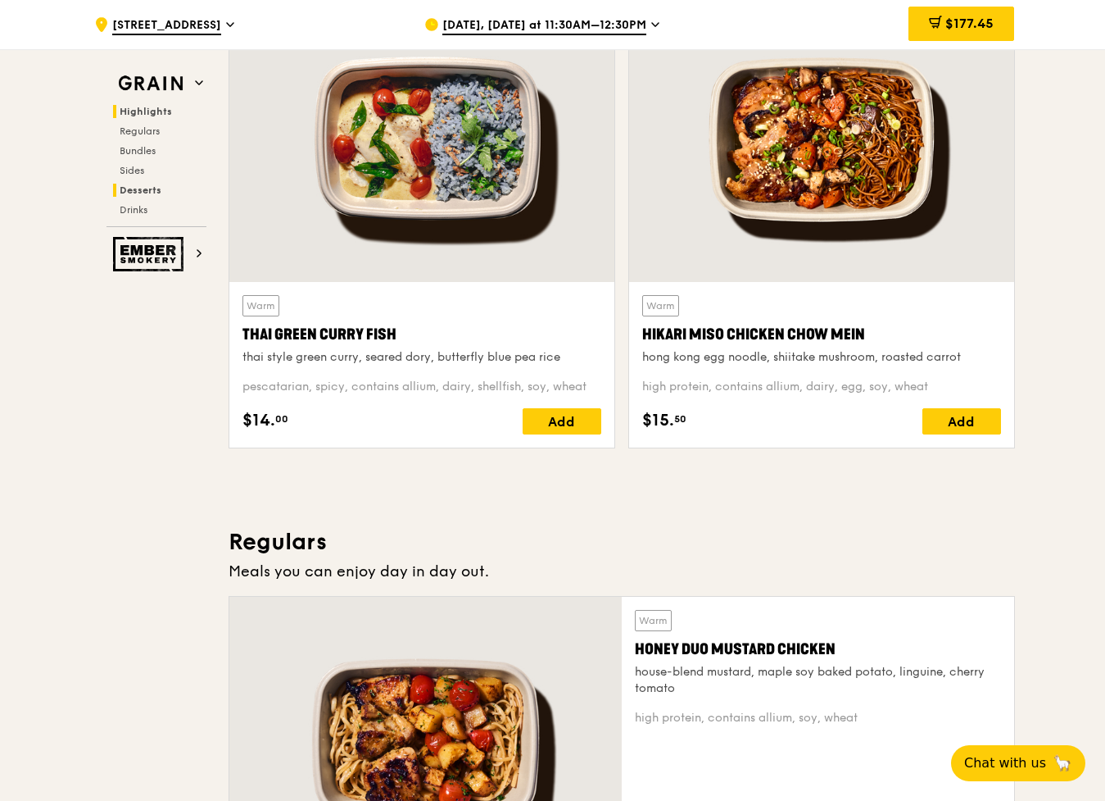
click at [146, 193] on span "Desserts" at bounding box center [141, 189] width 42 height 11
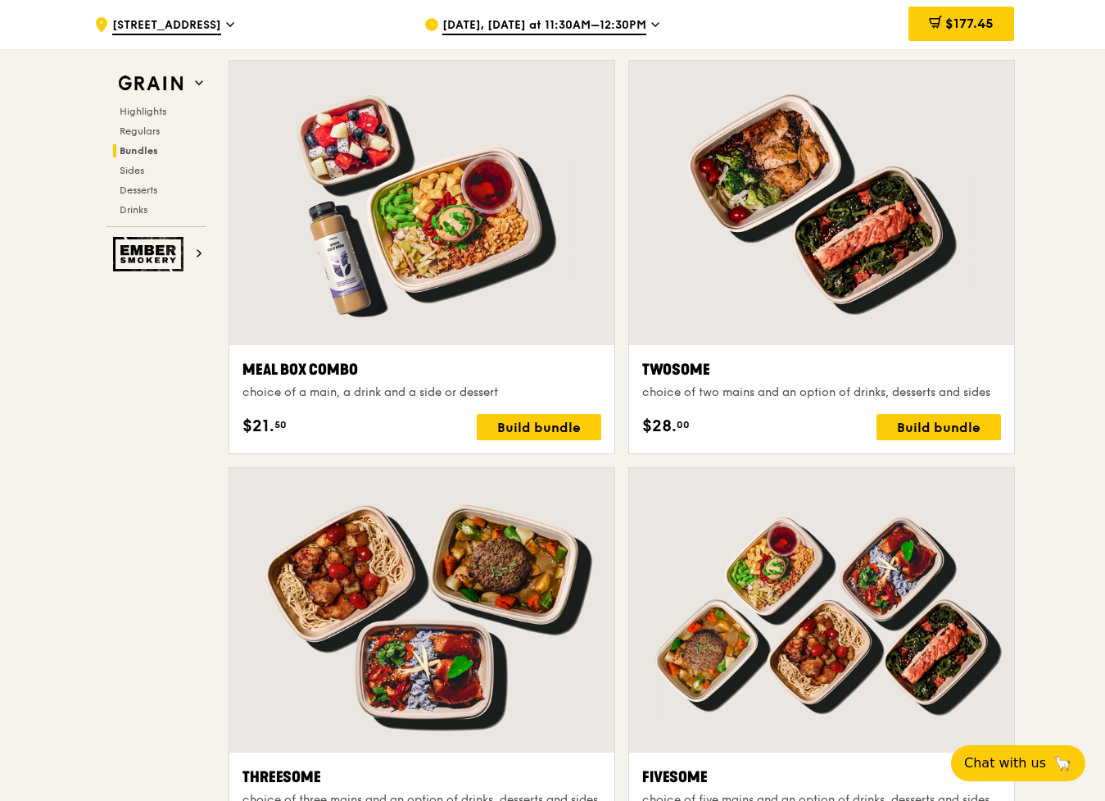
scroll to position [2447, 0]
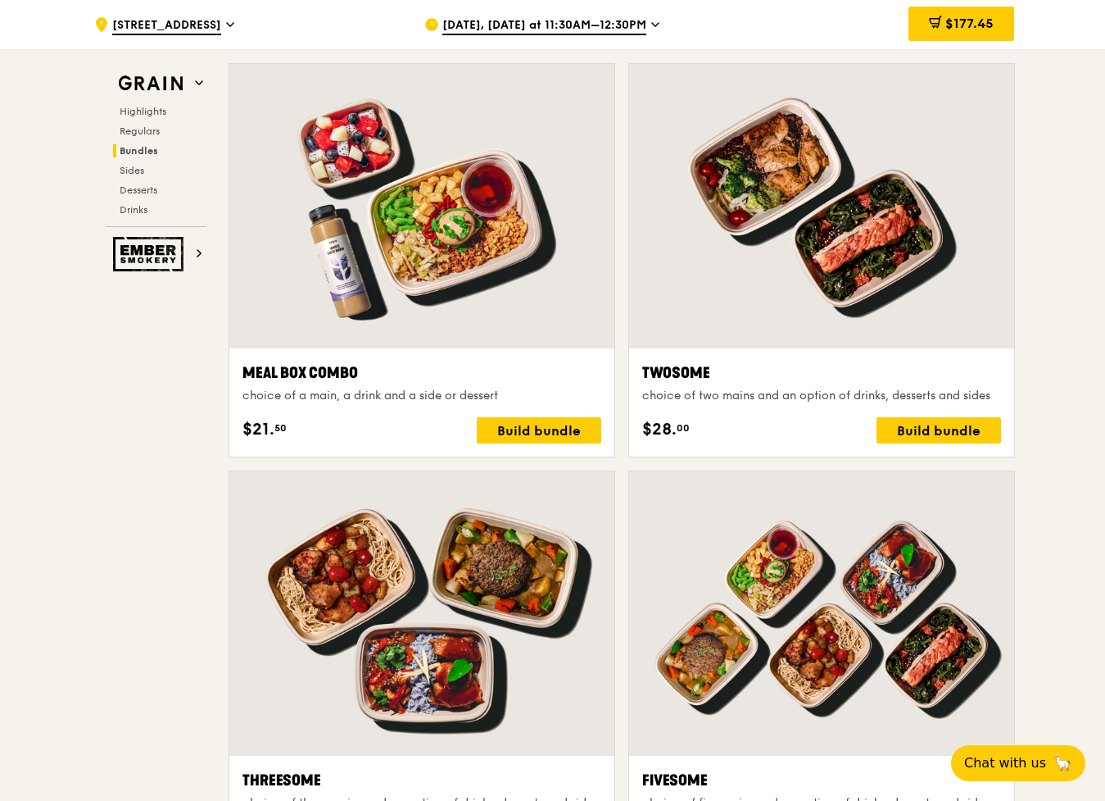
click at [492, 297] on div at bounding box center [421, 206] width 385 height 284
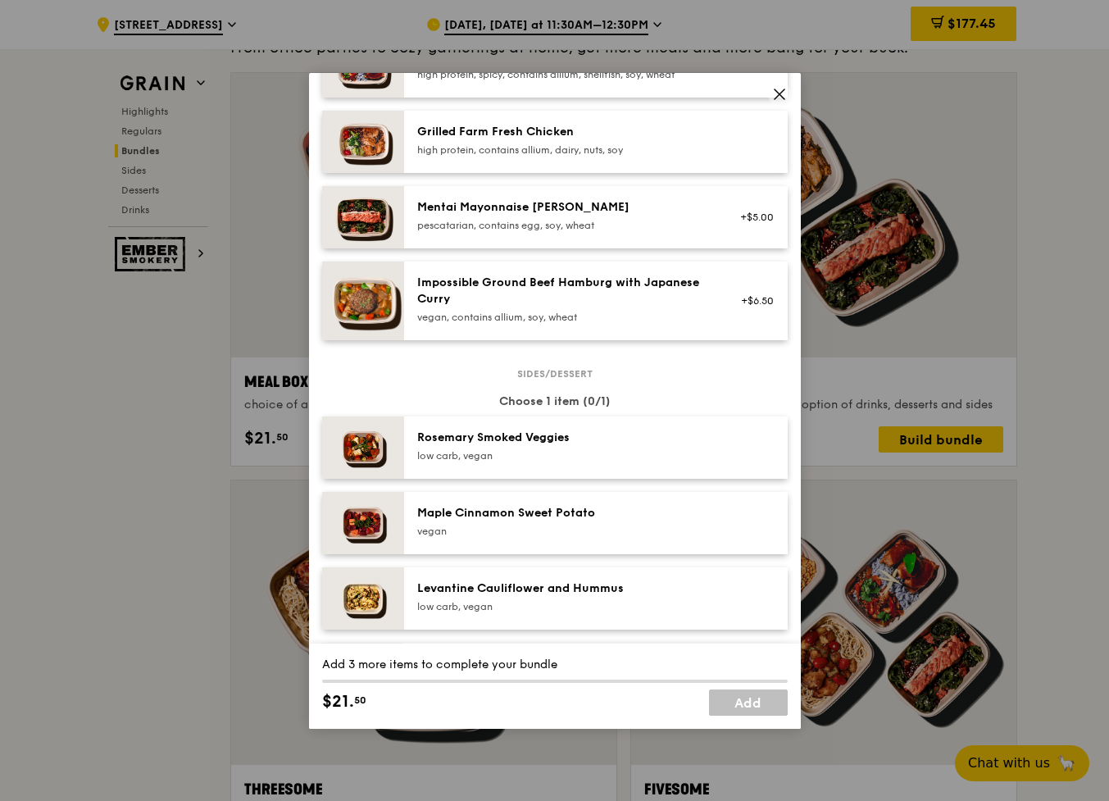
scroll to position [586, 0]
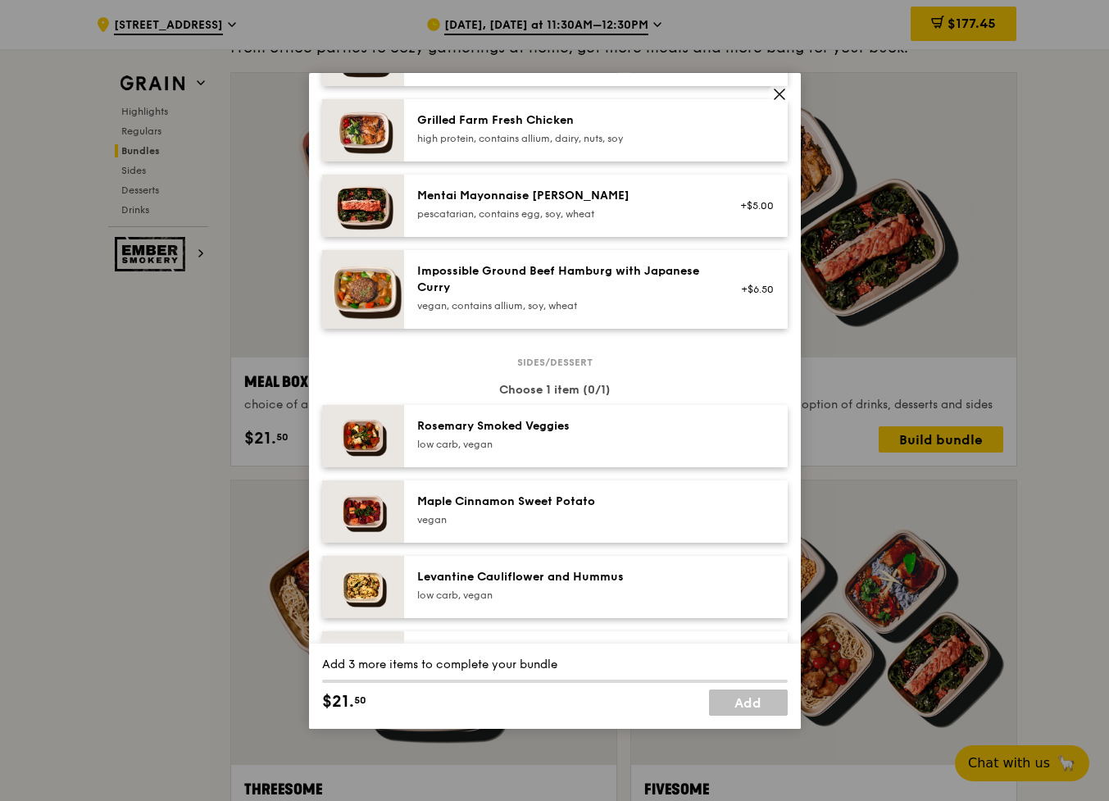
click at [565, 296] on div "Impossible Ground Beef Hamburg with Japanese Curry" at bounding box center [564, 279] width 294 height 33
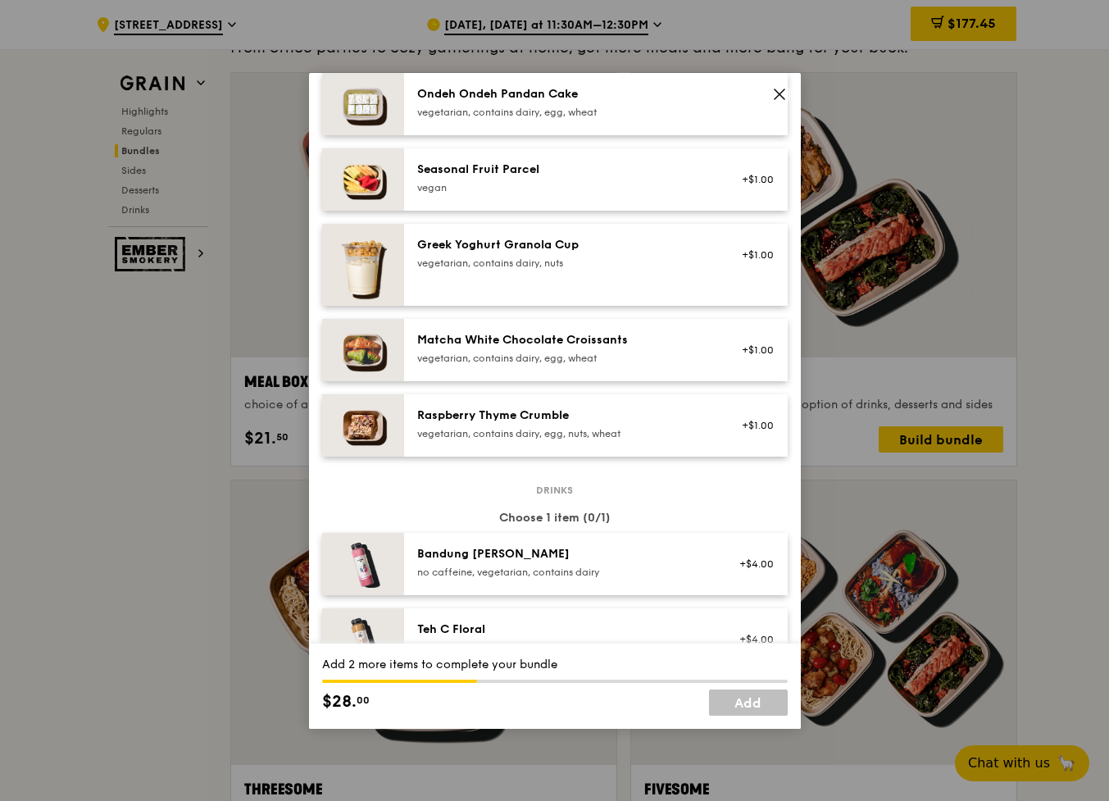
scroll to position [1300, 0]
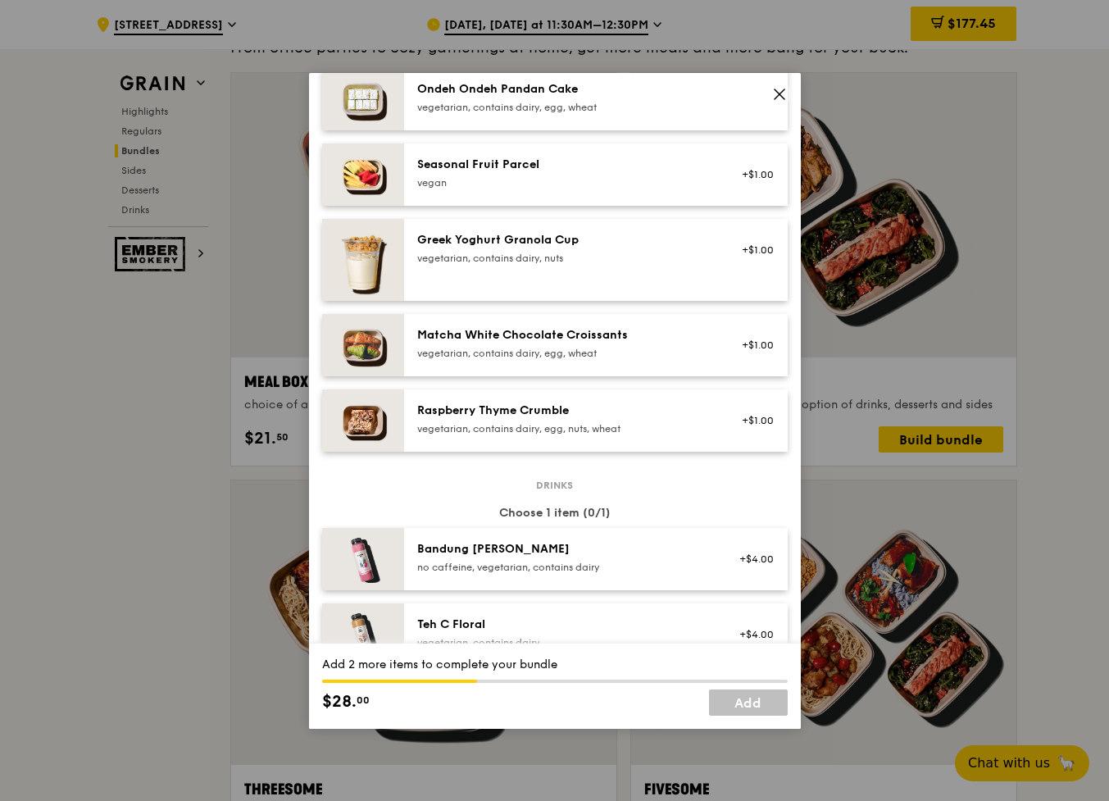
click at [579, 193] on div "Seasonal Fruit Parcel [GEOGRAPHIC_DATA]" at bounding box center [564, 174] width 314 height 36
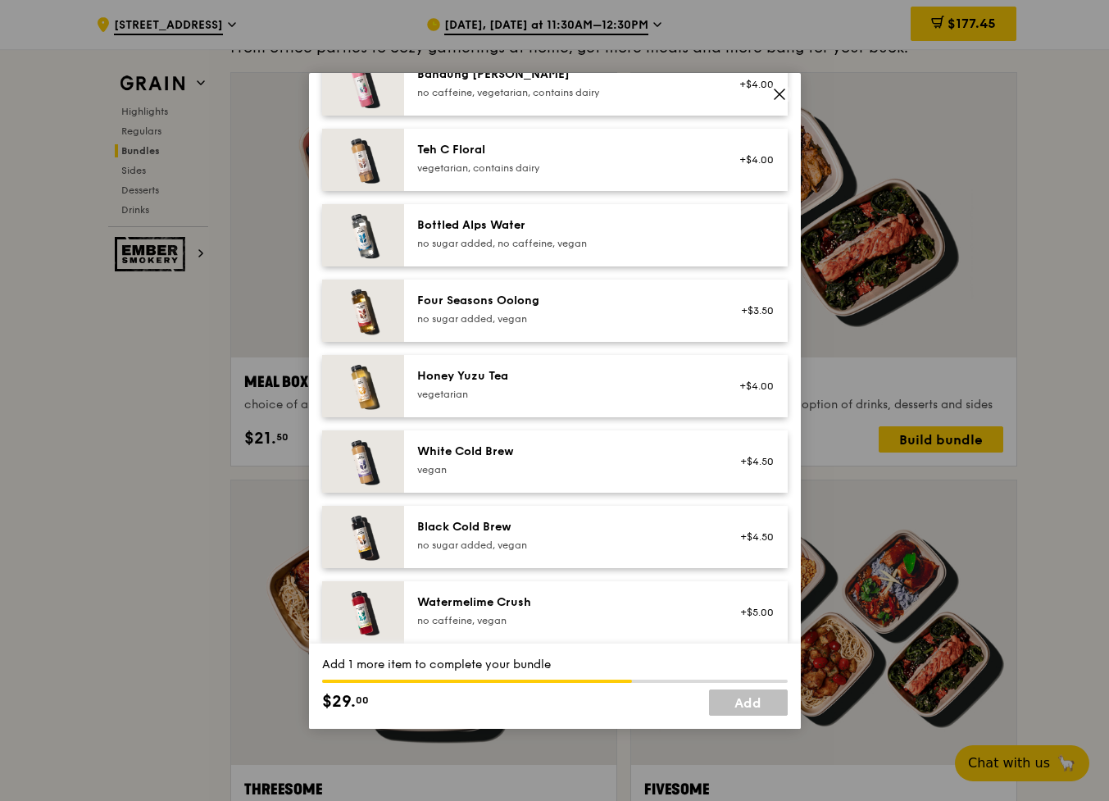
scroll to position [1776, 0]
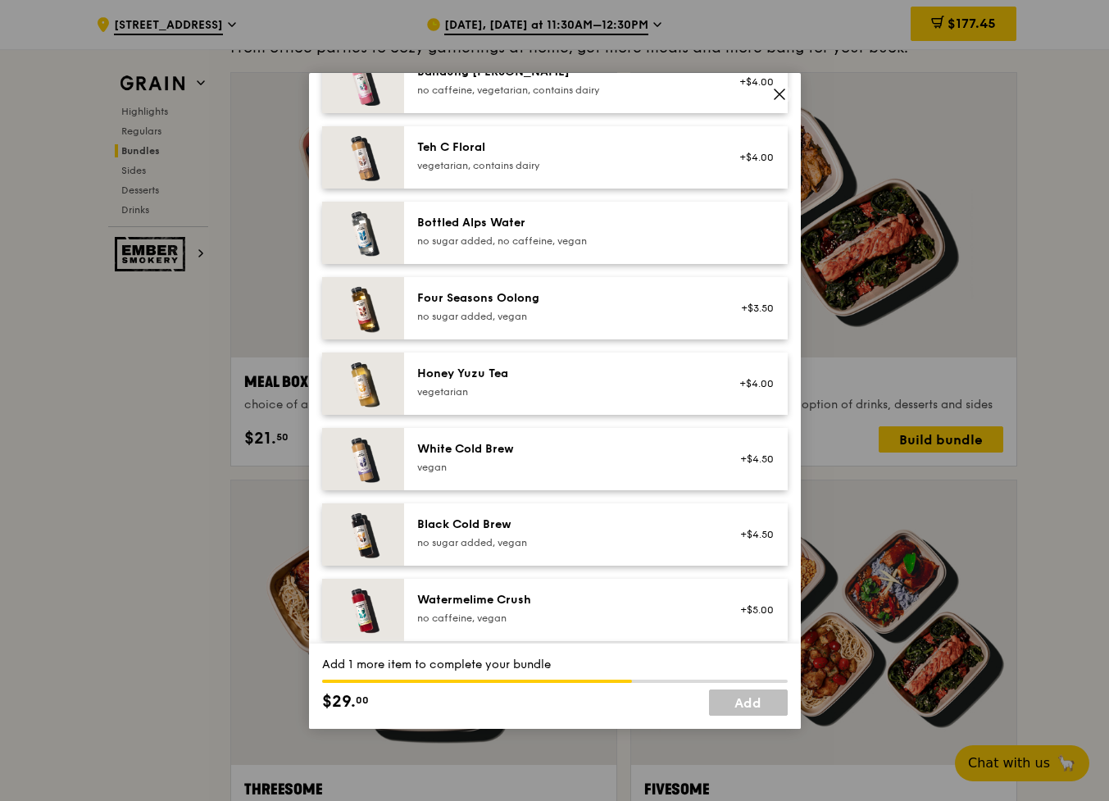
click at [785, 96] on icon at bounding box center [779, 94] width 15 height 15
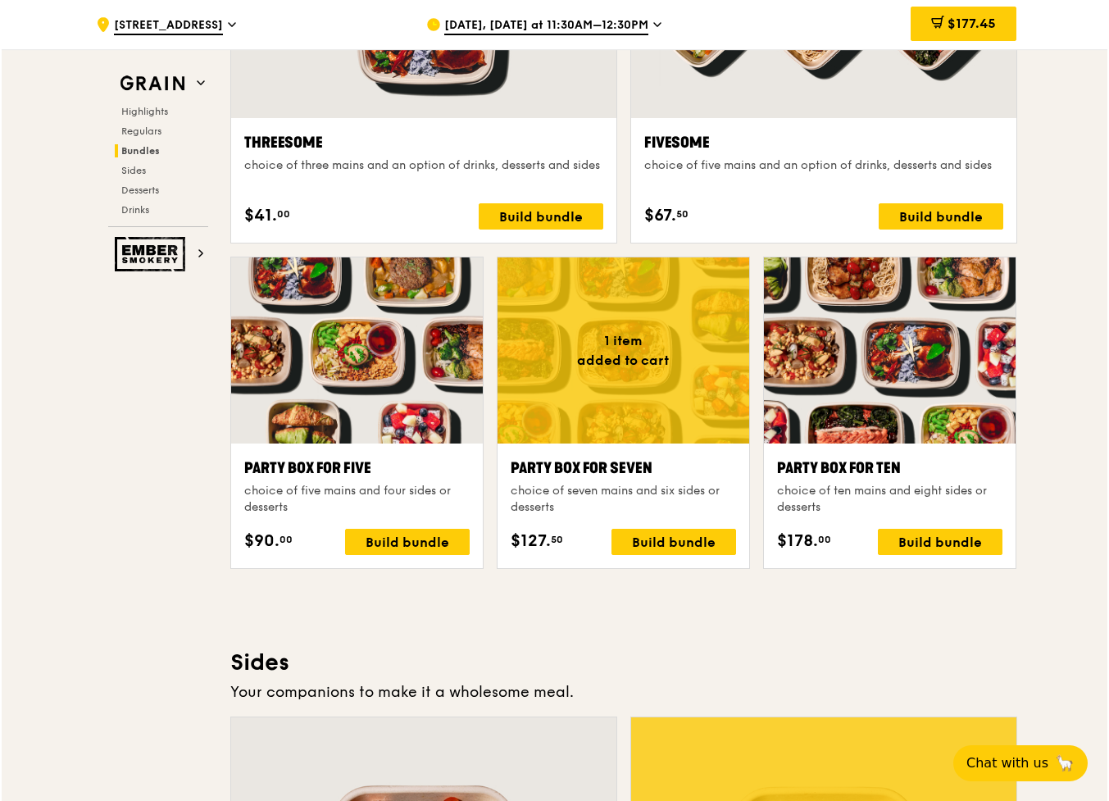
scroll to position [3095, 0]
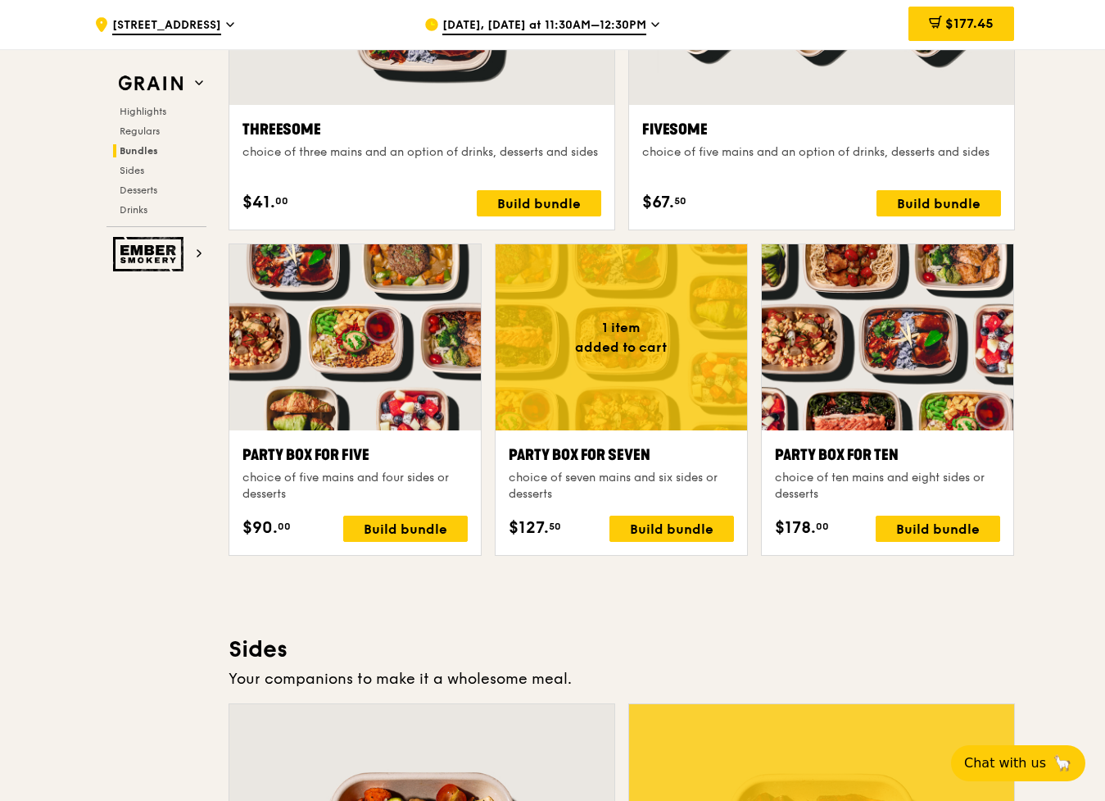
click at [602, 455] on div "Party Box for Seven" at bounding box center [621, 454] width 225 height 23
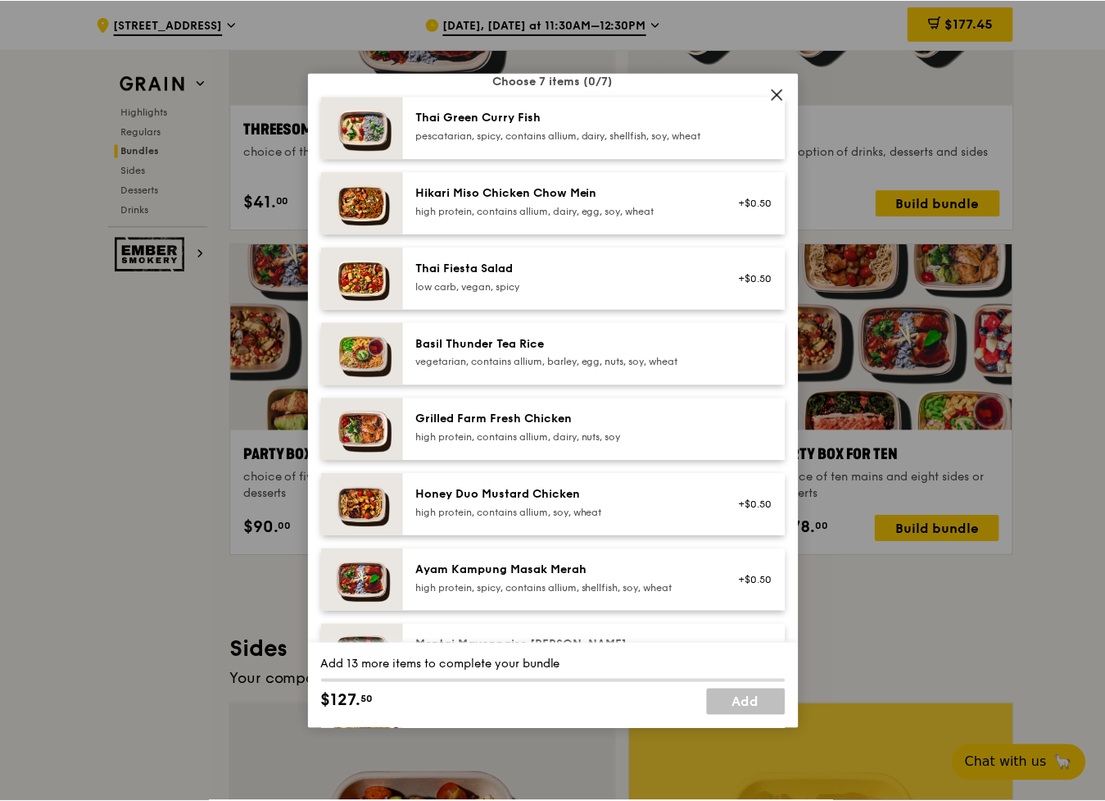
scroll to position [133, 0]
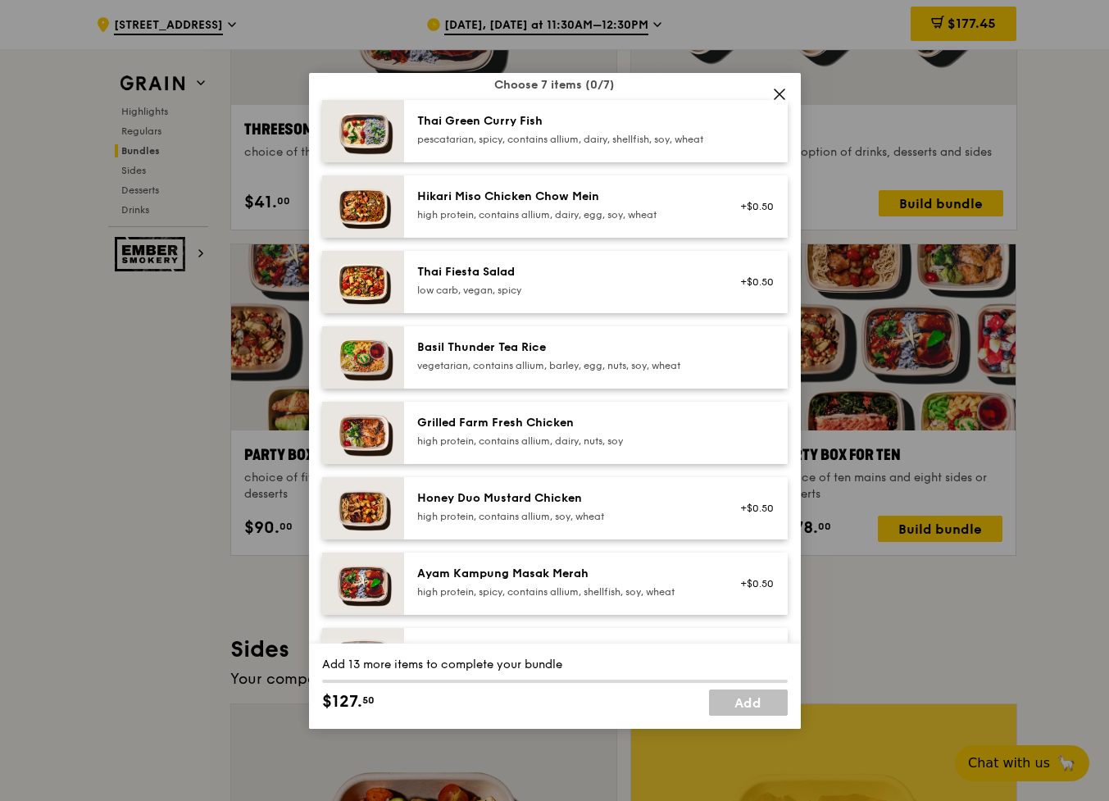
click at [778, 92] on icon at bounding box center [779, 94] width 10 height 10
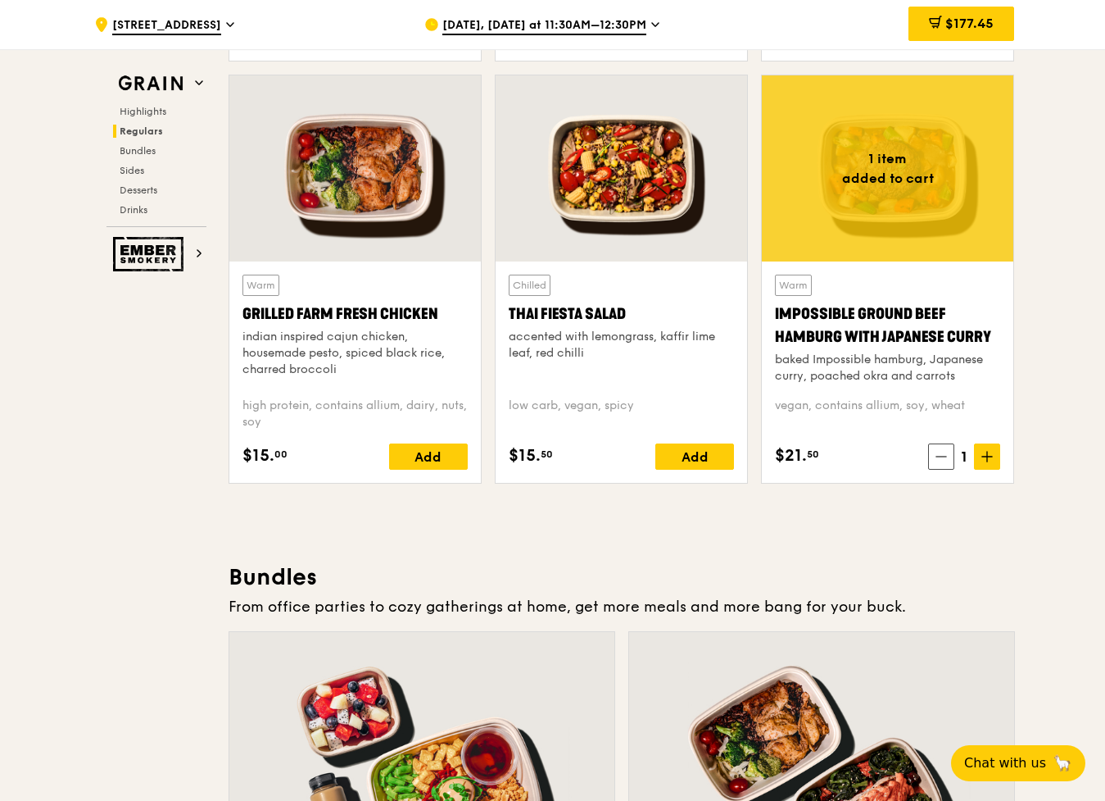
scroll to position [1958, 0]
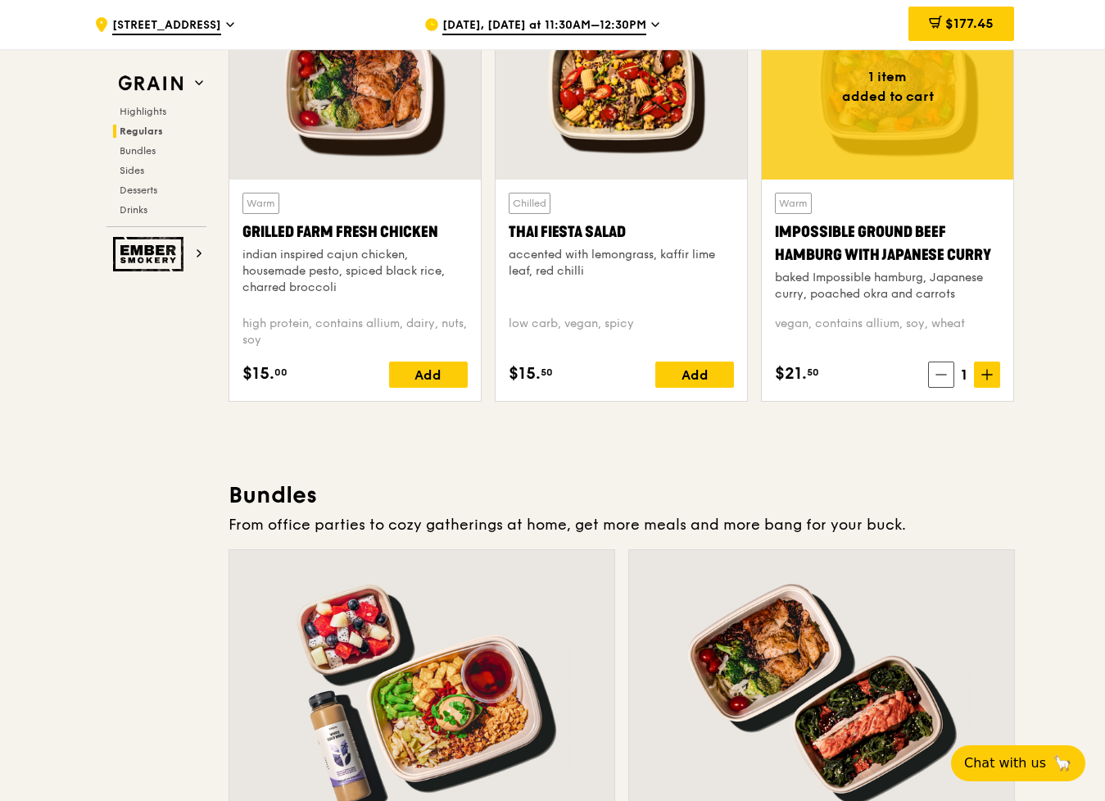
click at [932, 374] on span at bounding box center [941, 374] width 26 height 26
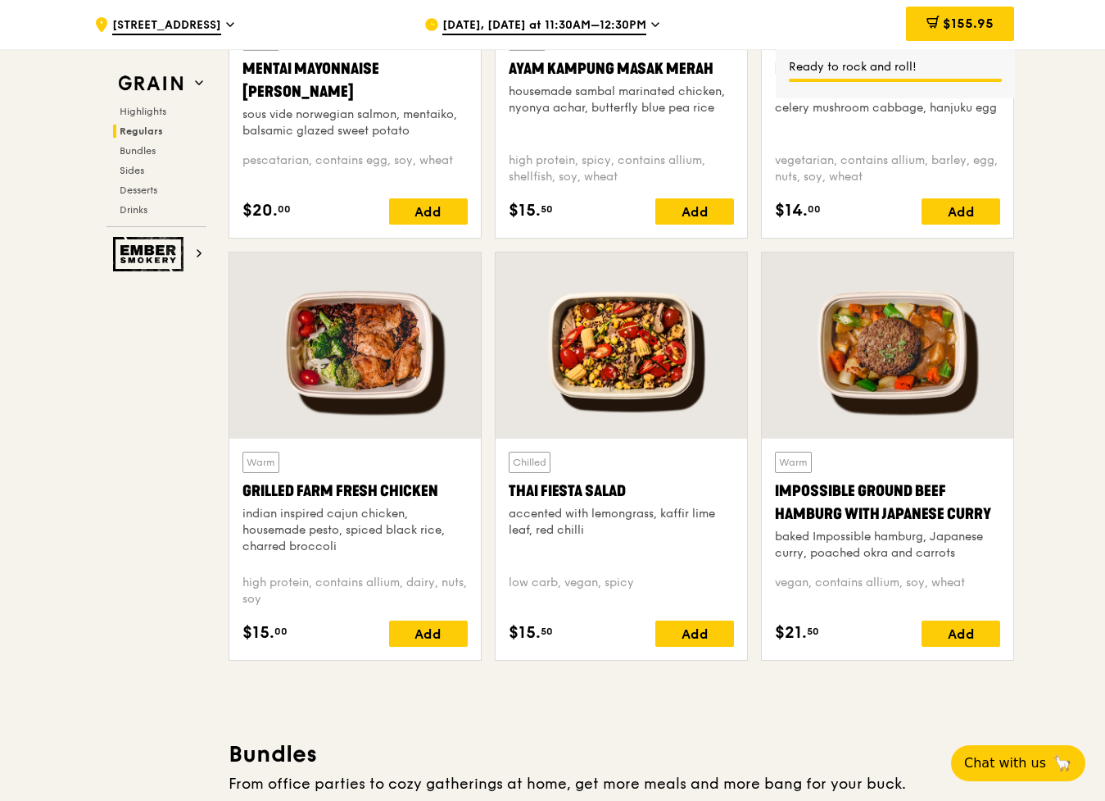
scroll to position [1703, 0]
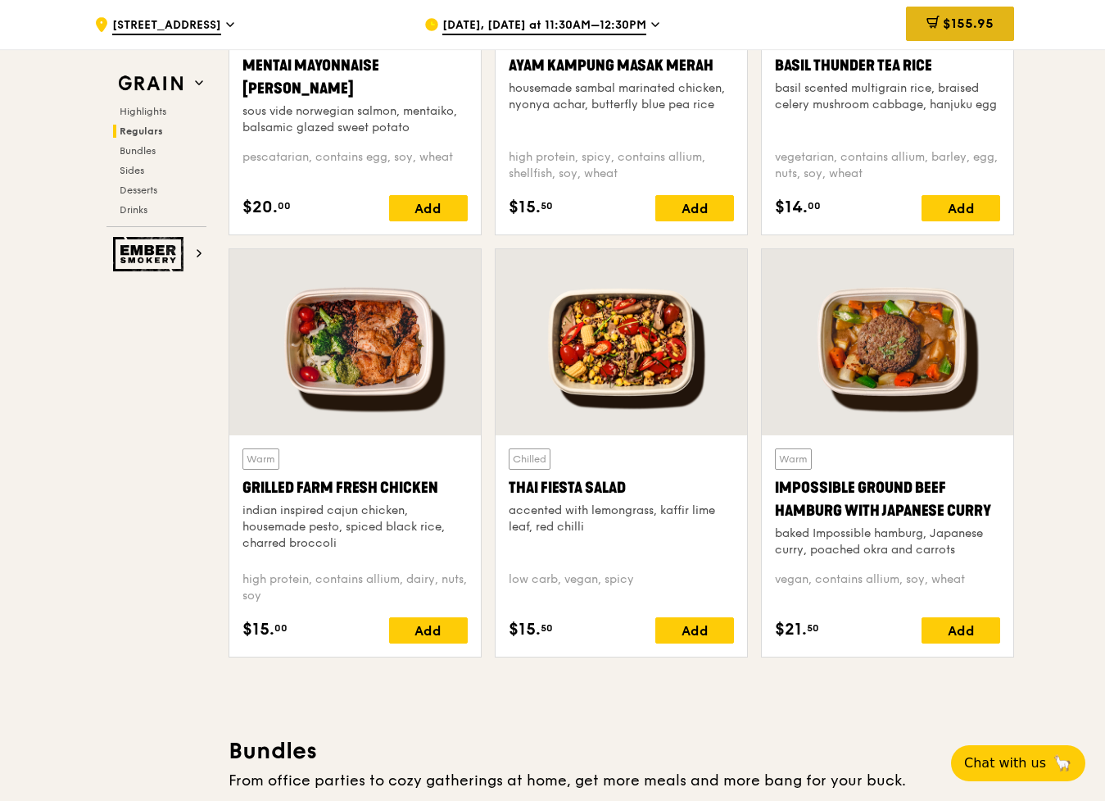
click at [958, 29] on span "$155.95" at bounding box center [968, 24] width 51 height 16
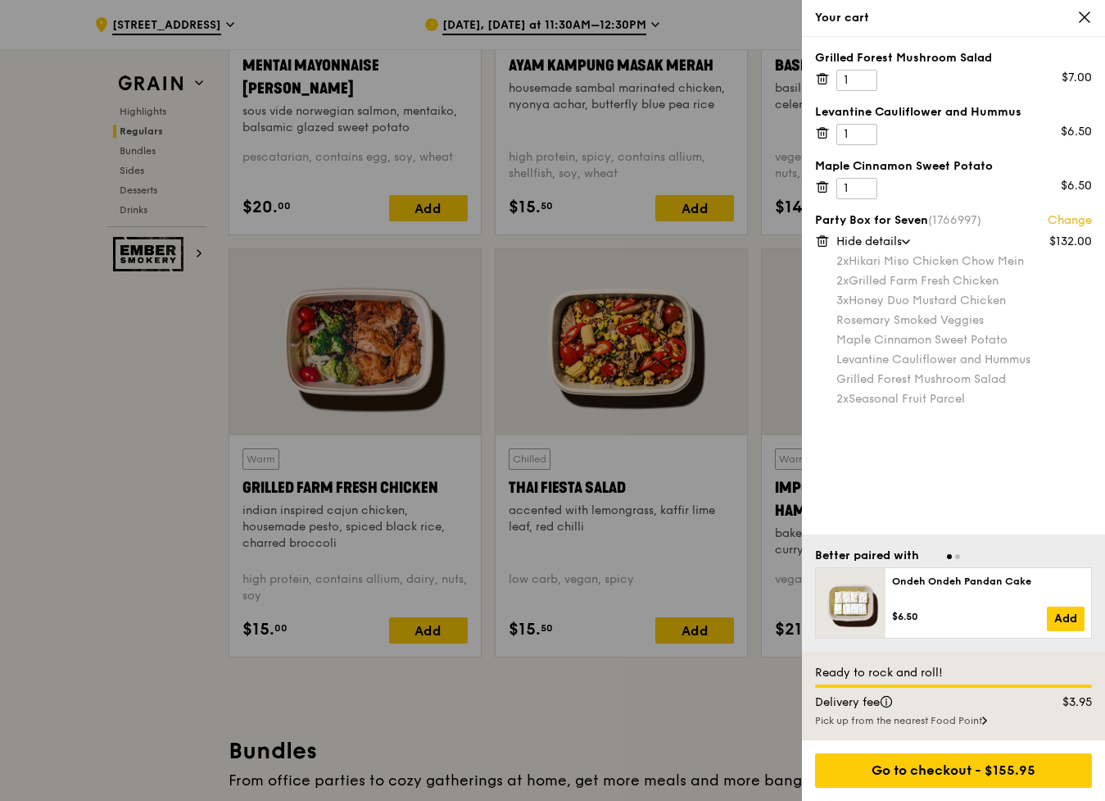
click at [1093, 12] on div "Your cart" at bounding box center [953, 18] width 303 height 37
click at [1082, 17] on icon at bounding box center [1084, 17] width 15 height 15
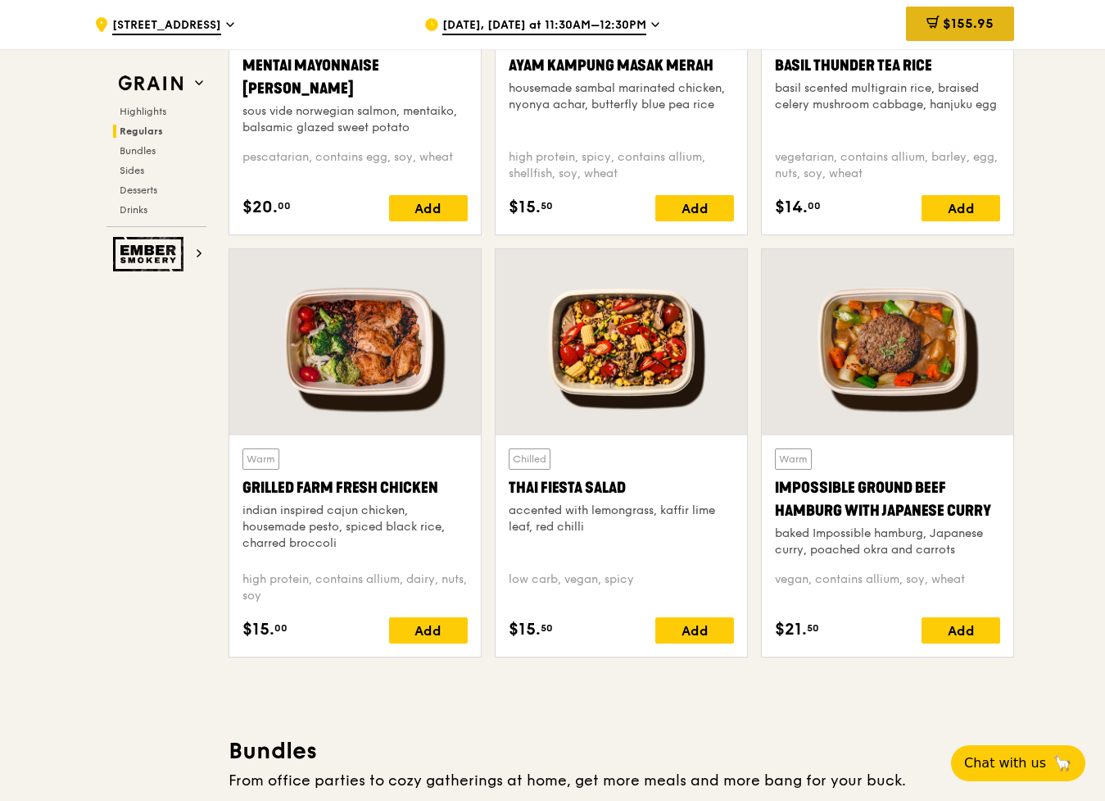
click at [977, 39] on div "$155.95" at bounding box center [960, 24] width 108 height 34
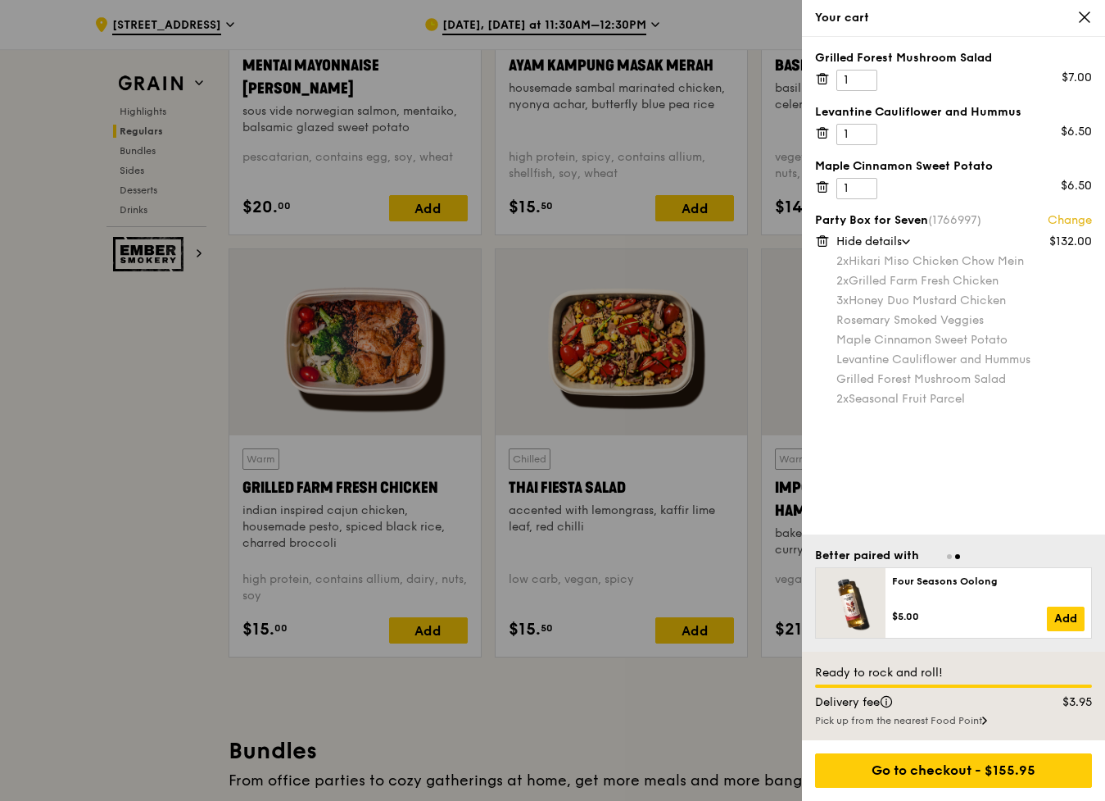
click at [819, 74] on icon at bounding box center [822, 78] width 15 height 15
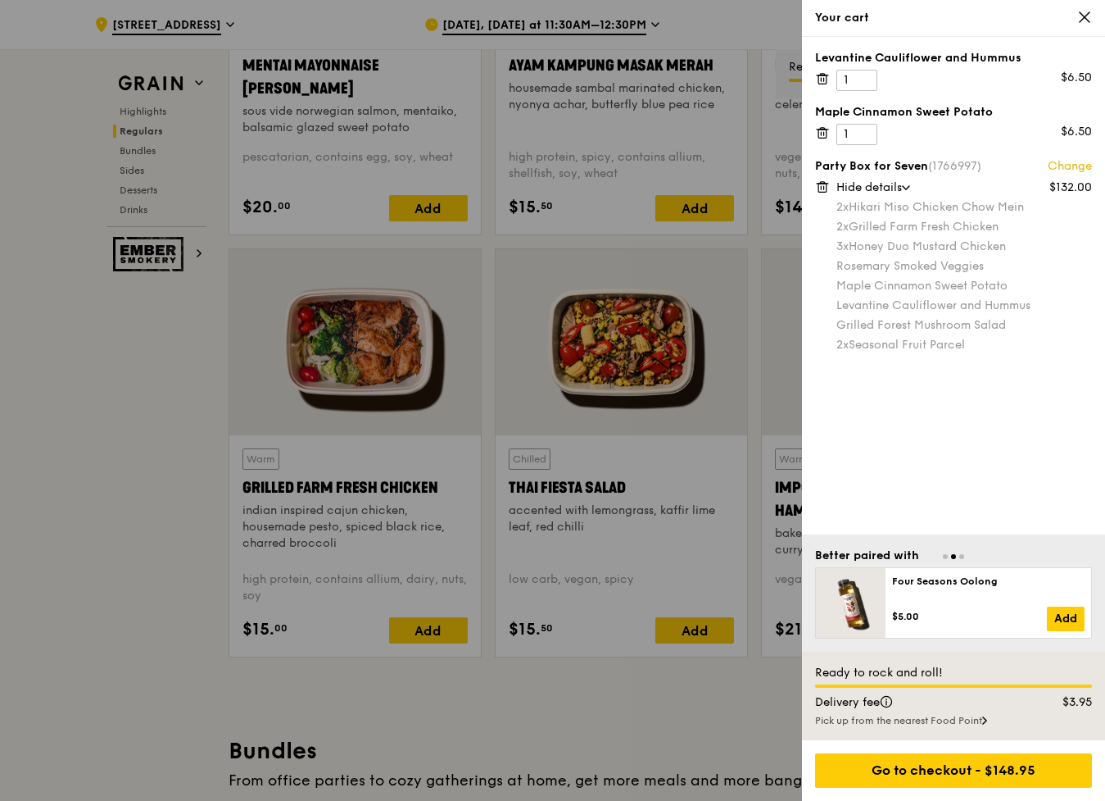
click at [822, 80] on icon at bounding box center [822, 78] width 15 height 15
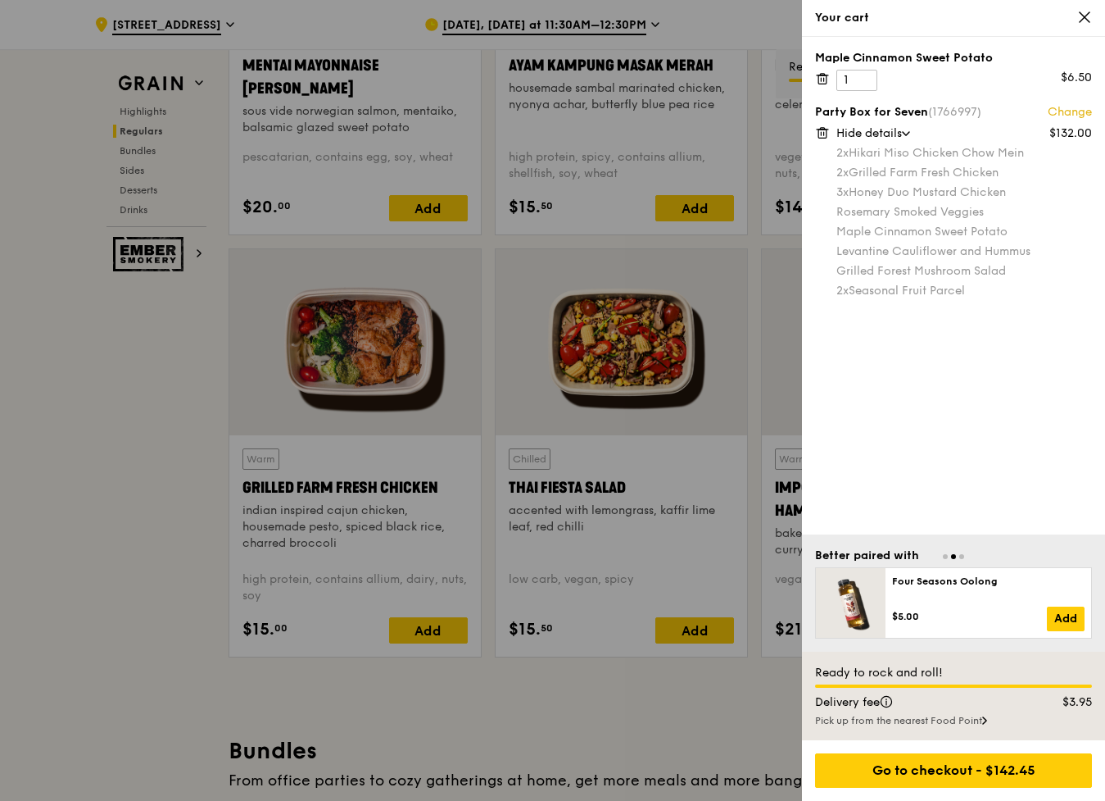
click at [819, 74] on icon at bounding box center [822, 78] width 15 height 15
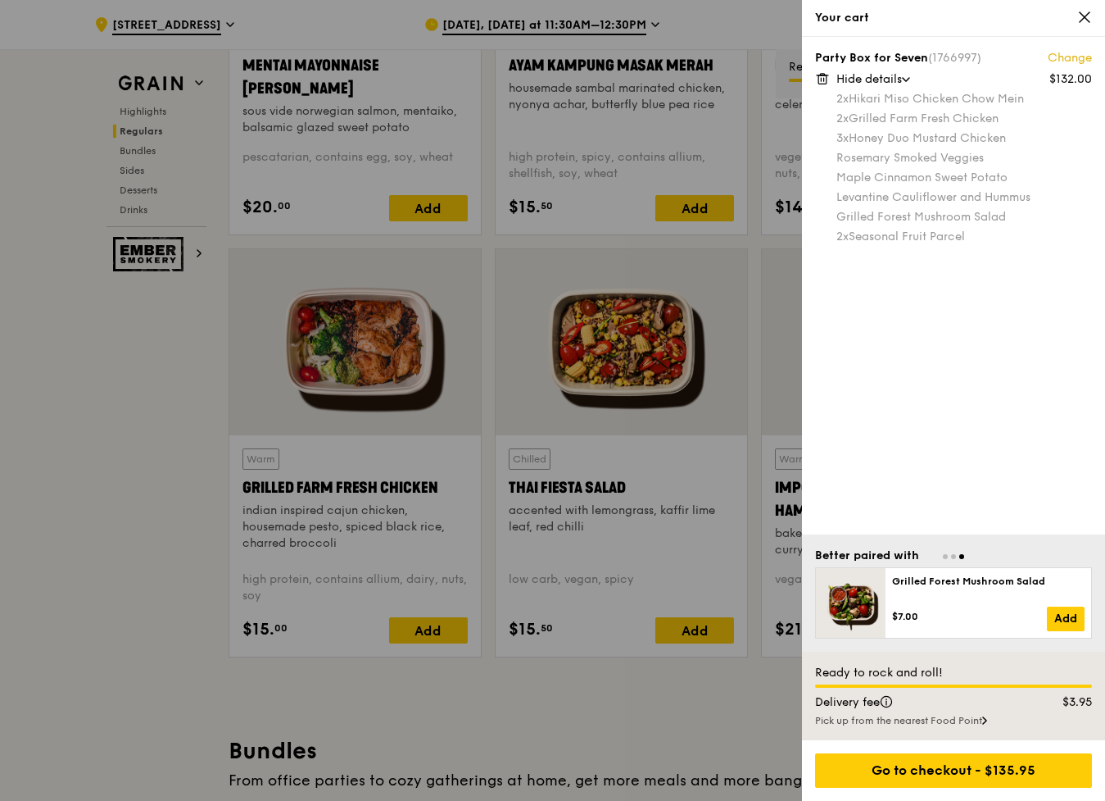
click at [820, 76] on icon at bounding box center [822, 78] width 15 height 15
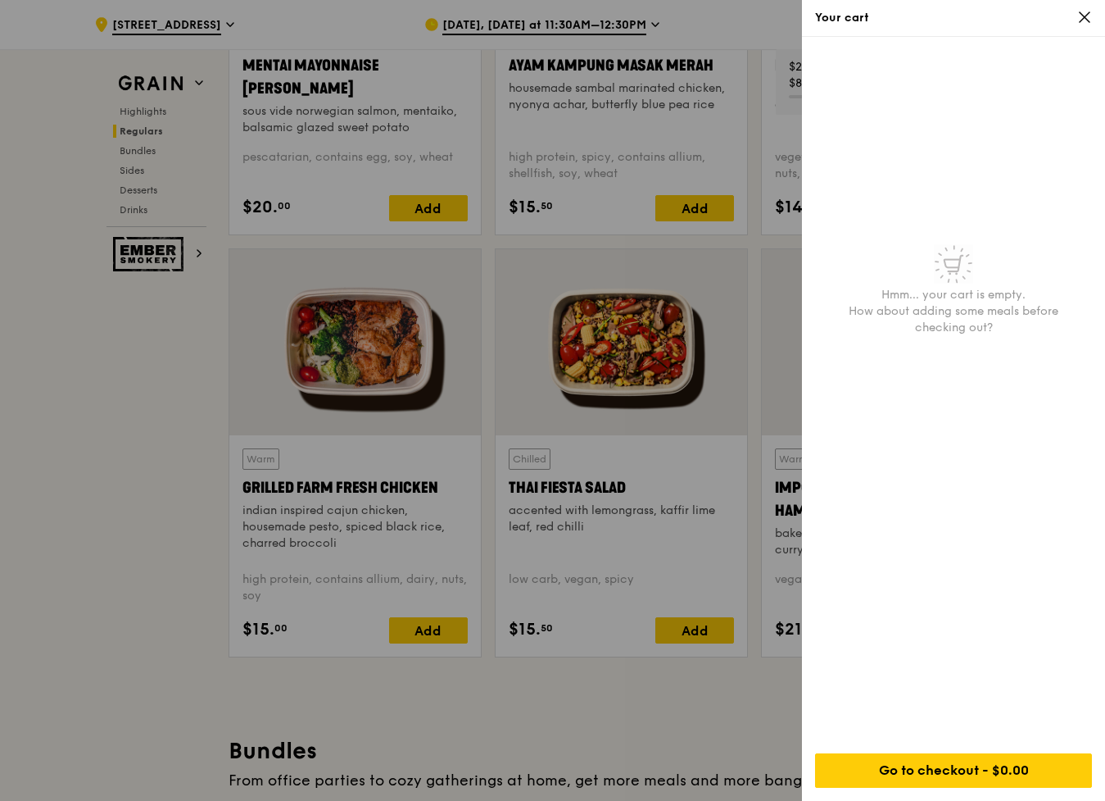
click at [1086, 19] on icon at bounding box center [1085, 17] width 10 height 10
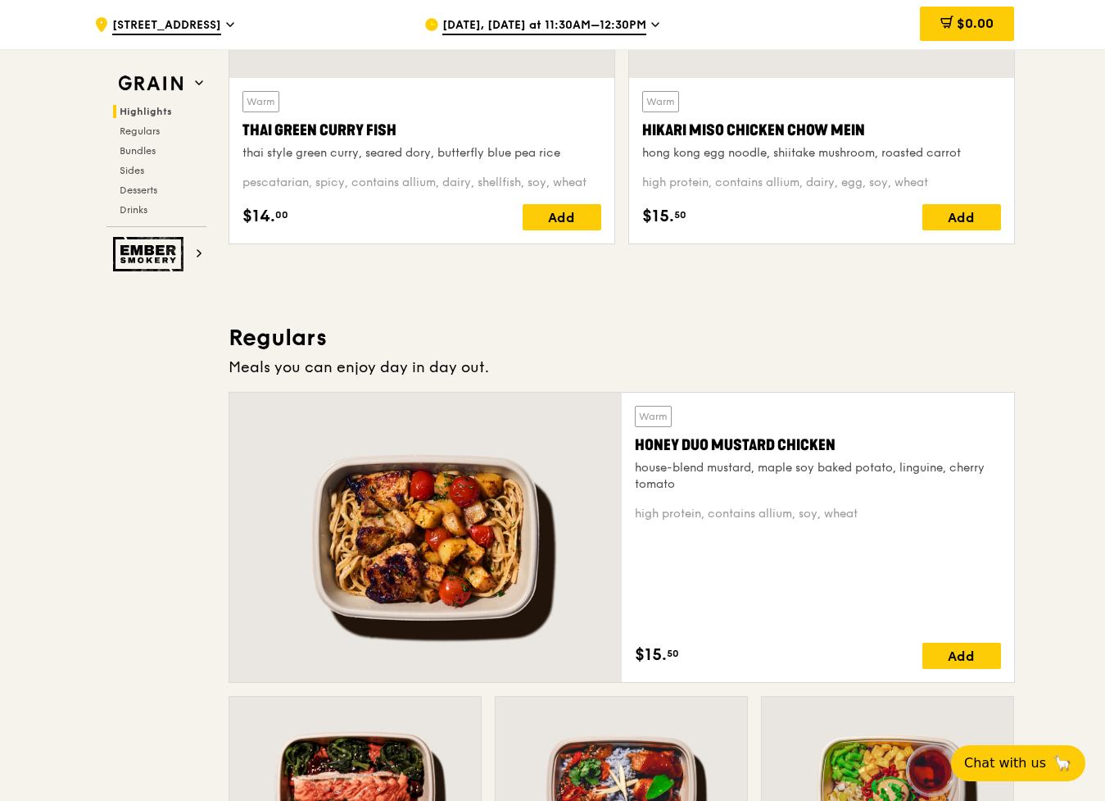
scroll to position [834, 0]
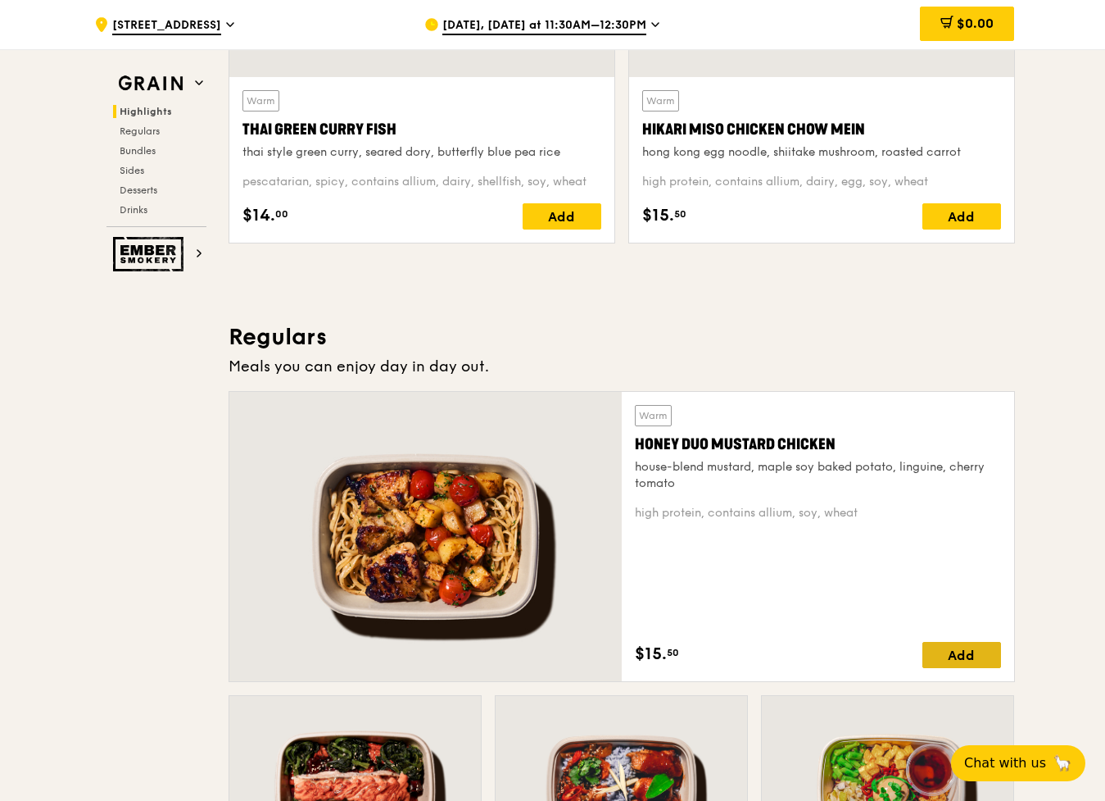
click at [957, 655] on div "Add" at bounding box center [962, 655] width 79 height 26
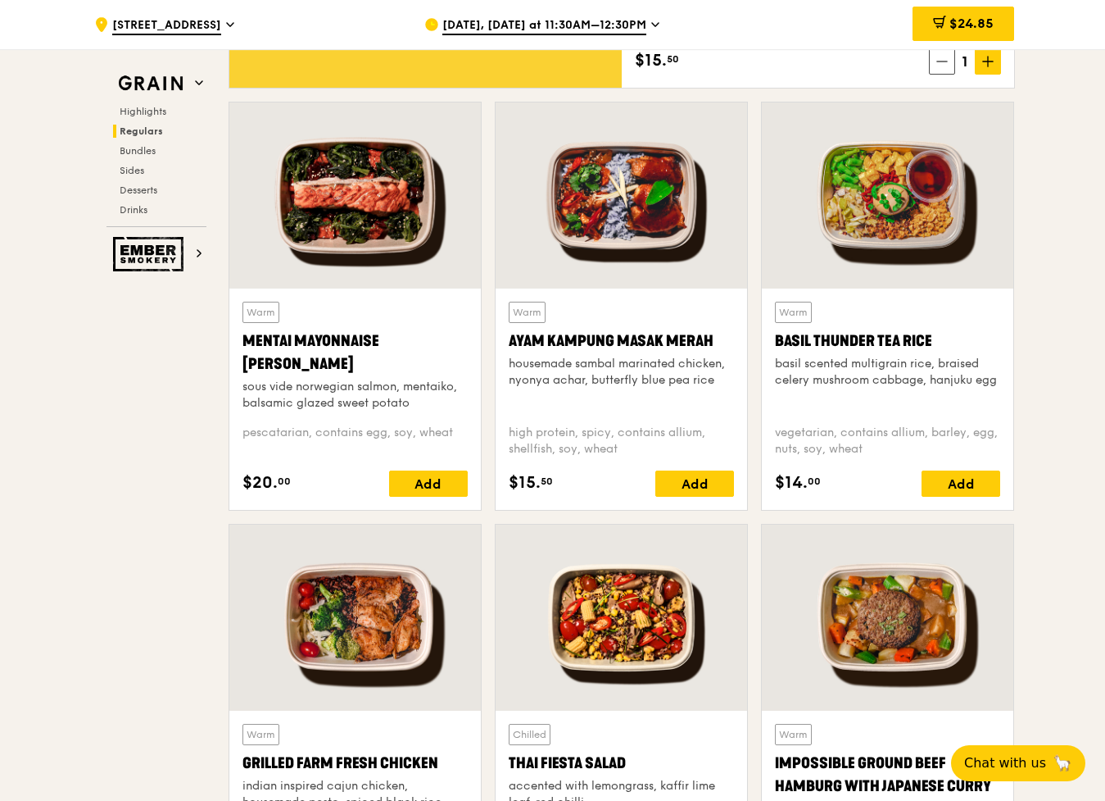
scroll to position [1431, 0]
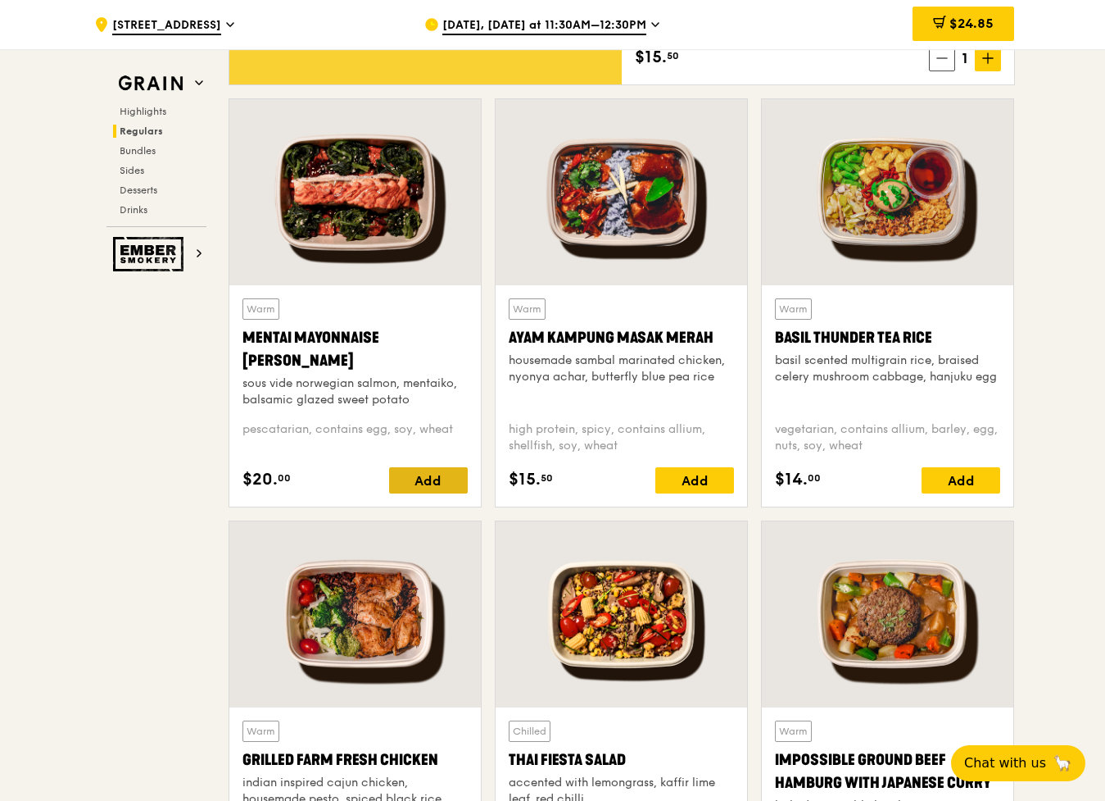
click at [438, 474] on div "Add" at bounding box center [428, 480] width 79 height 26
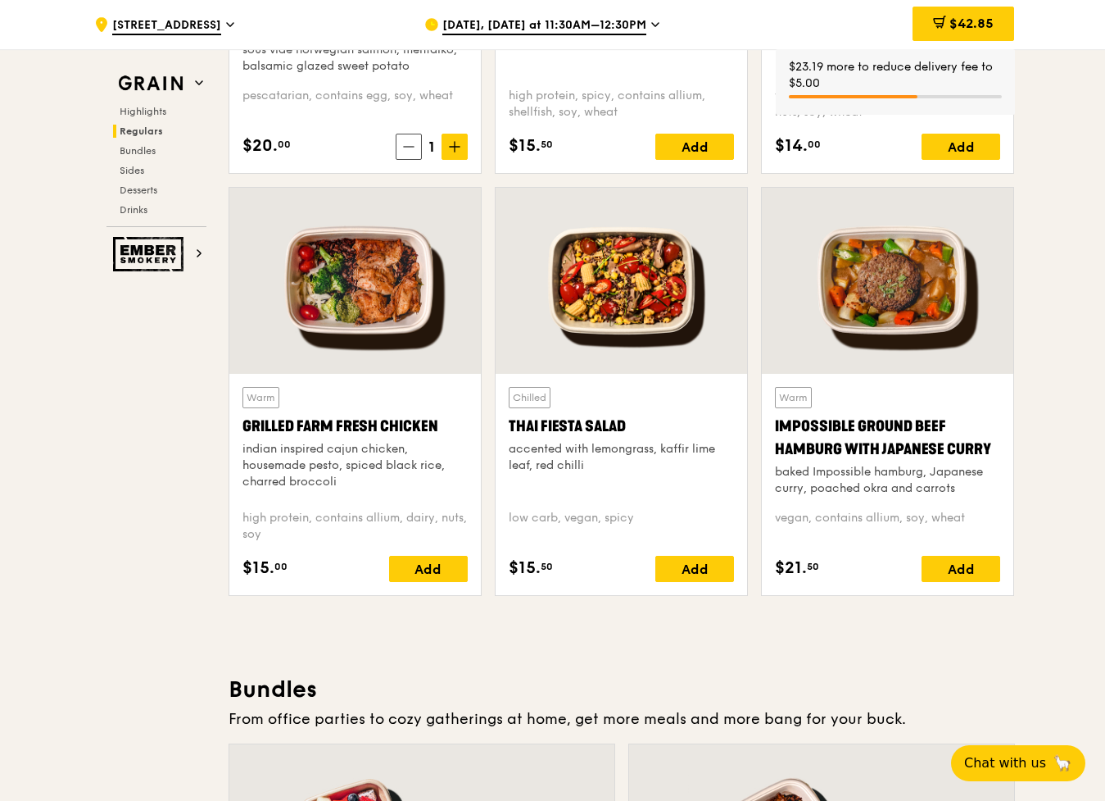
scroll to position [1780, 0]
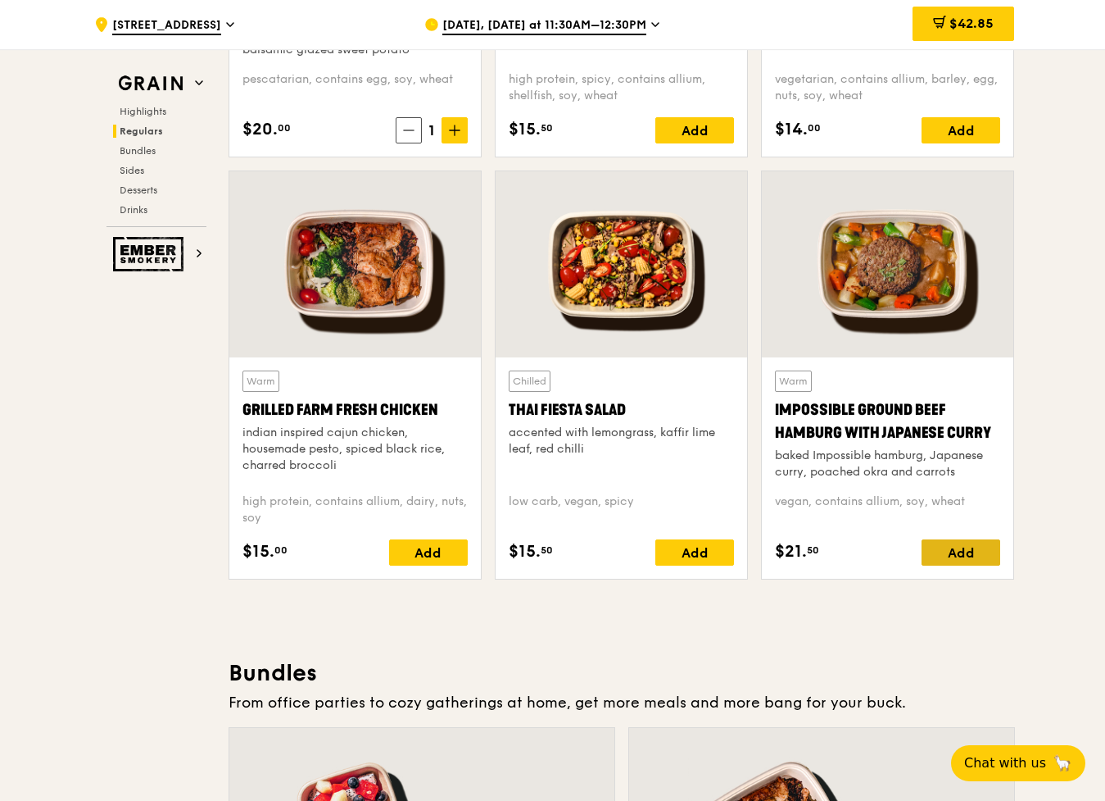
click at [973, 557] on div "Add" at bounding box center [961, 552] width 79 height 26
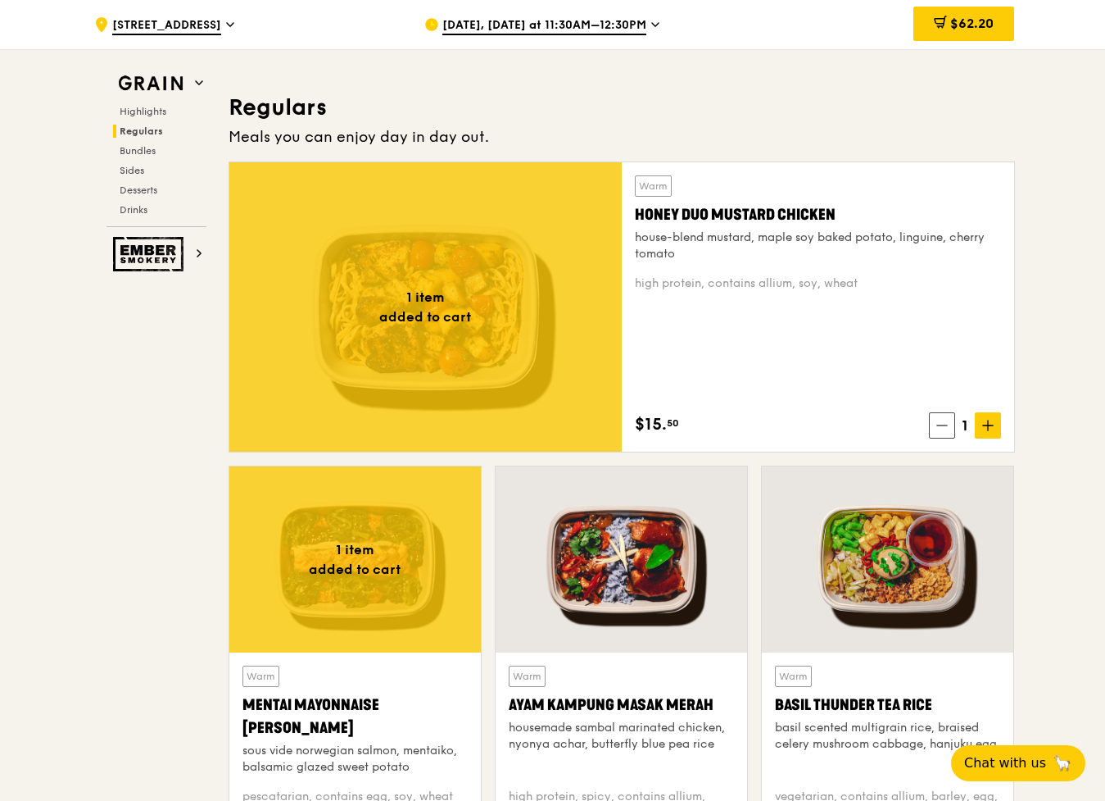
scroll to position [1016, 0]
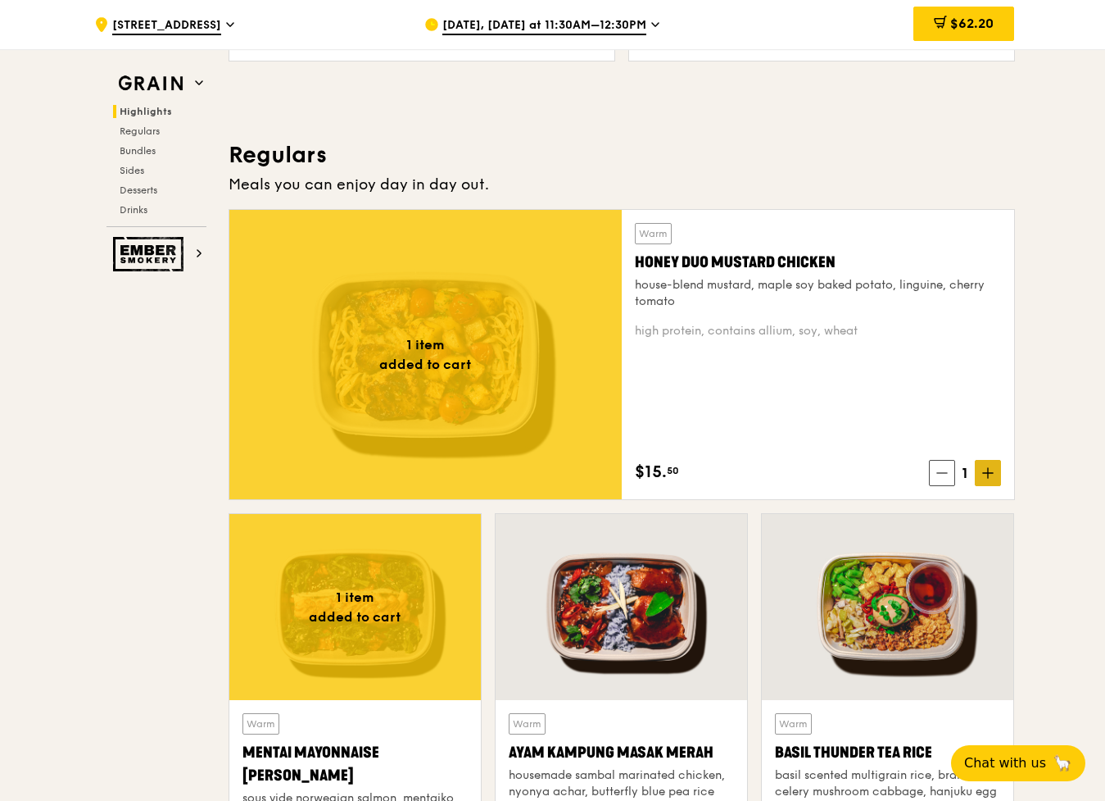
click at [998, 472] on span at bounding box center [988, 473] width 26 height 26
click at [983, 469] on icon at bounding box center [987, 472] width 11 height 11
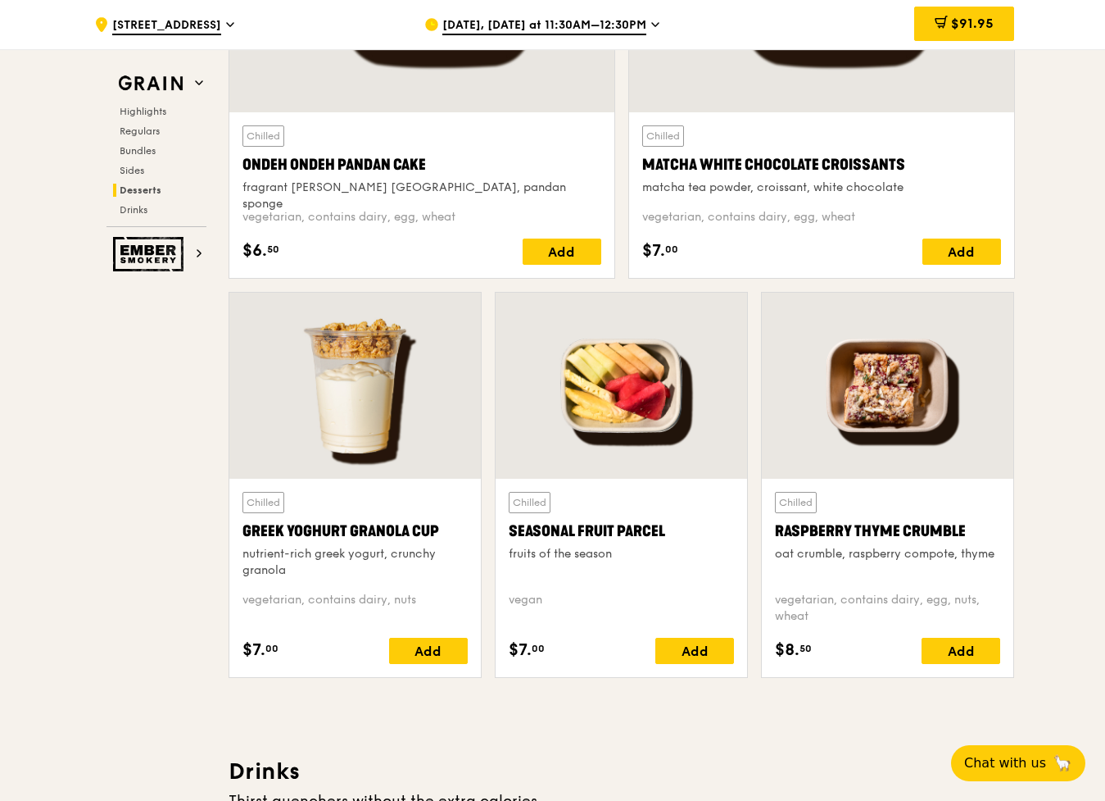
scroll to position [4993, 0]
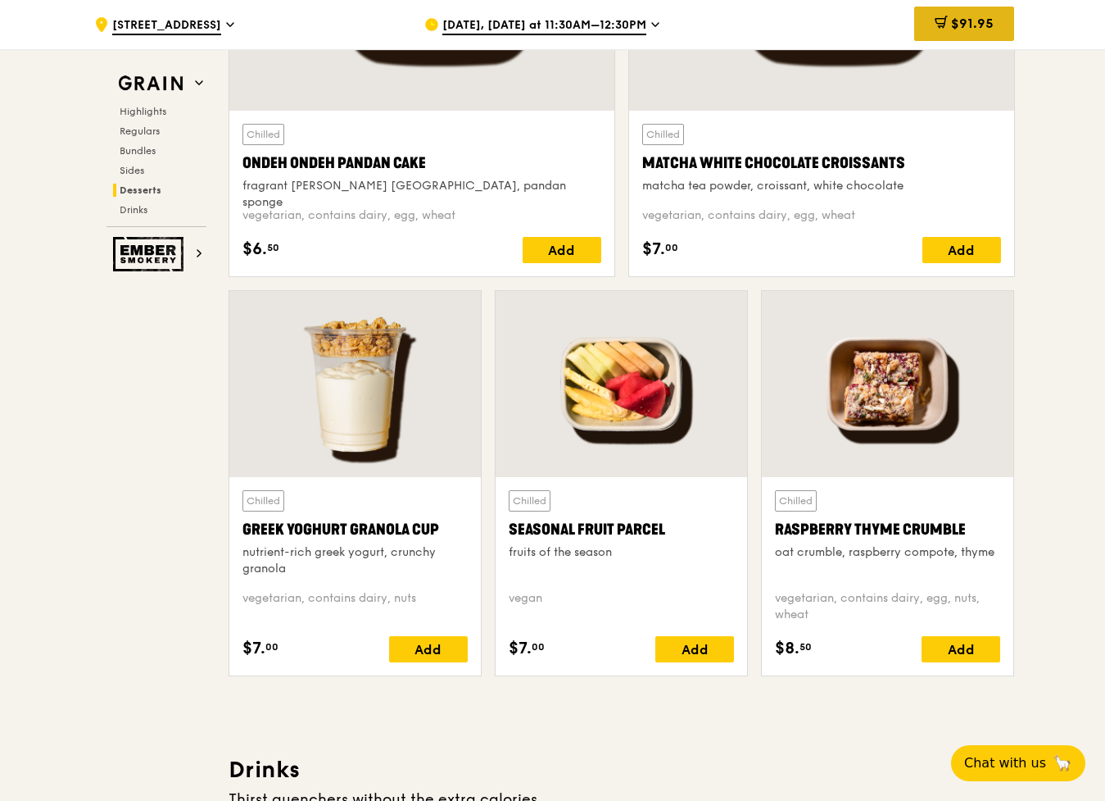
click at [987, 22] on span "$91.95" at bounding box center [972, 24] width 43 height 16
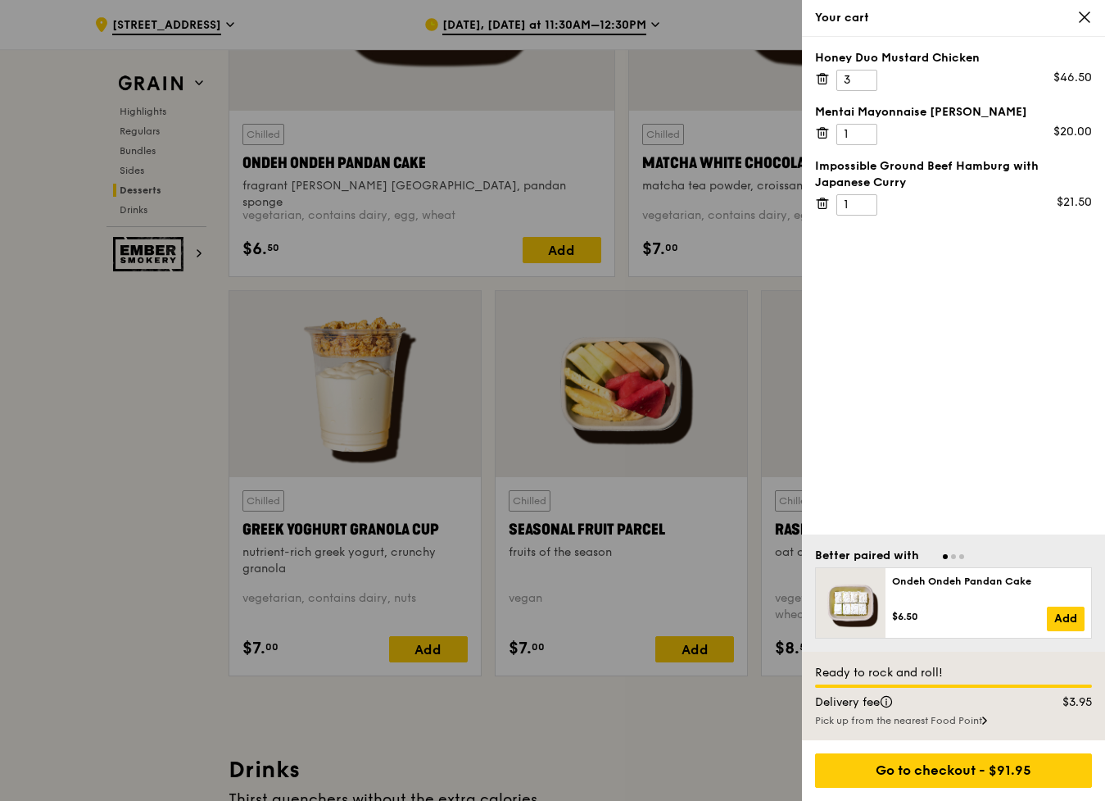
drag, startPoint x: 1086, startPoint y: 11, endPoint x: 849, endPoint y: 111, distance: 257.8
click at [1086, 11] on icon at bounding box center [1084, 17] width 15 height 15
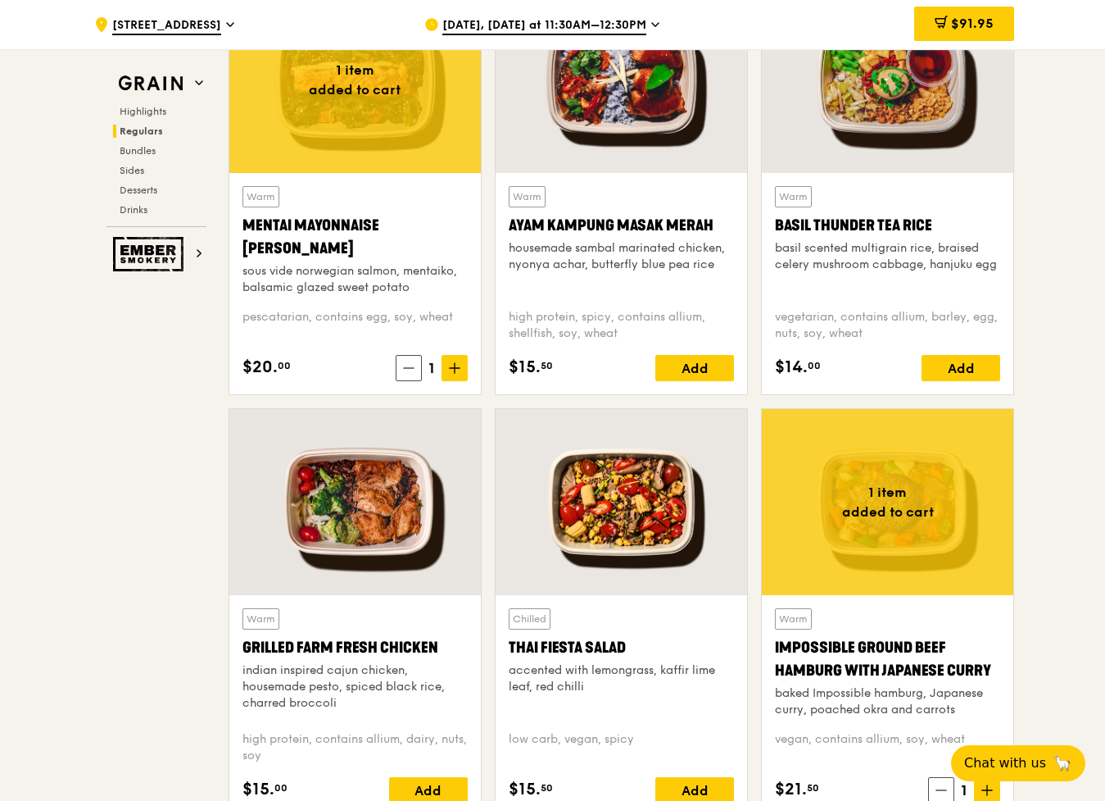
scroll to position [1538, 0]
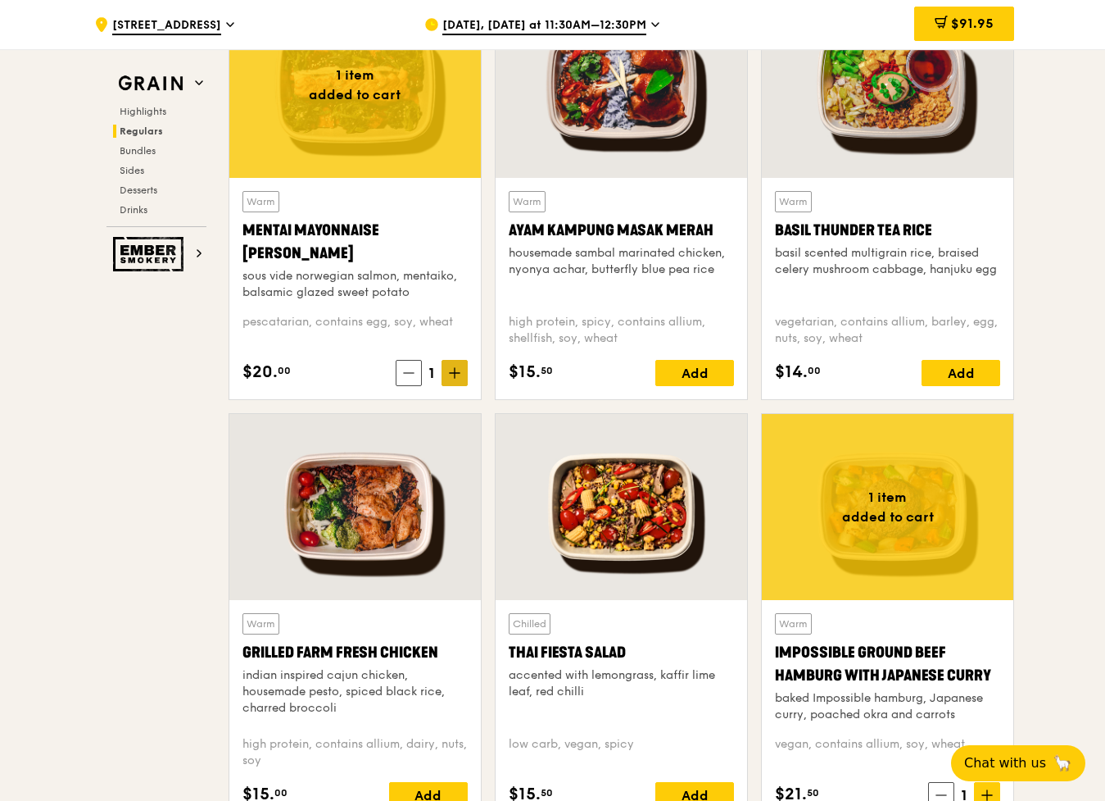
click at [450, 376] on icon at bounding box center [454, 372] width 11 height 11
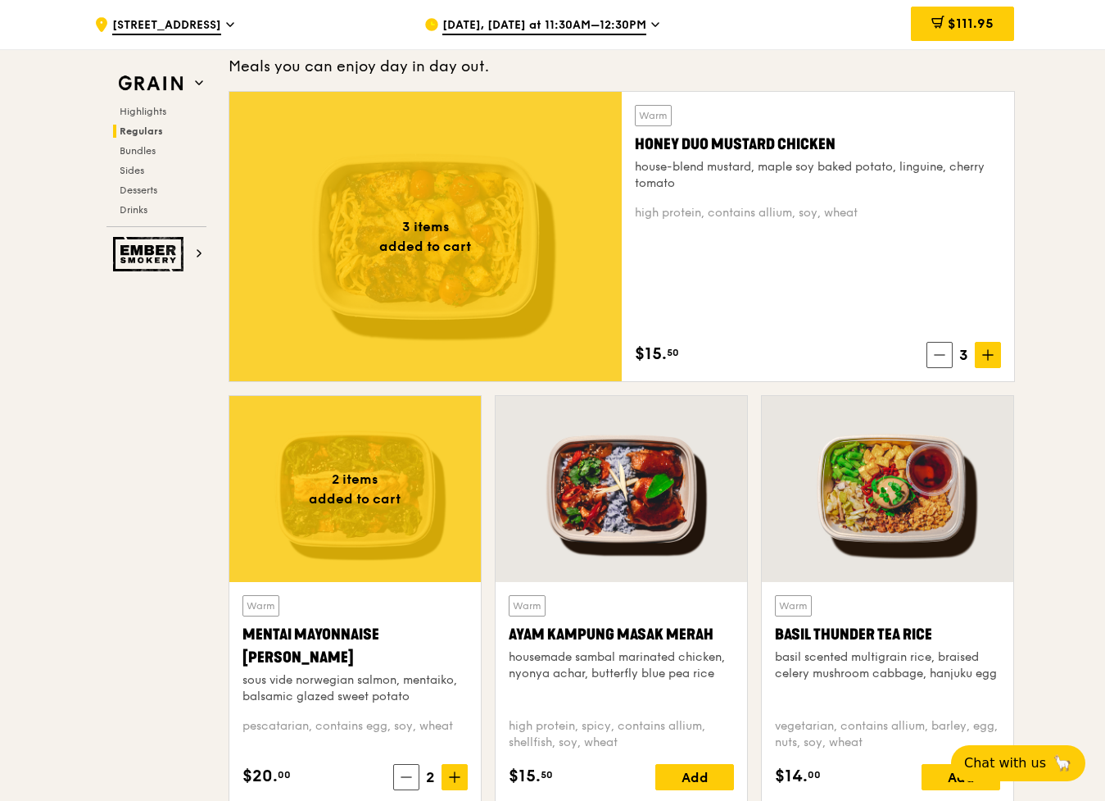
scroll to position [1136, 0]
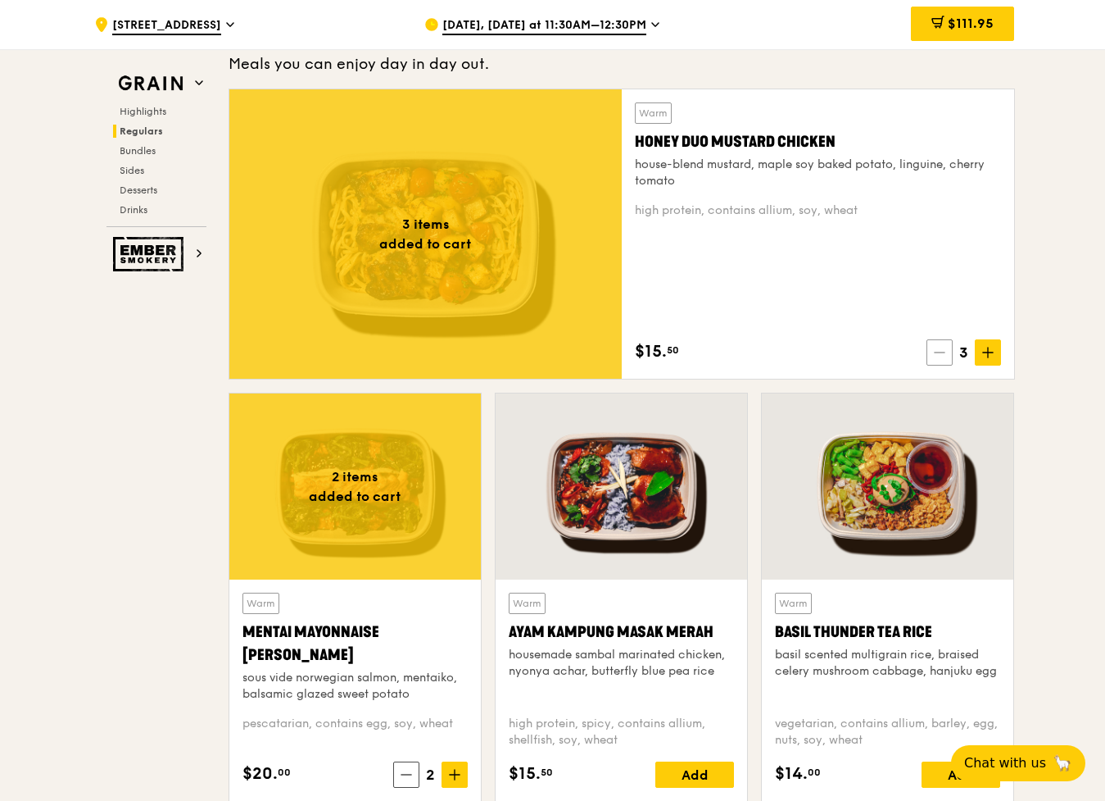
click at [938, 352] on icon at bounding box center [939, 352] width 10 height 0
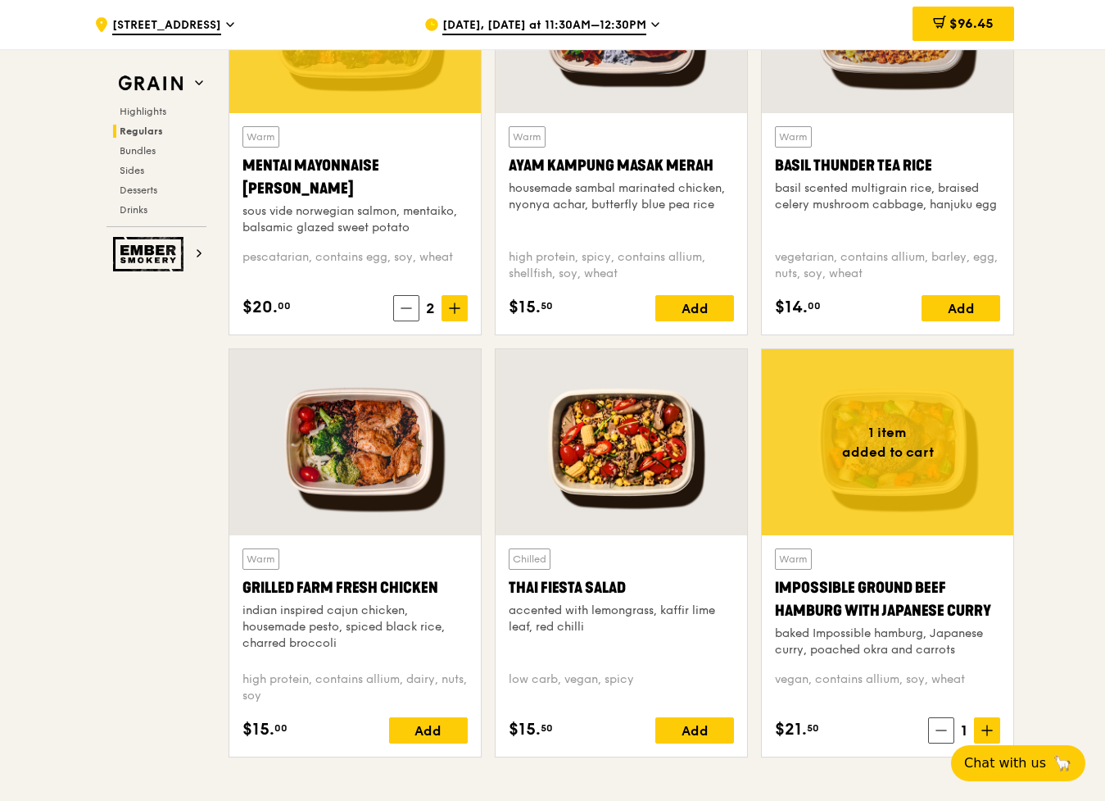
scroll to position [1603, 0]
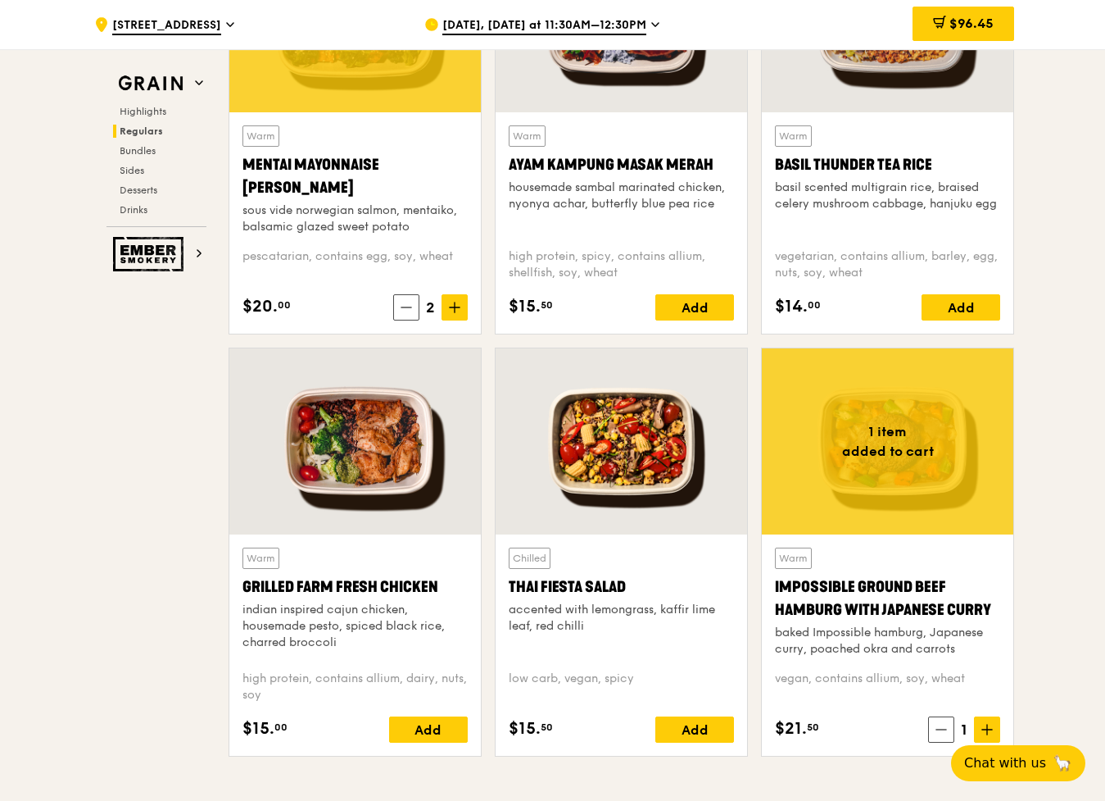
click at [370, 447] on div at bounding box center [355, 441] width 252 height 186
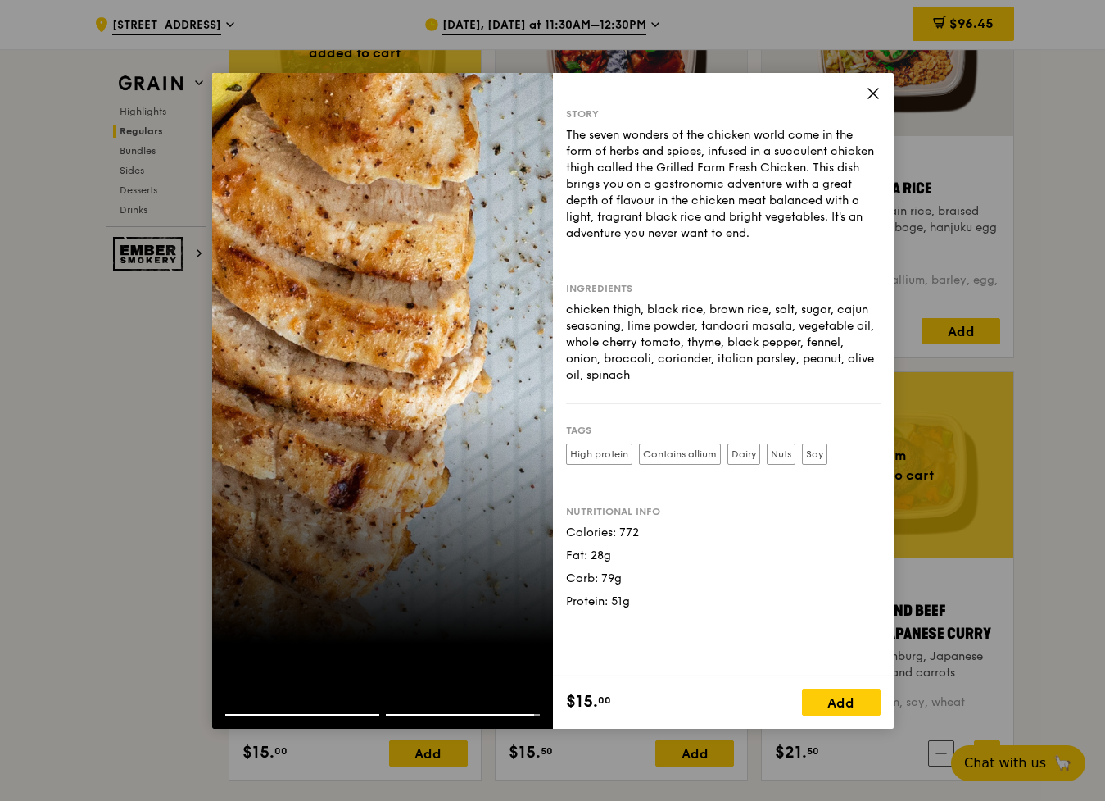
scroll to position [1581, 0]
click at [872, 94] on icon at bounding box center [874, 93] width 10 height 10
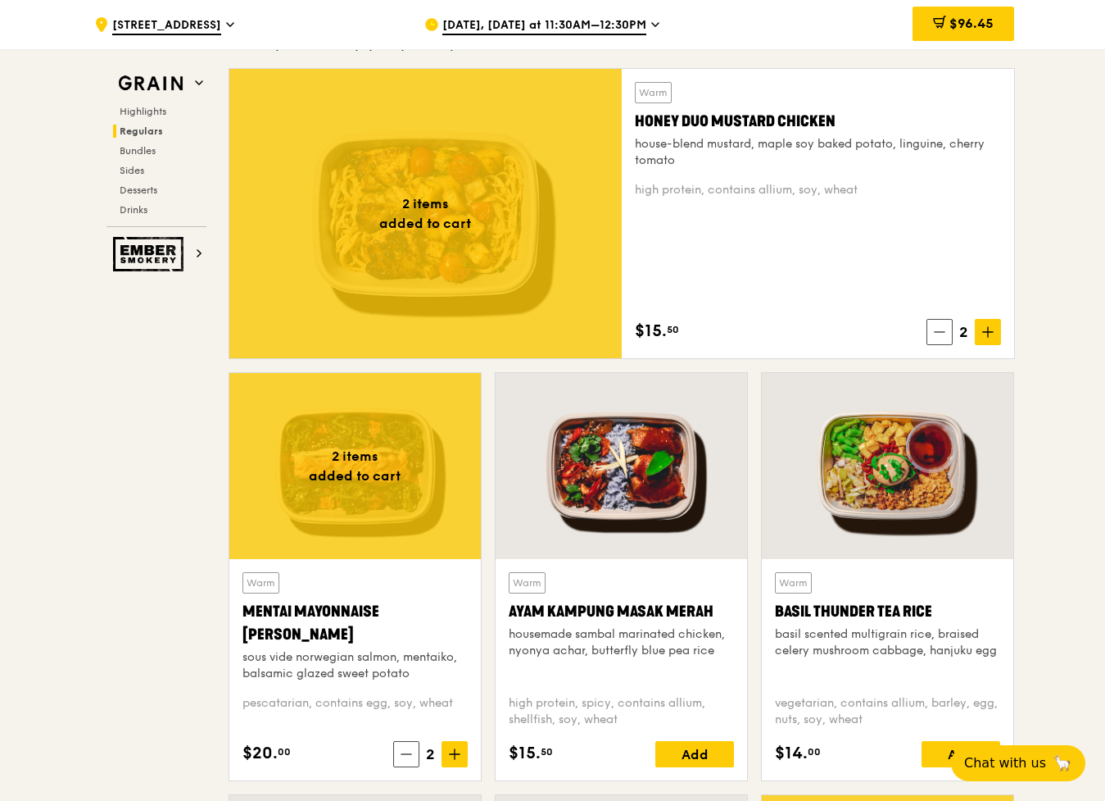
scroll to position [1181, 0]
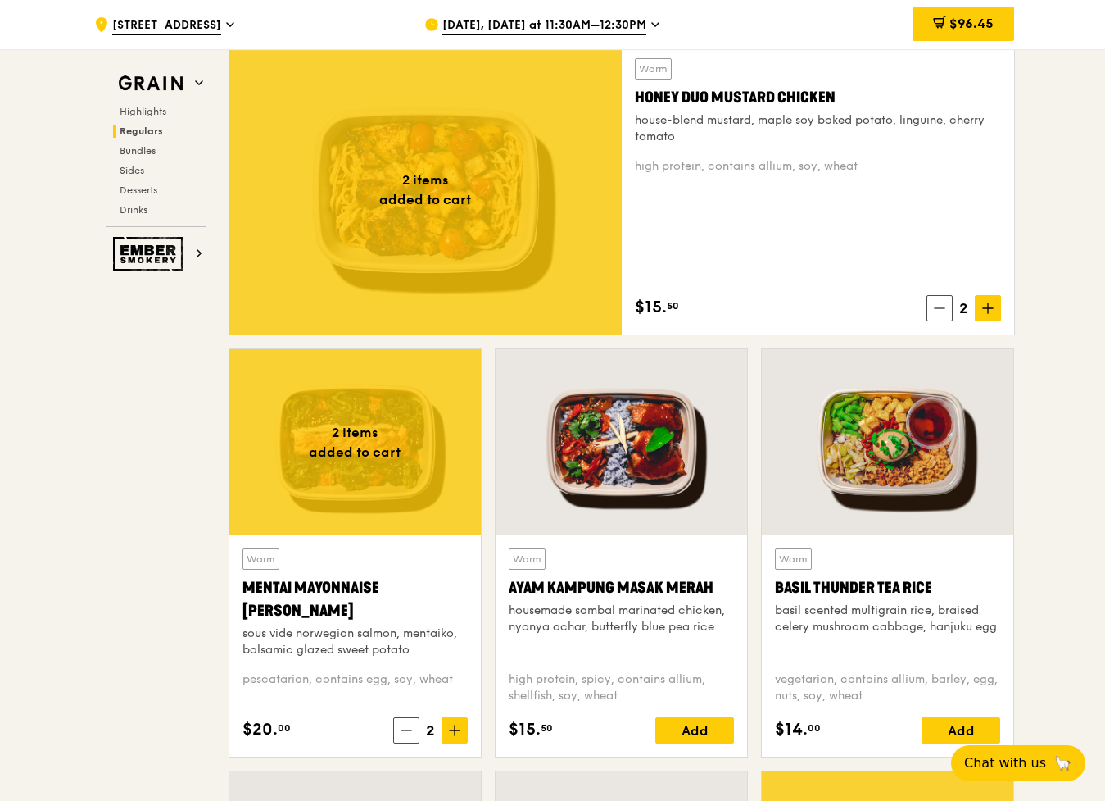
click at [615, 578] on div "Ayam Kampung Masak Merah" at bounding box center [621, 587] width 225 height 23
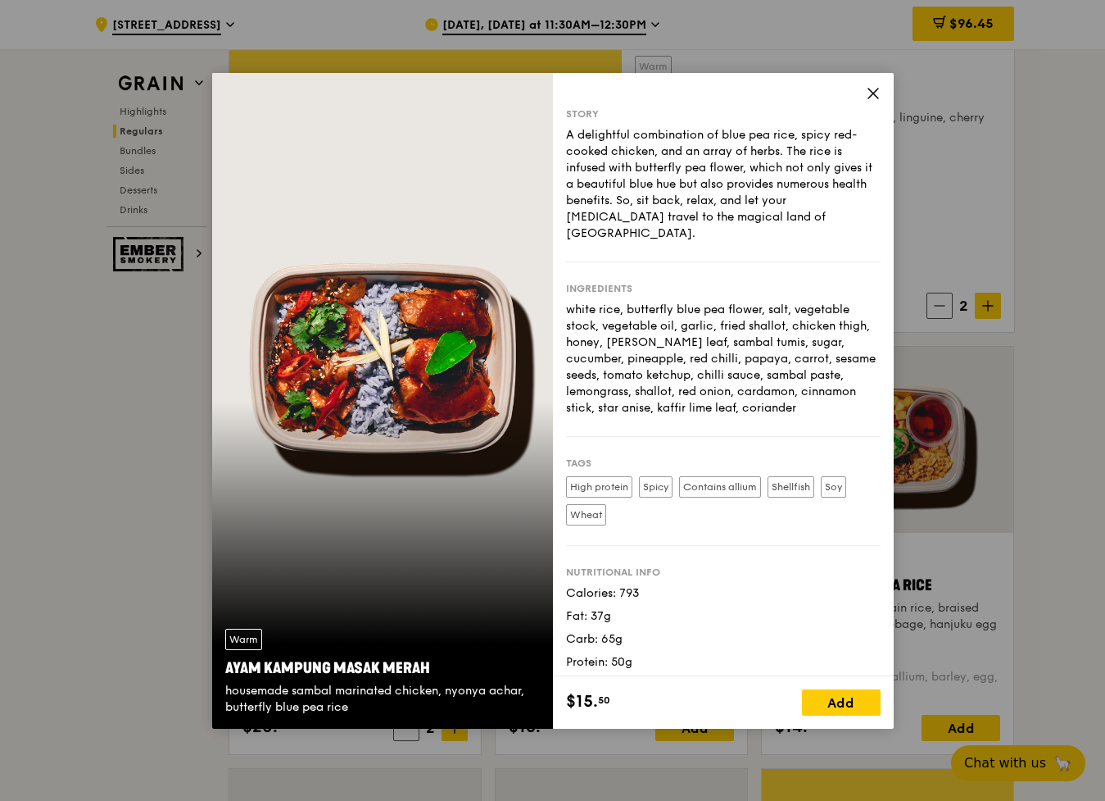
click at [883, 94] on div "Story A delightful combination of blue pea rice, spicy red-cooked chicken, and …" at bounding box center [723, 374] width 341 height 603
click at [871, 91] on icon at bounding box center [874, 93] width 10 height 10
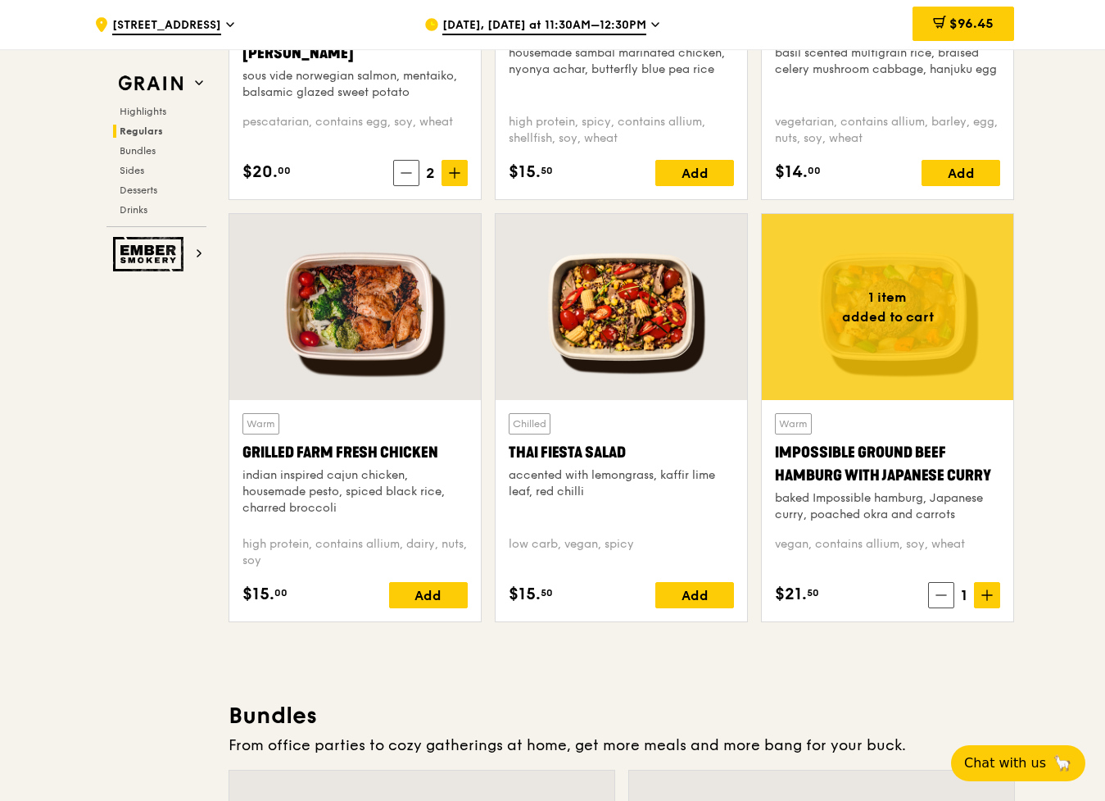
scroll to position [1757, 0]
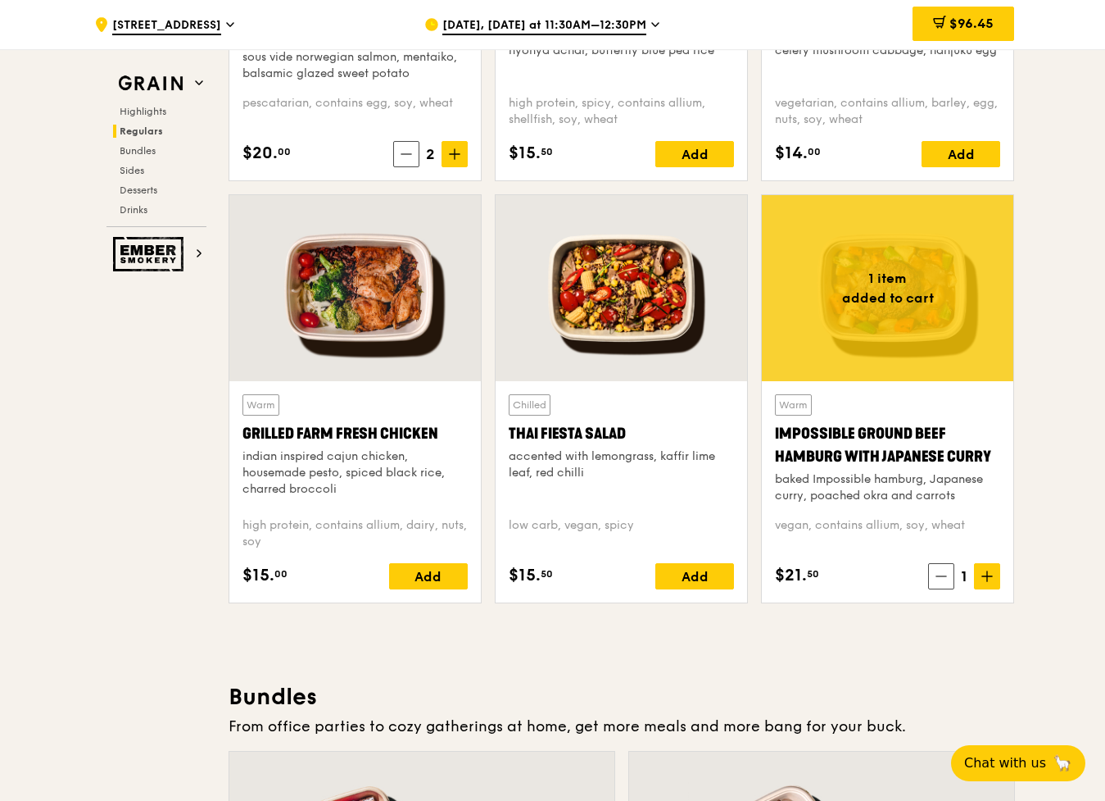
click at [620, 442] on div "Thai Fiesta Salad" at bounding box center [621, 433] width 225 height 23
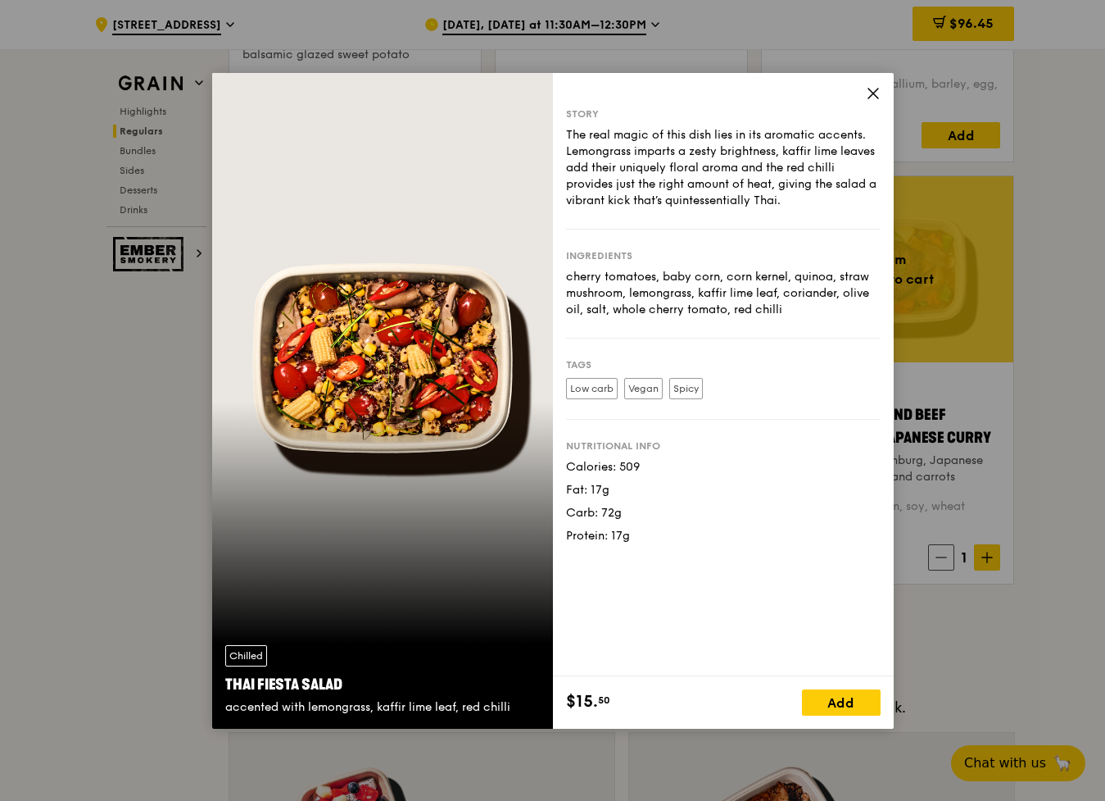
scroll to position [1777, 0]
click at [873, 89] on icon at bounding box center [873, 93] width 15 height 15
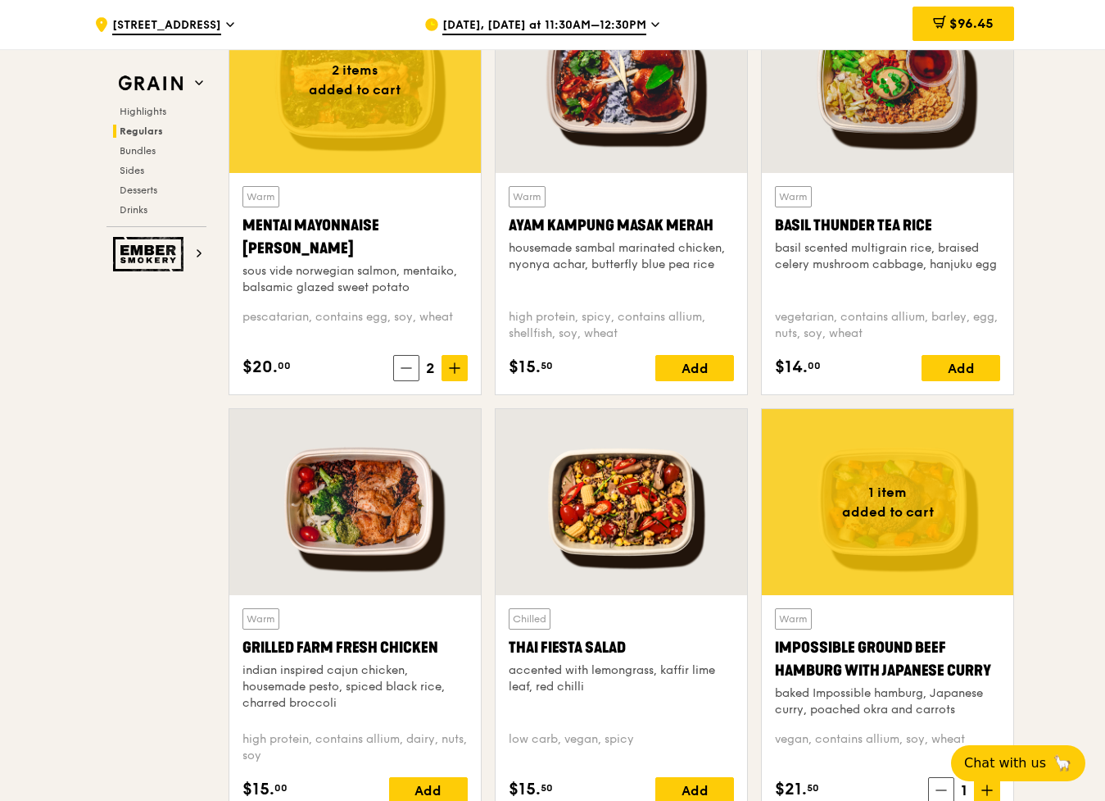
scroll to position [1544, 0]
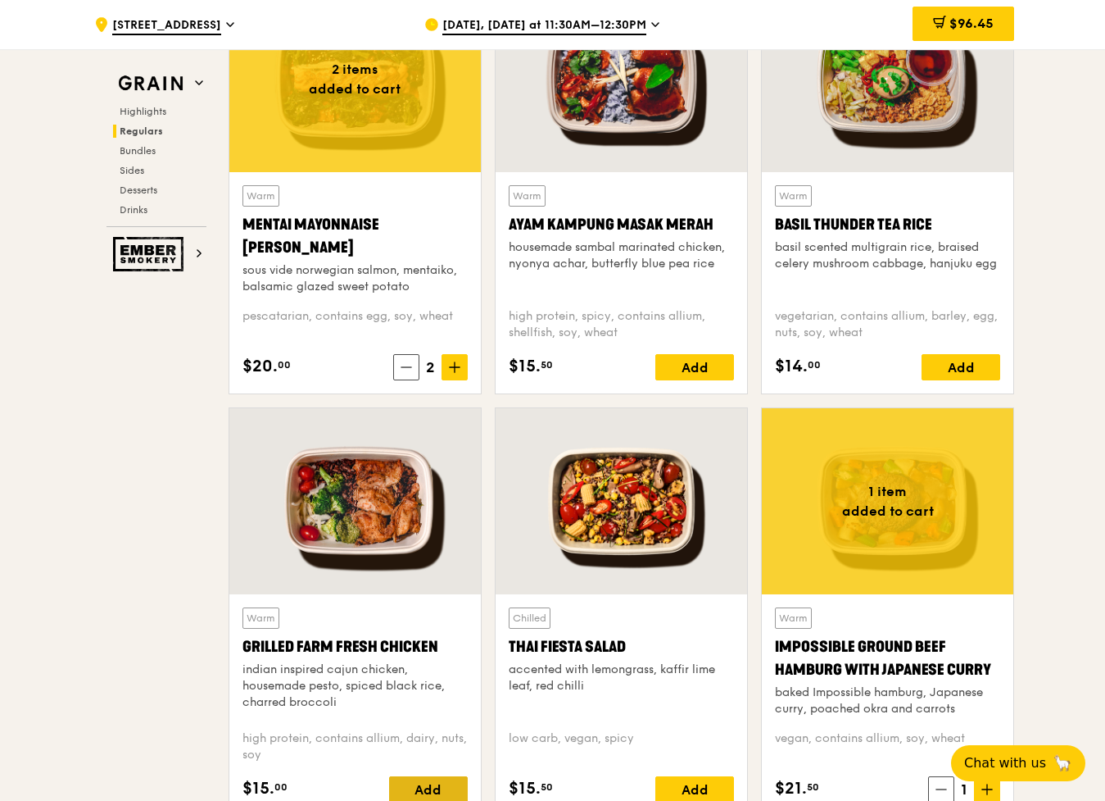
click at [440, 788] on div "Add" at bounding box center [428, 789] width 79 height 26
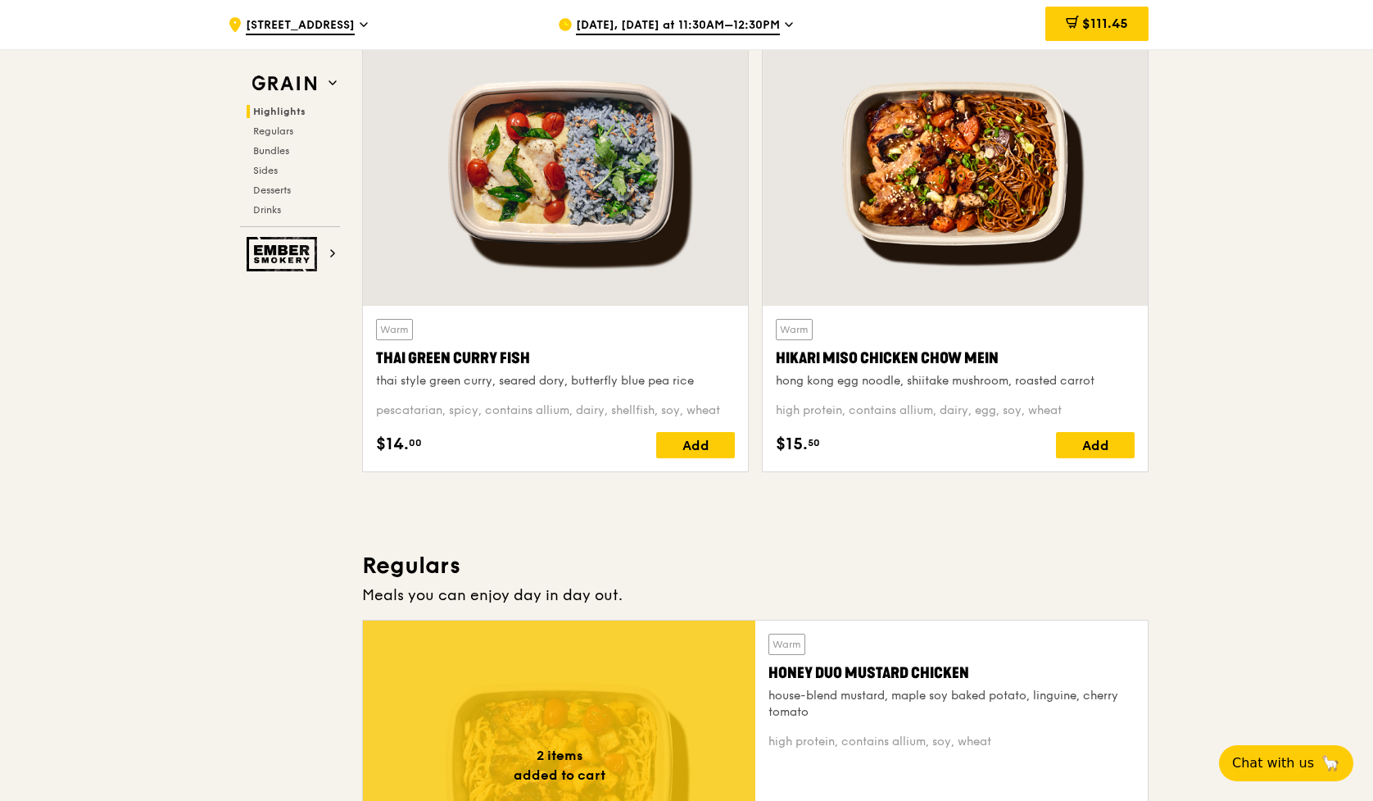
scroll to position [601, 0]
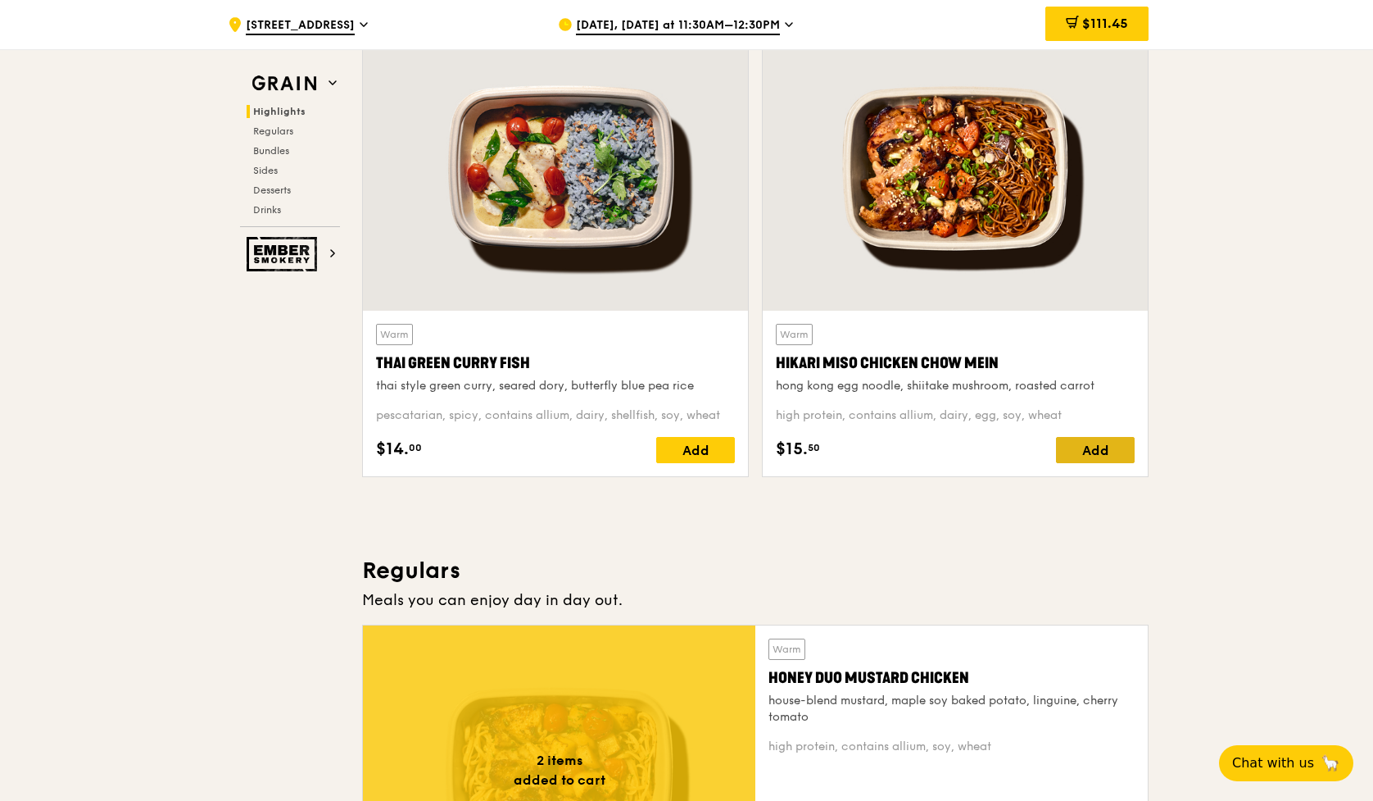
click at [1104, 453] on div "Add" at bounding box center [1095, 450] width 79 height 26
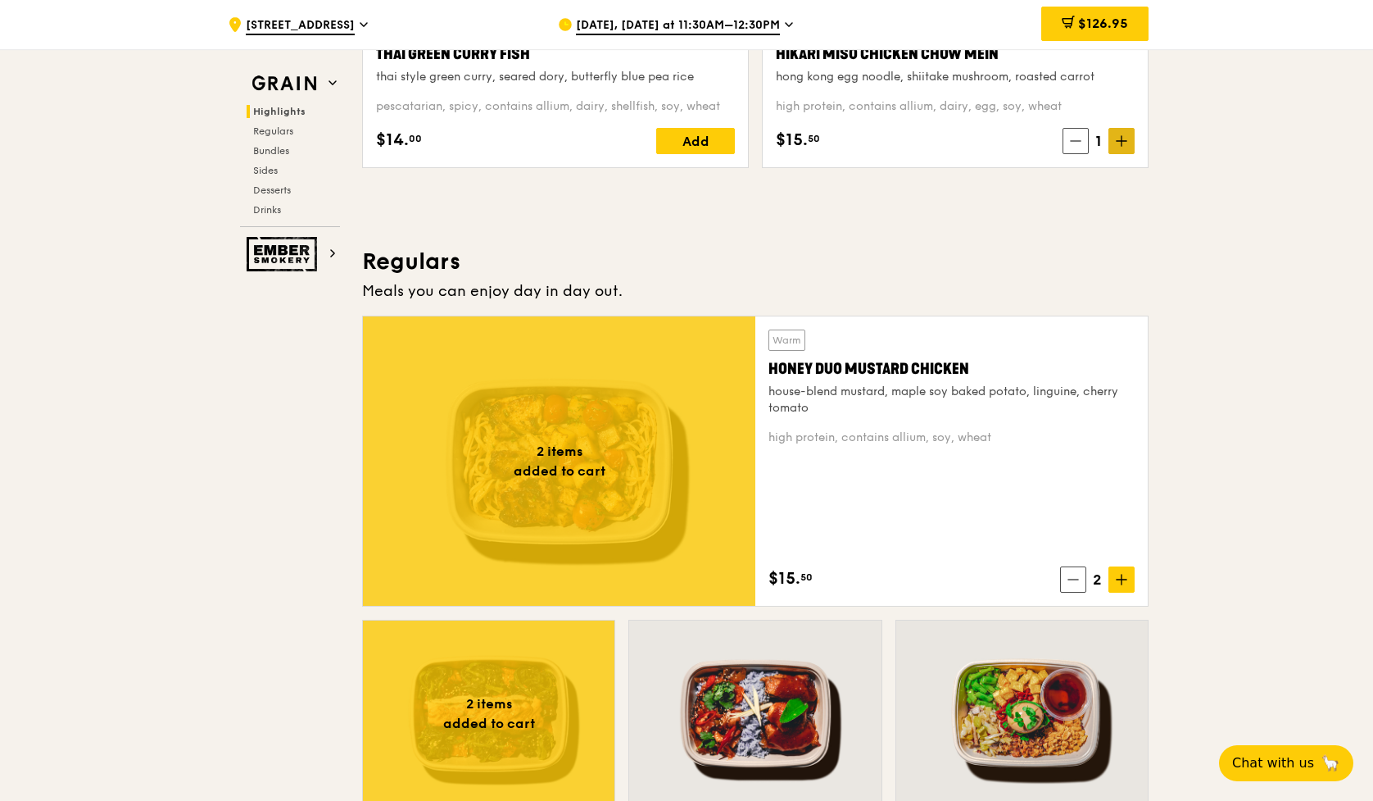
scroll to position [950, 0]
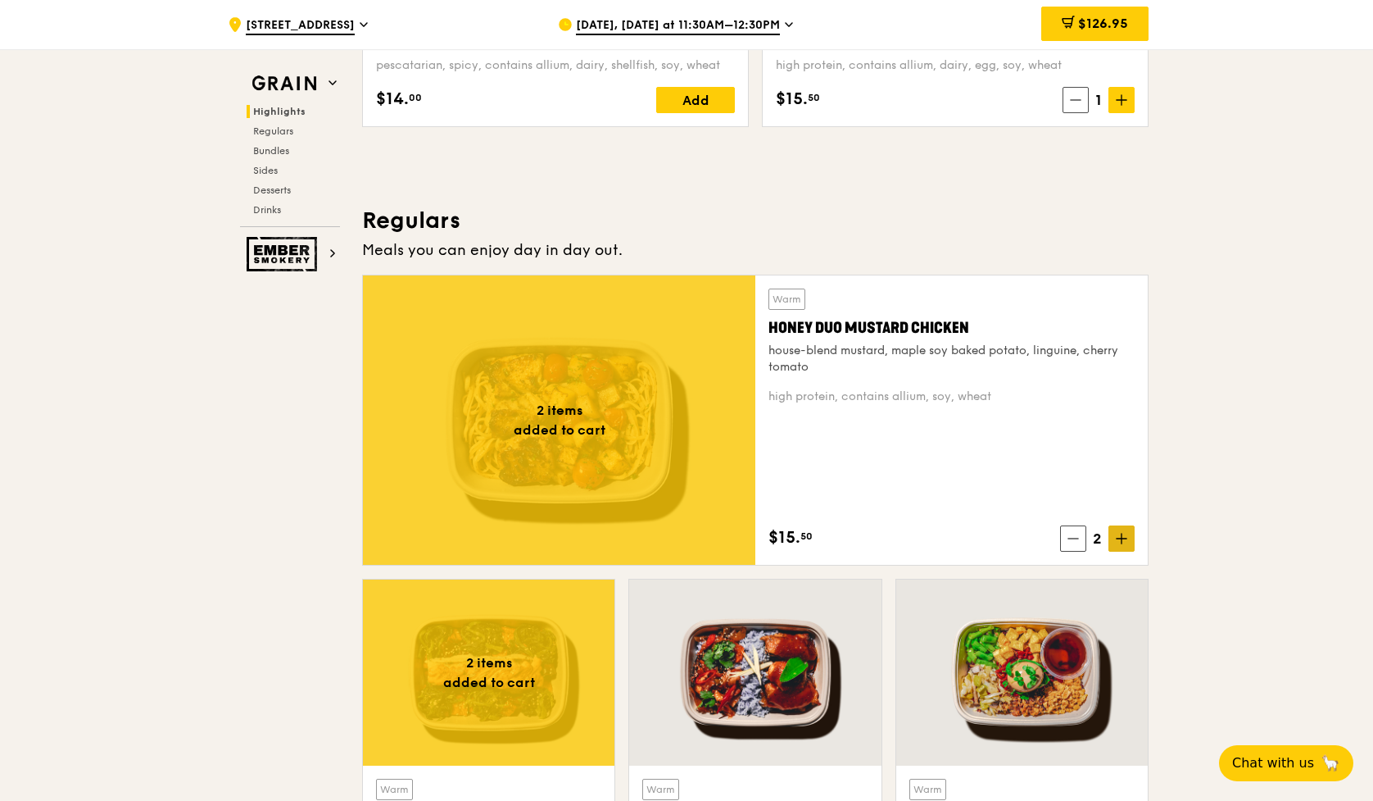
click at [1104, 541] on icon at bounding box center [1122, 538] width 0 height 10
click at [1091, 21] on span "$142.45" at bounding box center [1103, 24] width 50 height 16
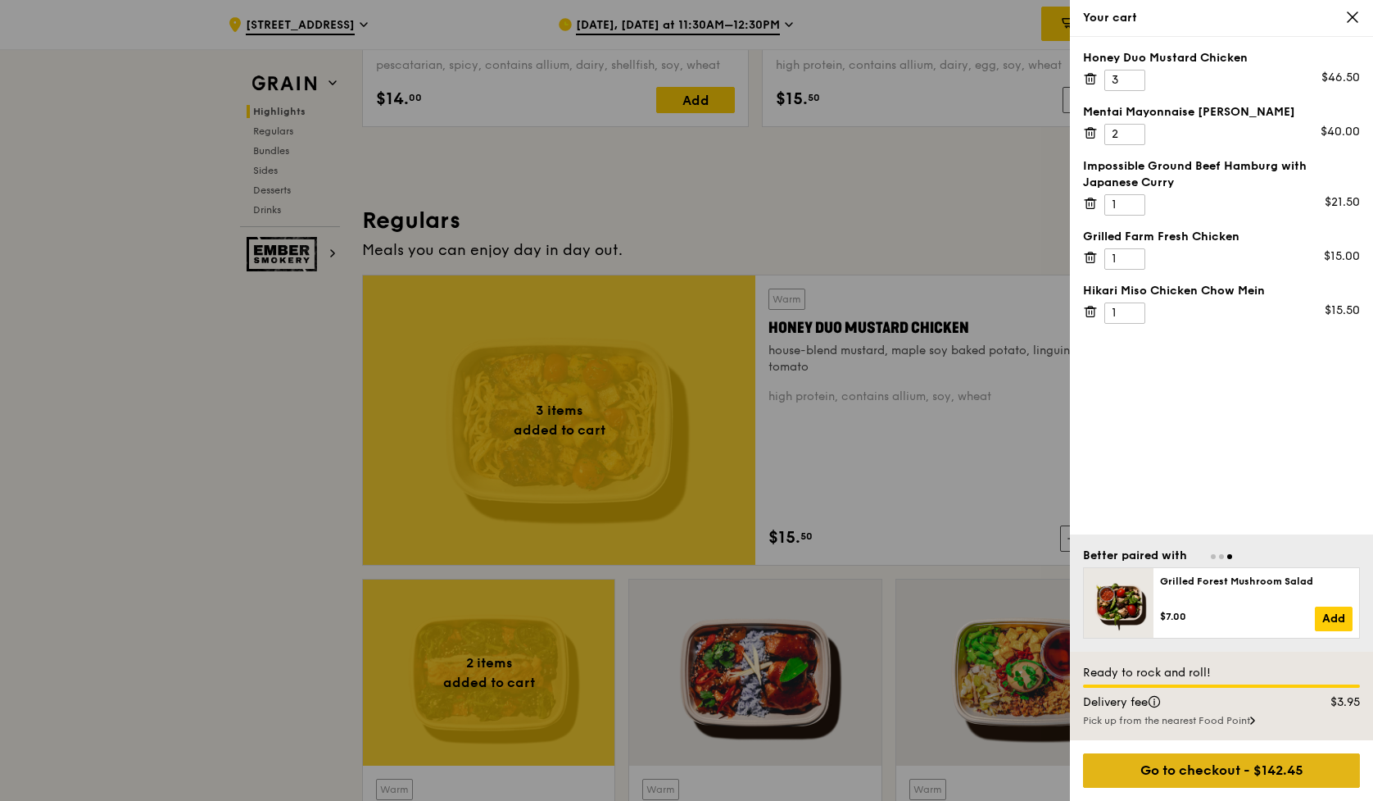
click at [1104, 768] on div "Go to checkout - $142.45" at bounding box center [1221, 770] width 277 height 34
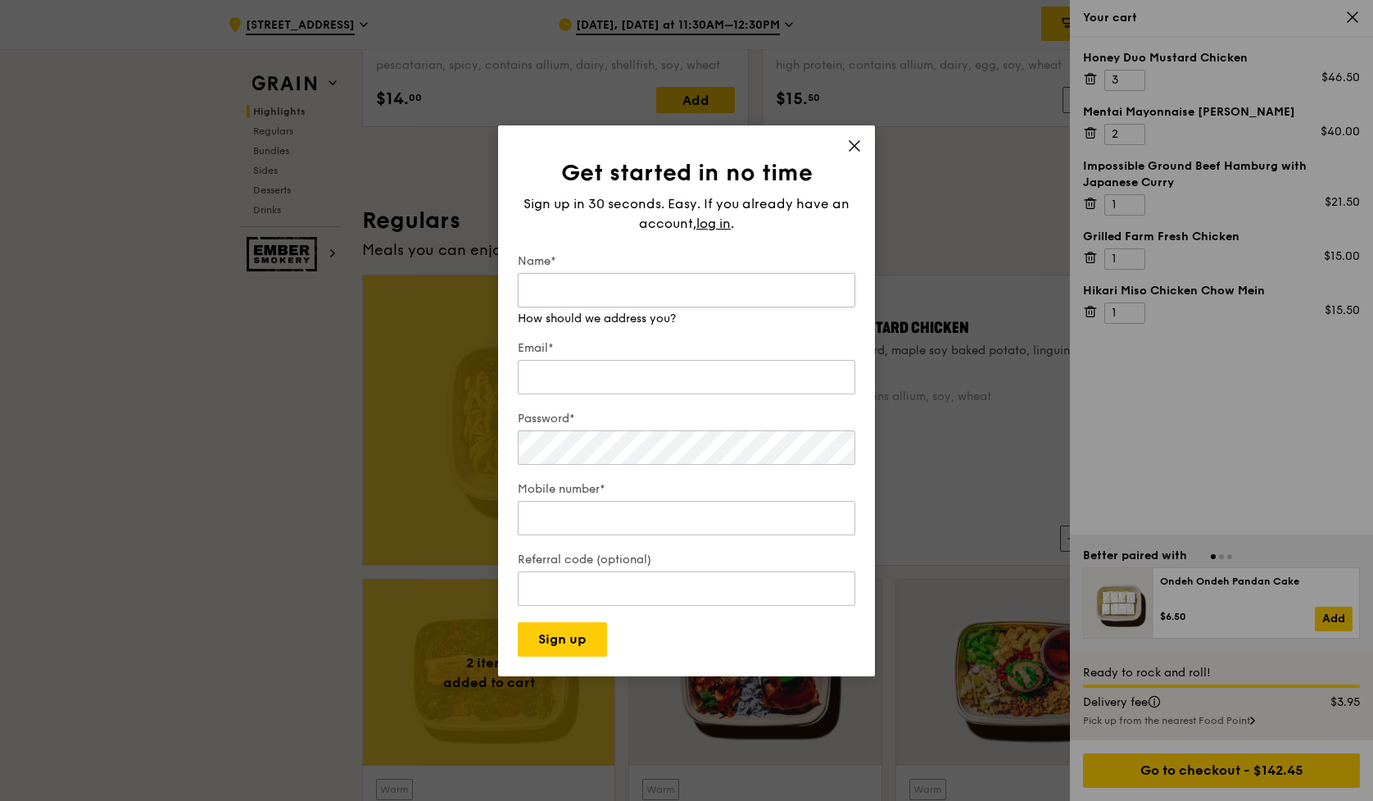
type input "c"
type input "C"
type input "[PERSON_NAME]"
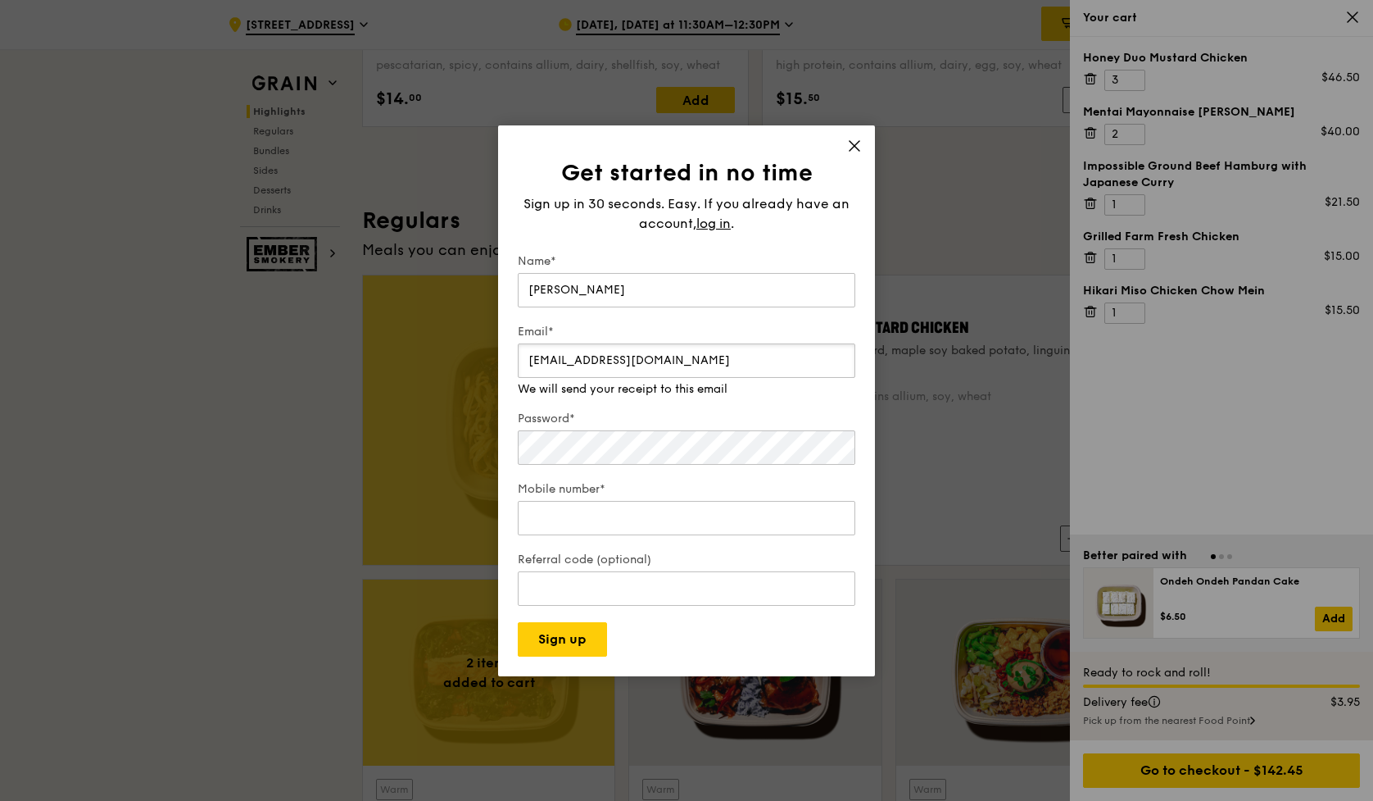
type input "[EMAIL_ADDRESS][DOMAIN_NAME]"
click at [637, 455] on div "Password* Make that at least six characters" at bounding box center [687, 431] width 338 height 74
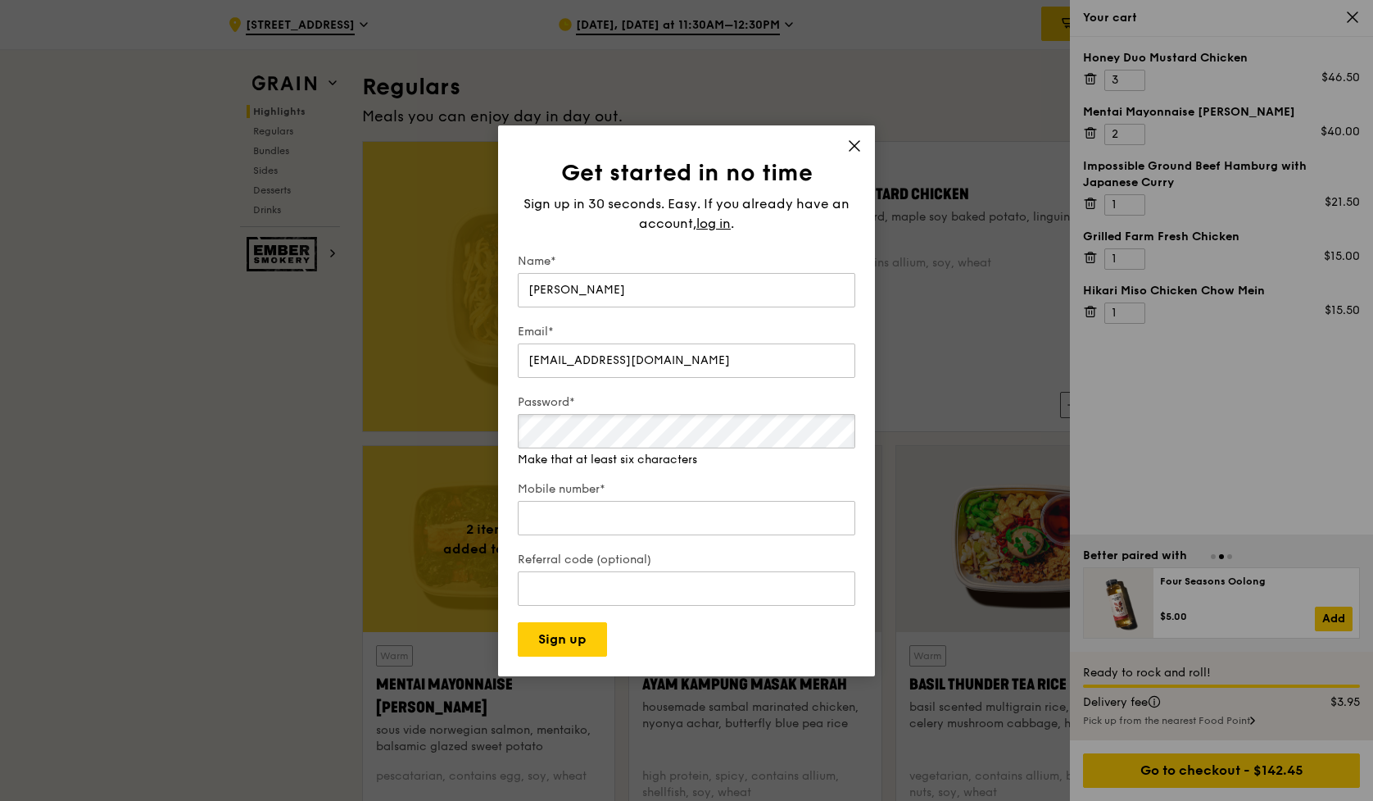
scroll to position [1103, 0]
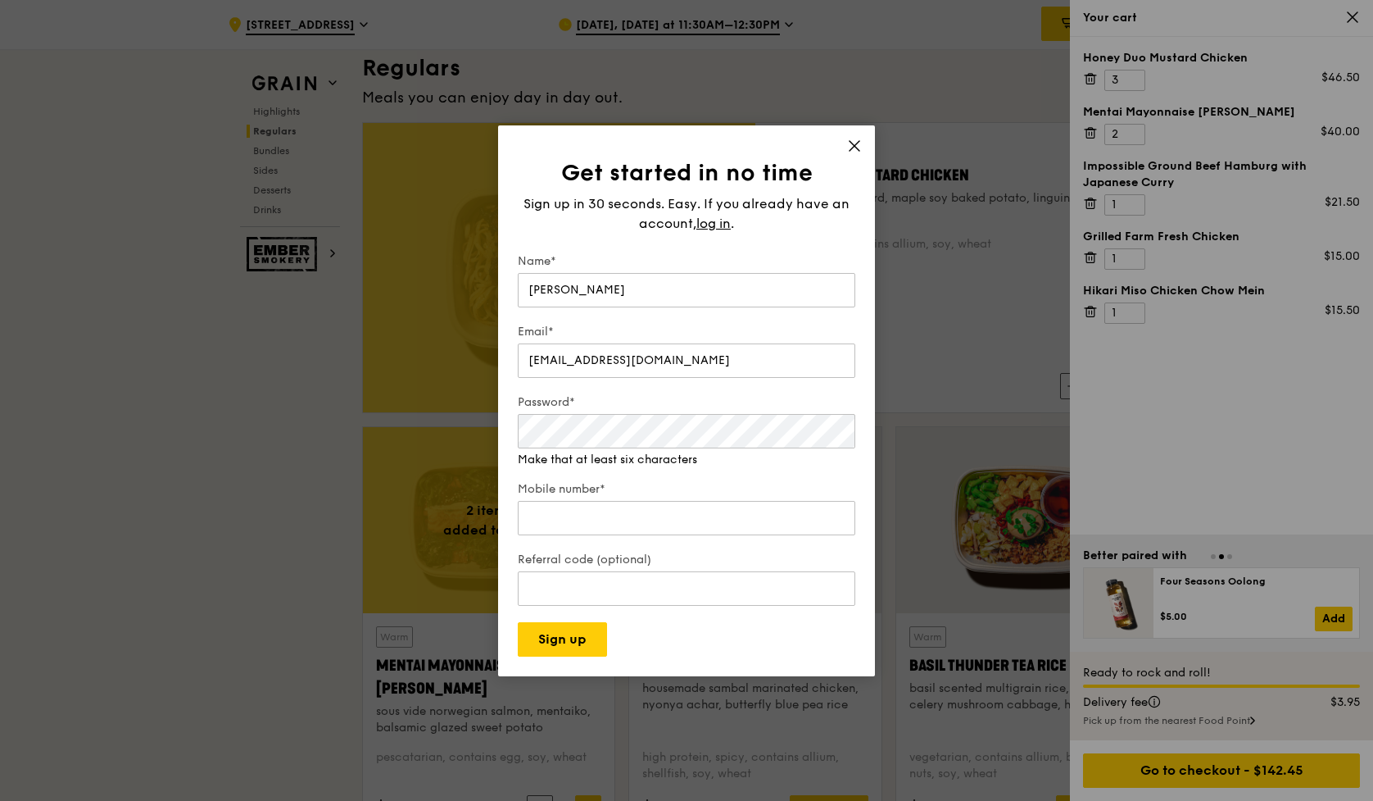
click at [791, 232] on div "Sign up in 30 seconds. Easy. If you already have an account, log in ." at bounding box center [687, 213] width 338 height 39
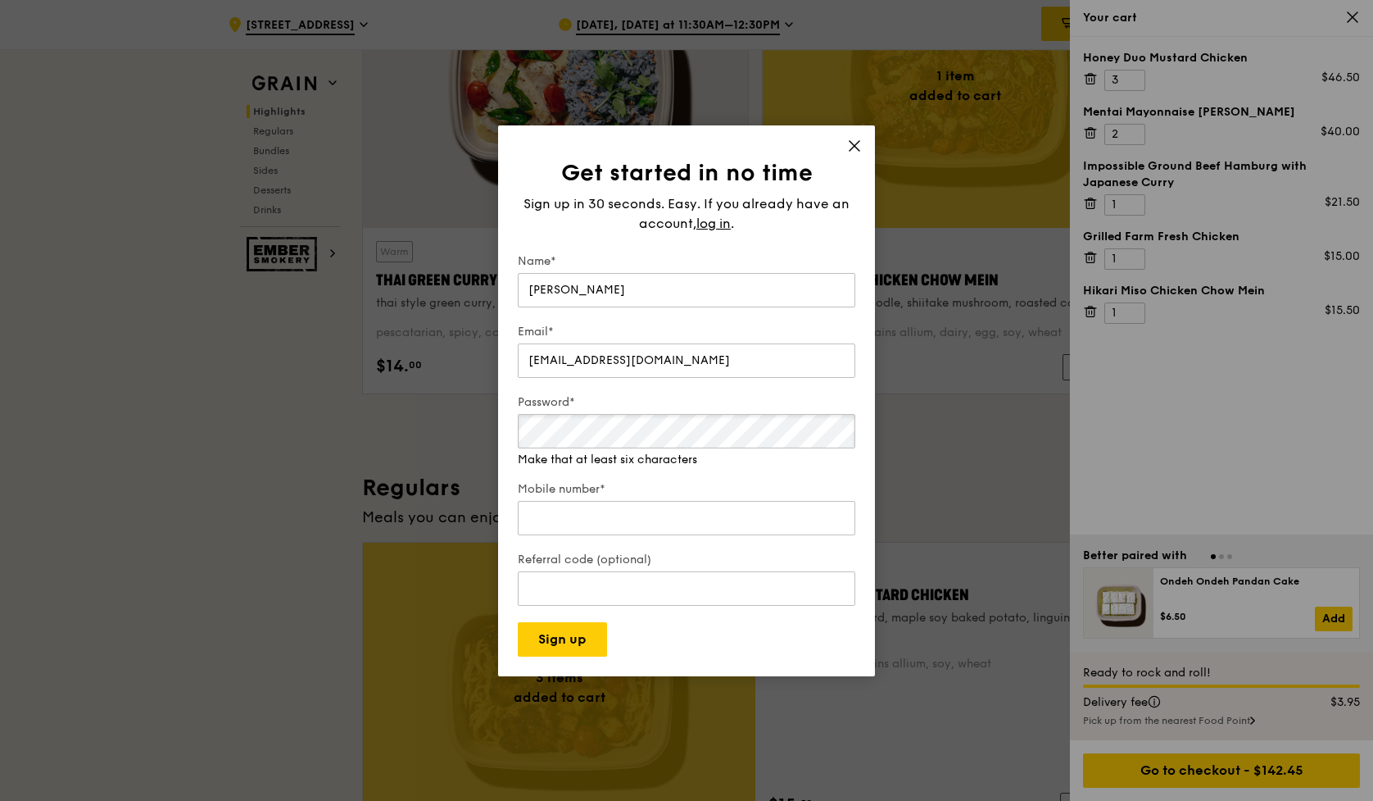
scroll to position [666, 0]
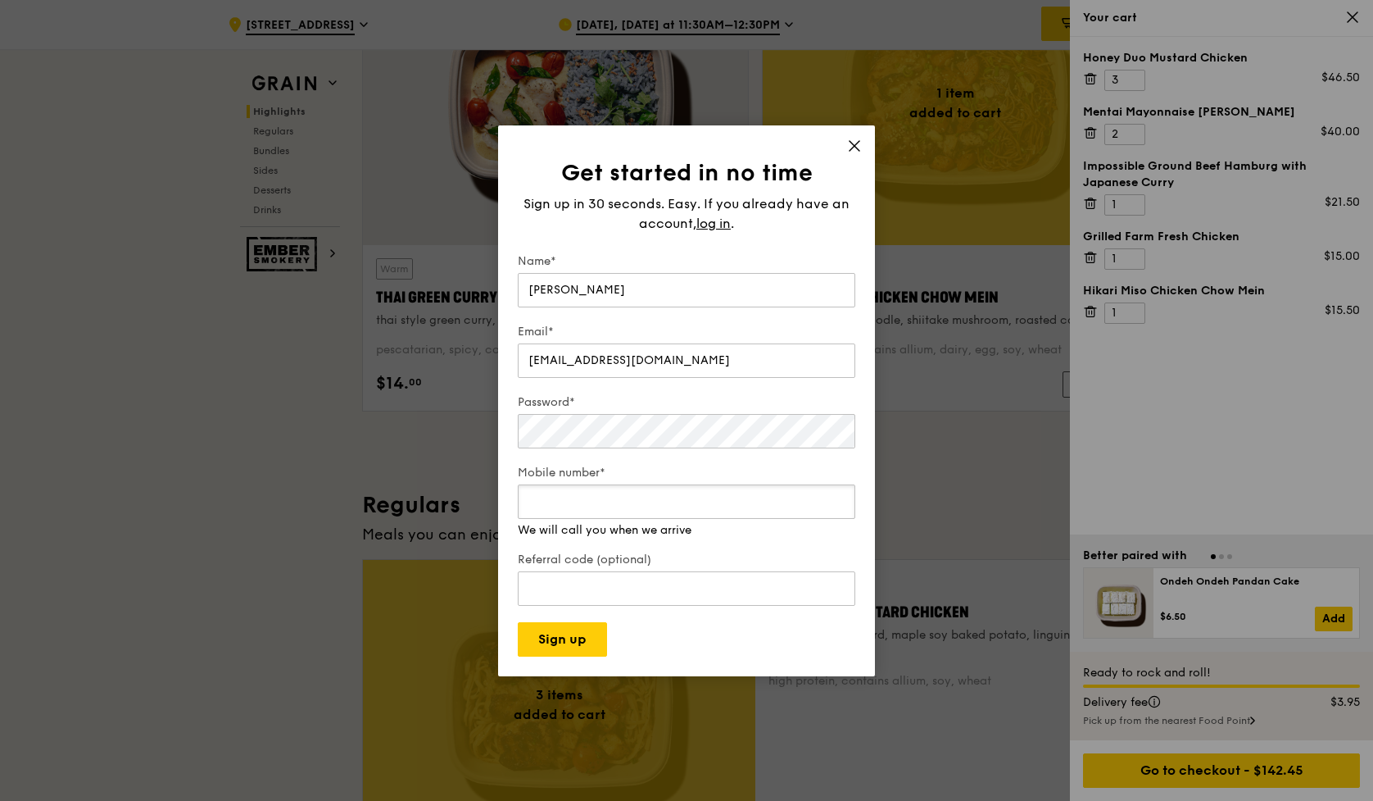
click at [669, 513] on input "Mobile number*" at bounding box center [687, 501] width 338 height 34
type input "98248389"
click at [552, 647] on button "Sign up" at bounding box center [562, 639] width 89 height 34
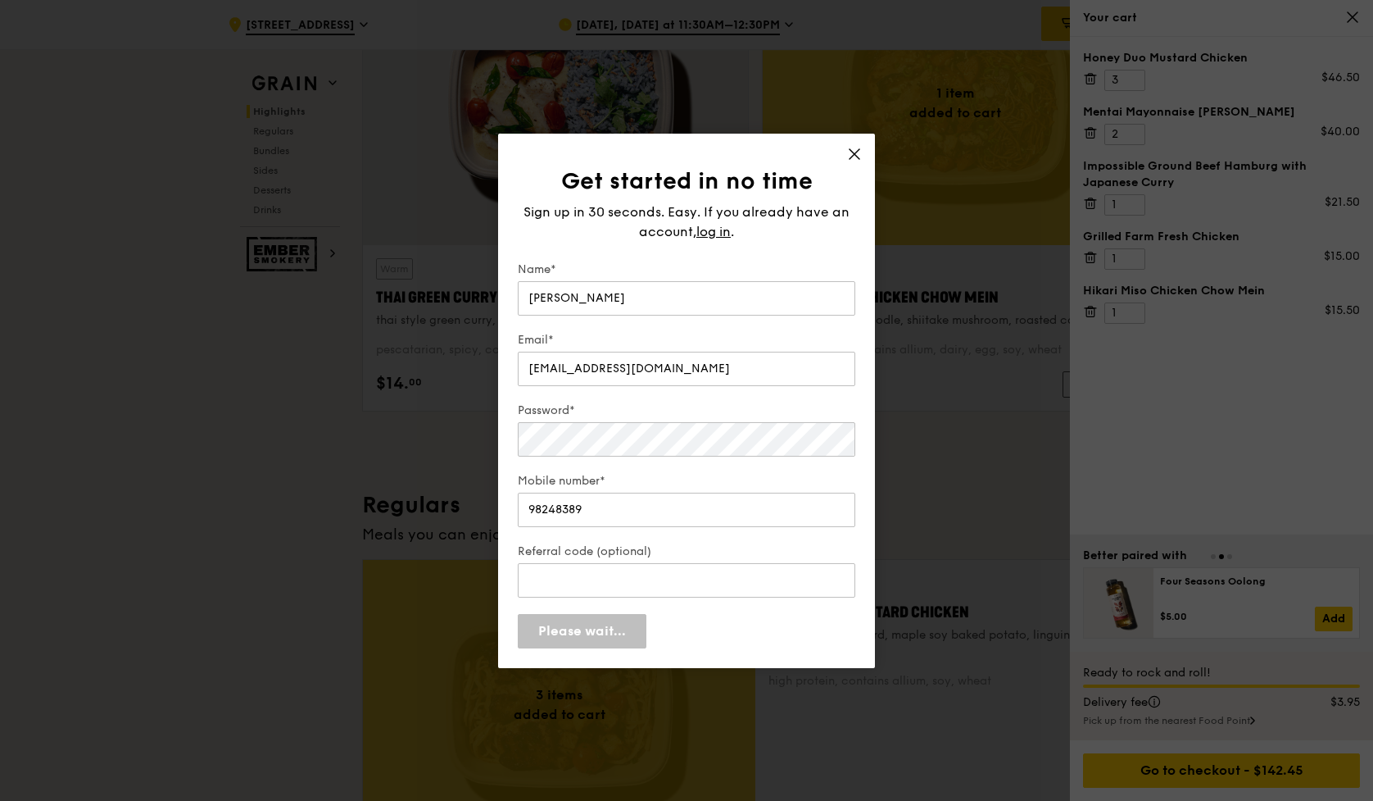
scroll to position [666, 0]
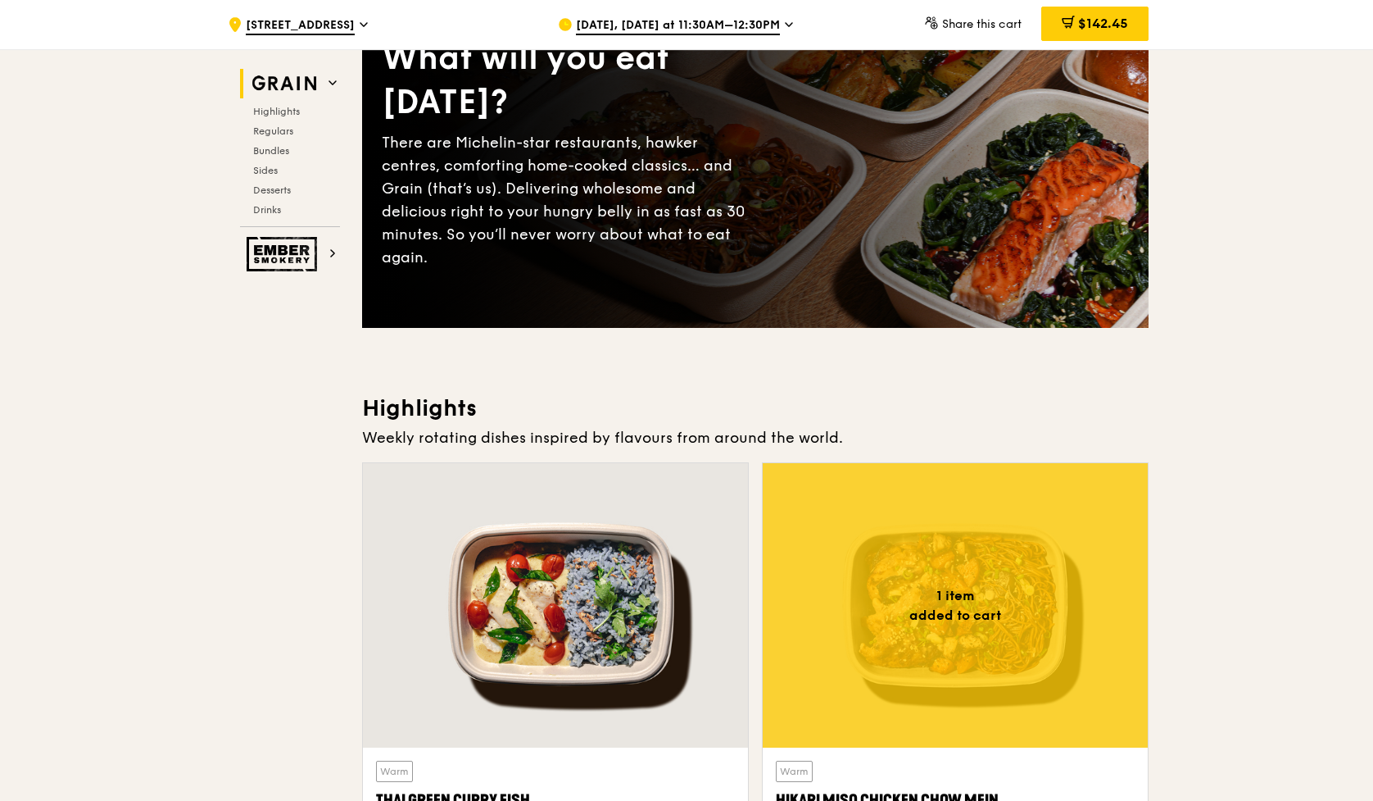
scroll to position [210, 0]
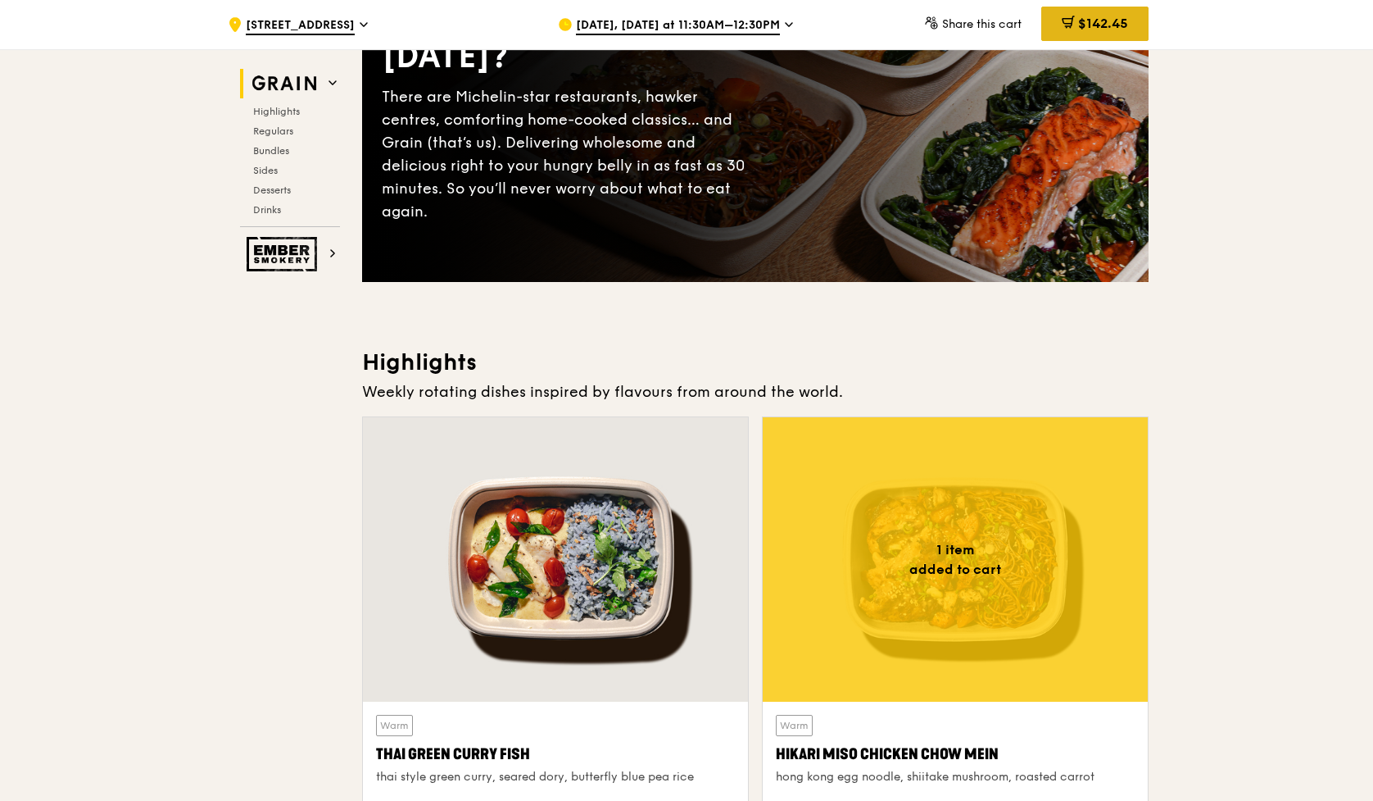
click at [1078, 20] on span "$142.45" at bounding box center [1103, 24] width 50 height 16
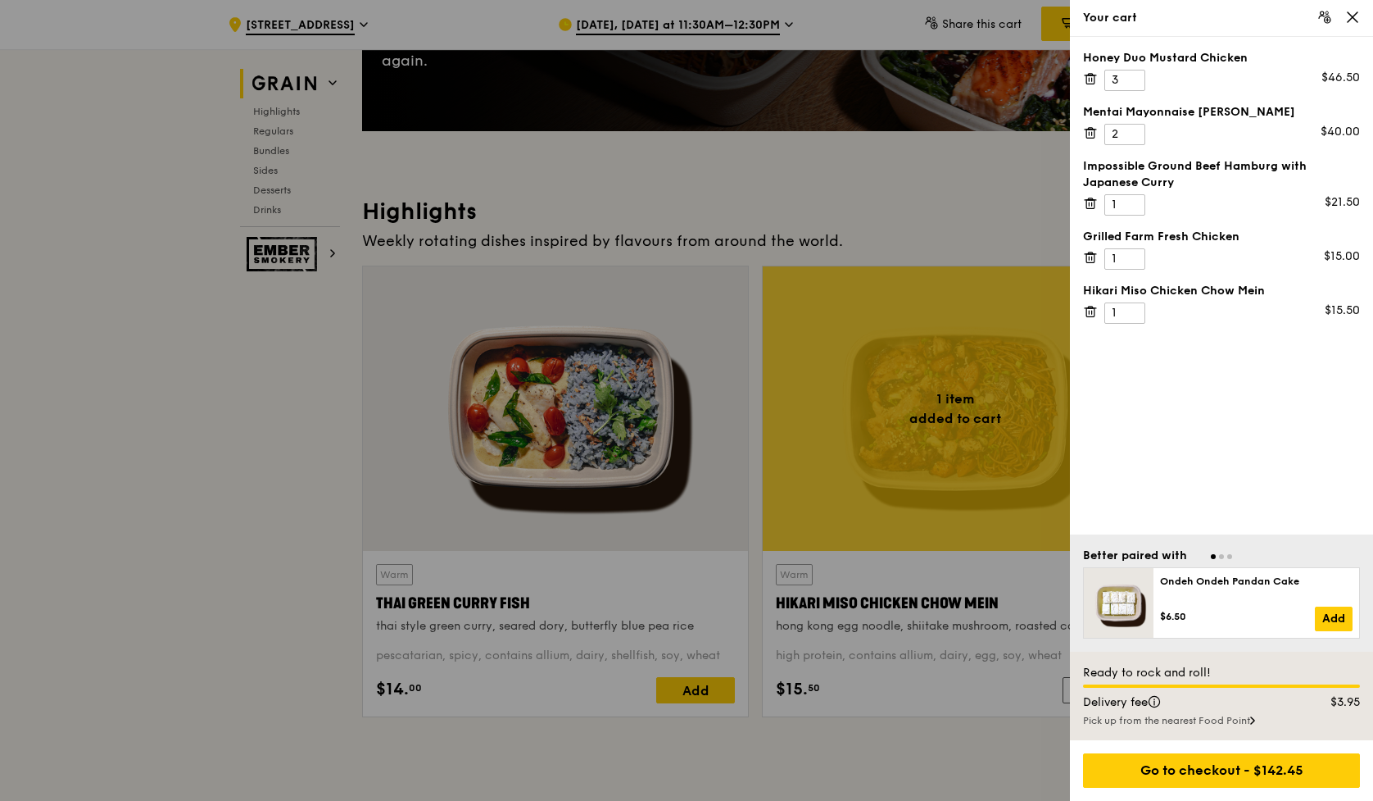
scroll to position [408, 0]
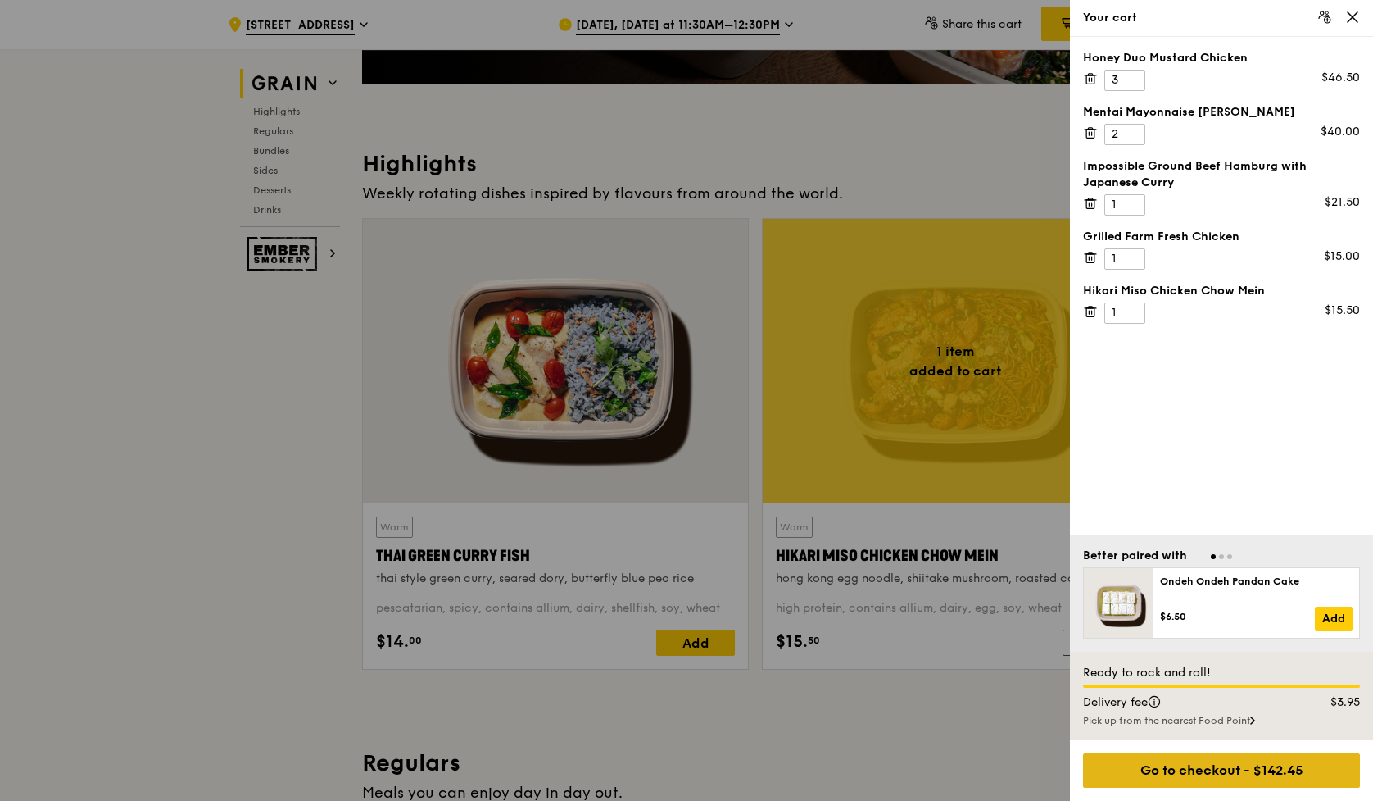
click at [1215, 779] on div "Go to checkout - $142.45" at bounding box center [1221, 770] width 277 height 34
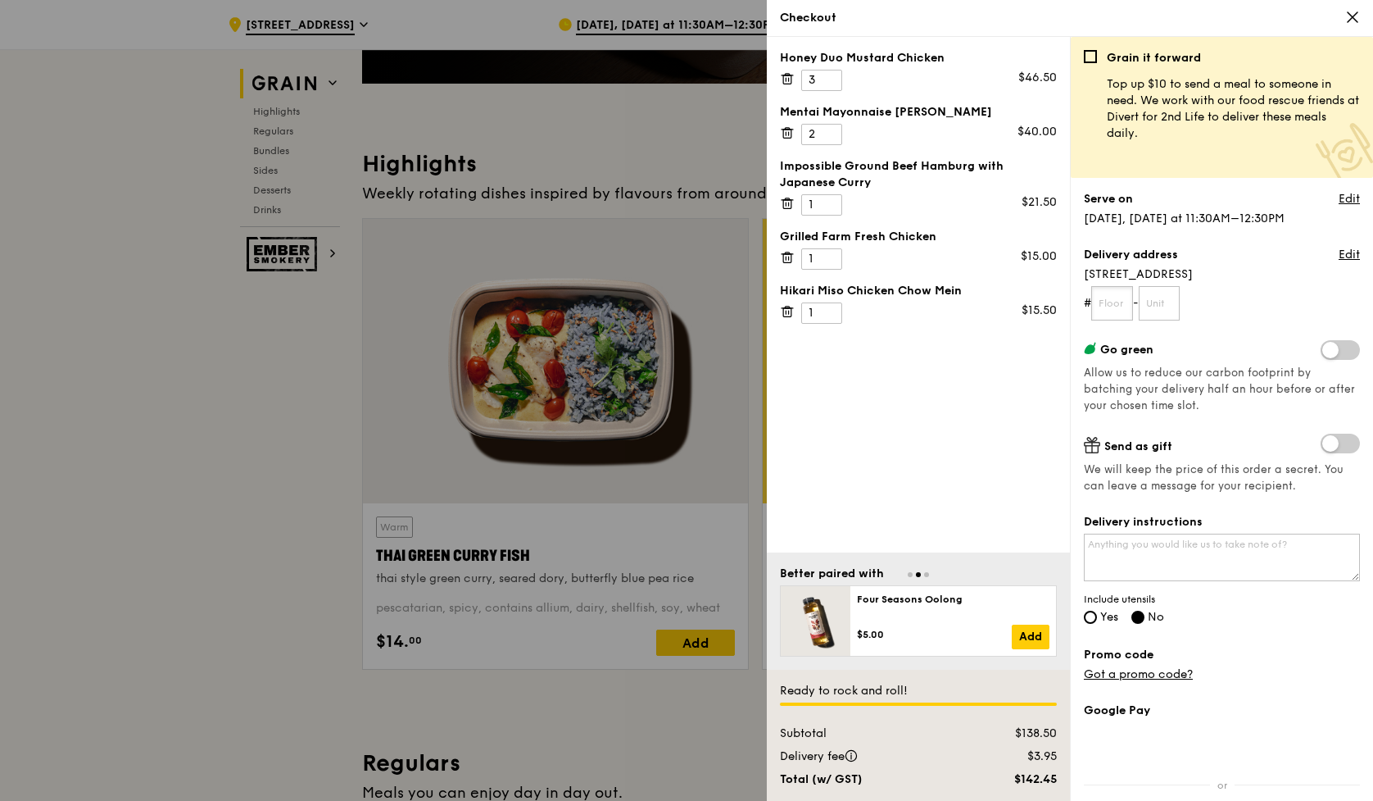
click at [1128, 300] on input "text" at bounding box center [1112, 303] width 42 height 34
type input "03"
type input "35"
click at [1348, 351] on span at bounding box center [1340, 350] width 39 height 20
click at [1324, 352] on input "checkbox" at bounding box center [1324, 352] width 0 height 0
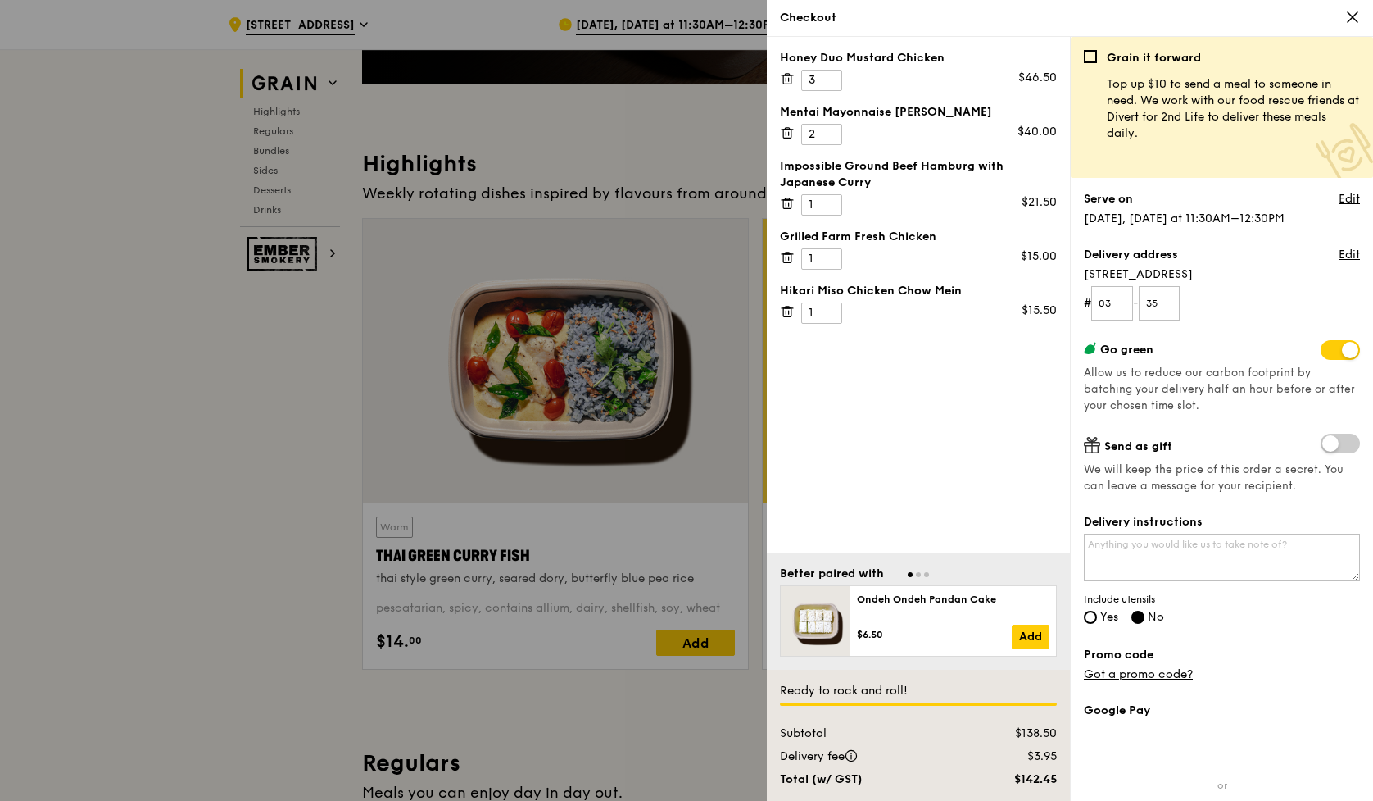
click at [1338, 352] on span at bounding box center [1340, 350] width 39 height 20
click at [1324, 352] on input "checkbox" at bounding box center [1324, 352] width 0 height 0
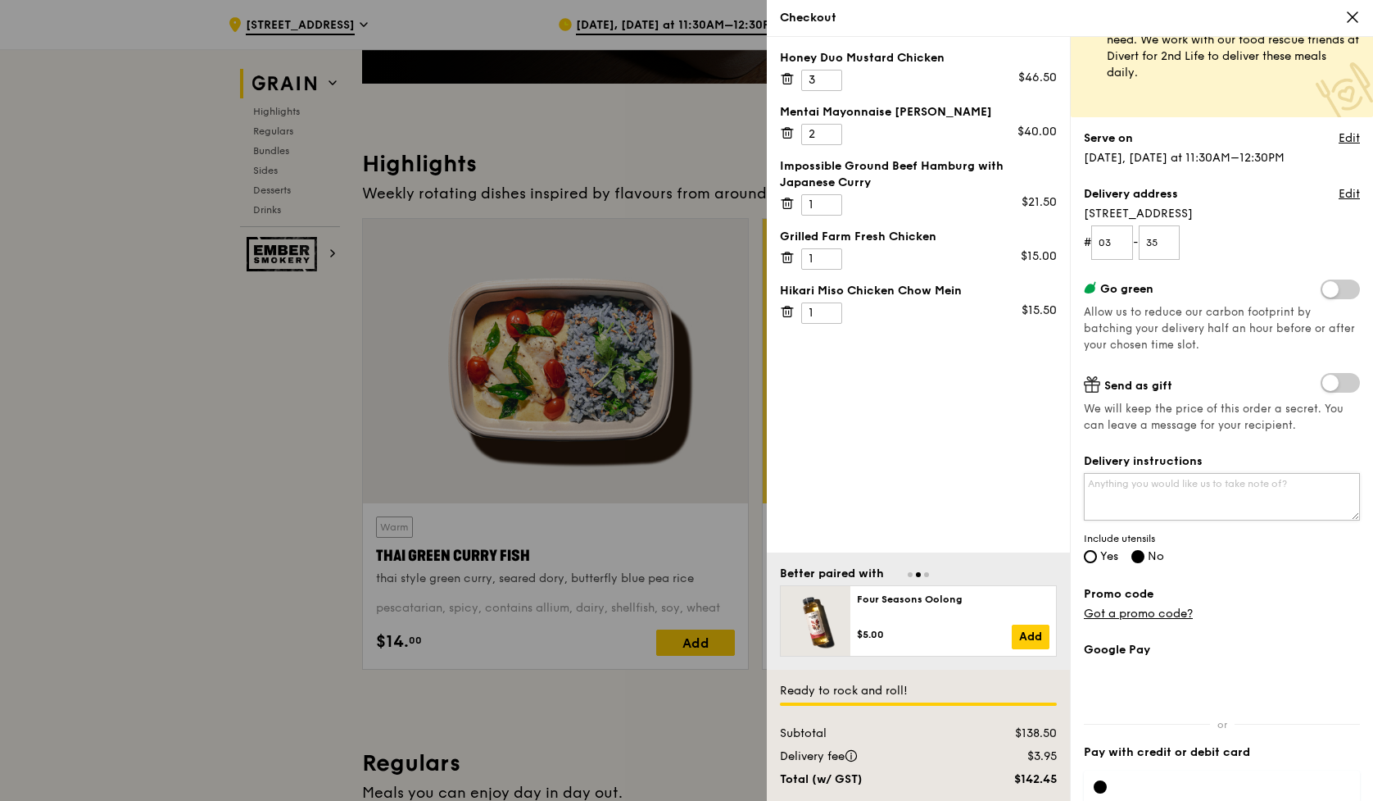
scroll to position [68, 0]
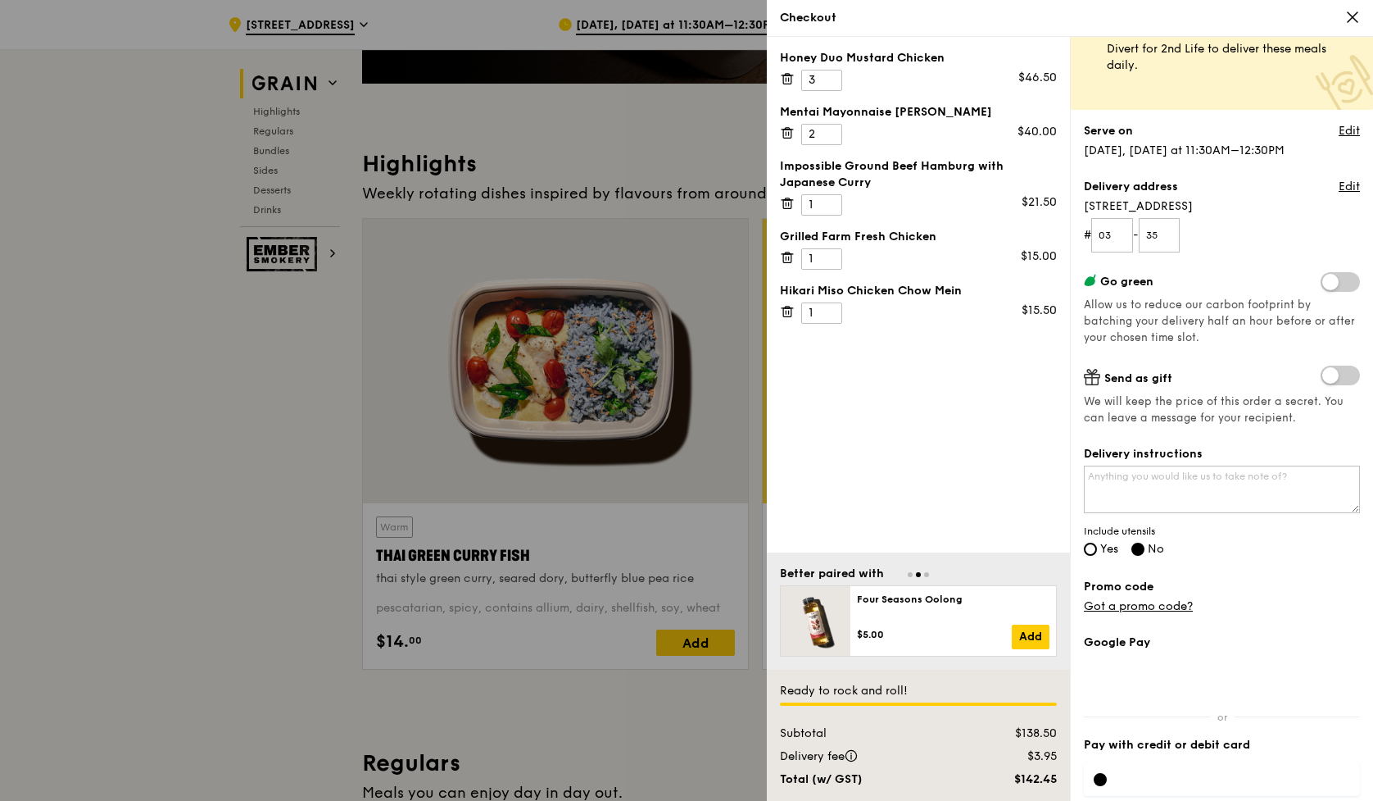
click at [1086, 556] on label "Yes" at bounding box center [1101, 550] width 34 height 14
click at [1086, 556] on input "Yes" at bounding box center [1090, 548] width 13 height 13
radio input "true"
radio input "false"
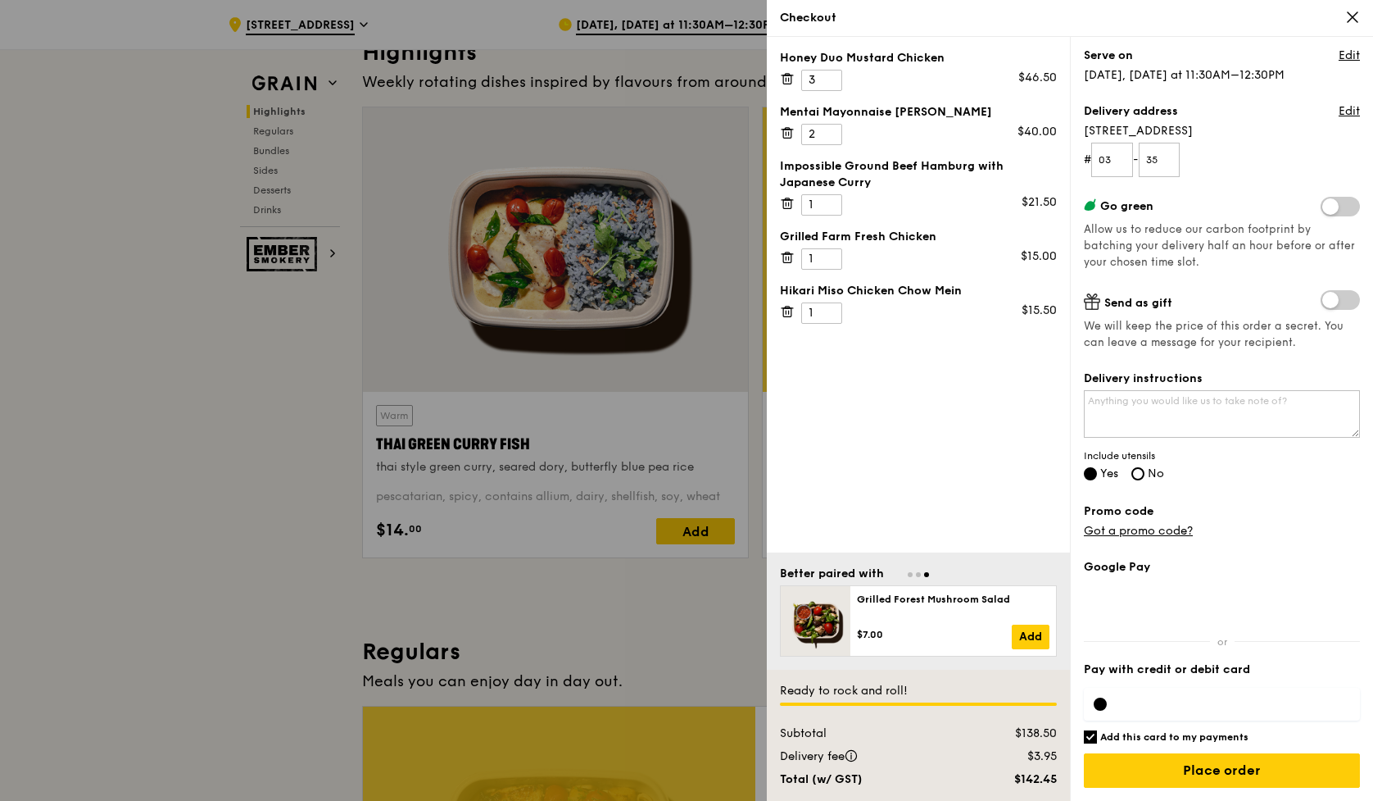
scroll to position [530, 0]
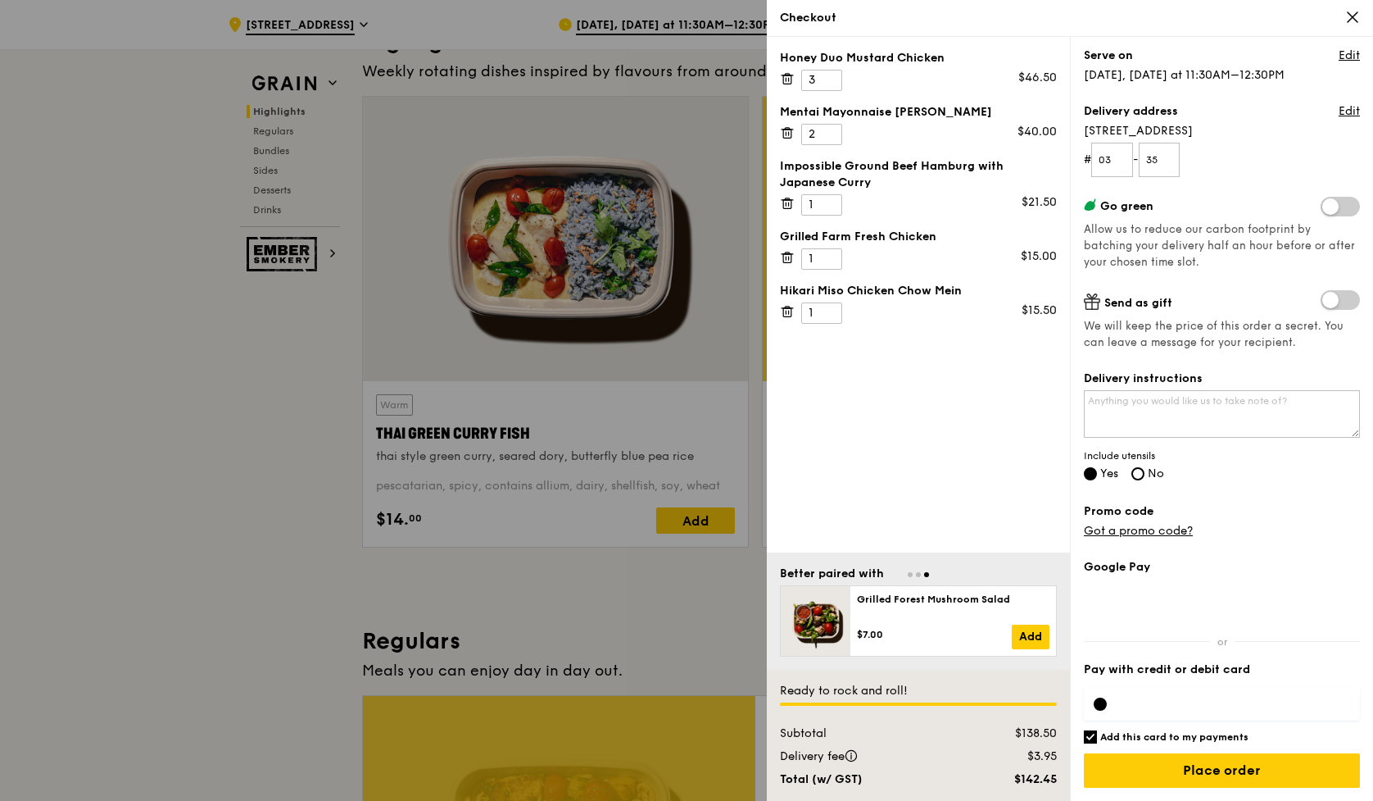
click at [1095, 734] on input "Add this card to my payments" at bounding box center [1090, 736] width 13 height 13
checkbox input "false"
click at [1143, 710] on div at bounding box center [1222, 703] width 276 height 33
click at [1236, 769] on input "Place order" at bounding box center [1222, 770] width 276 height 34
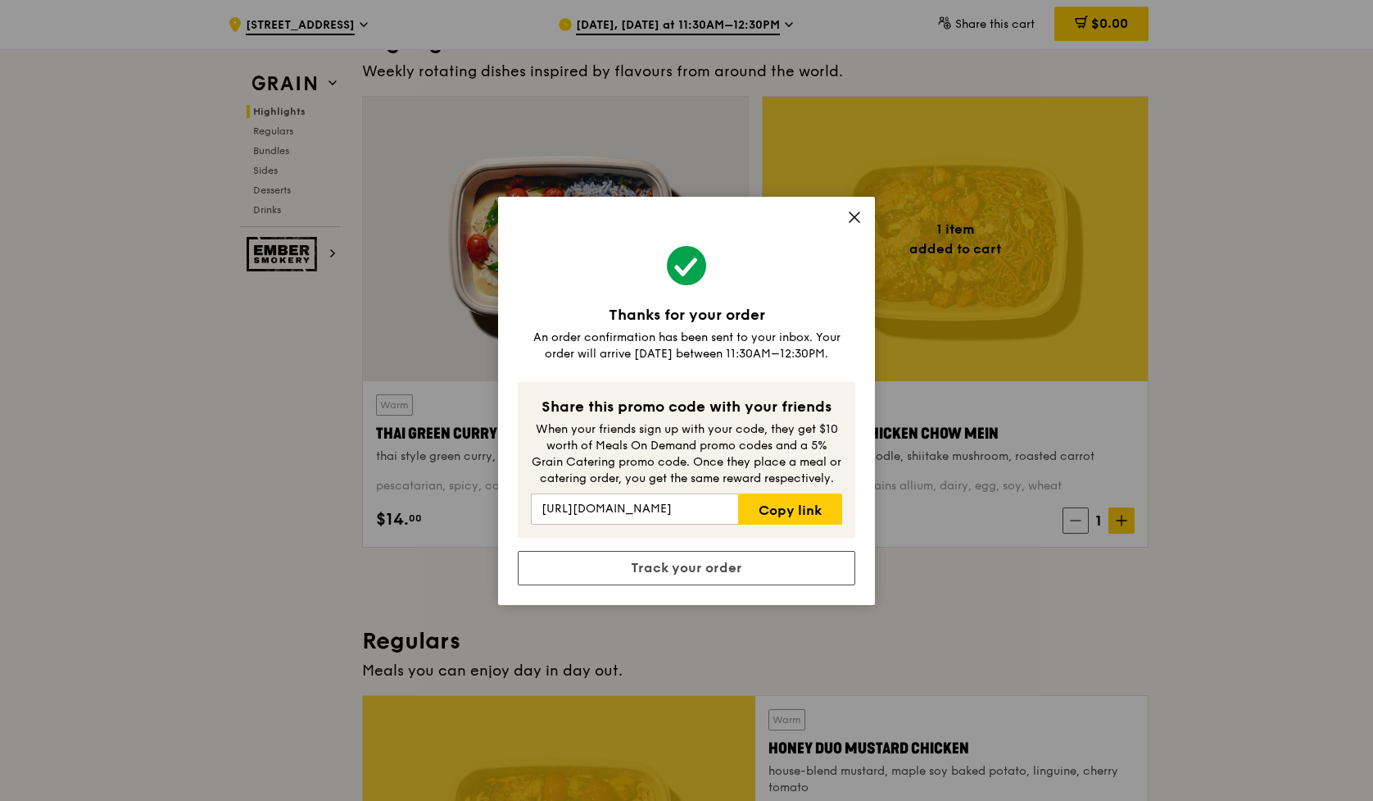
drag, startPoint x: 858, startPoint y: 216, endPoint x: 769, endPoint y: 191, distance: 92.1
click at [857, 216] on icon at bounding box center [854, 217] width 15 height 15
